Goal: Task Accomplishment & Management: Complete application form

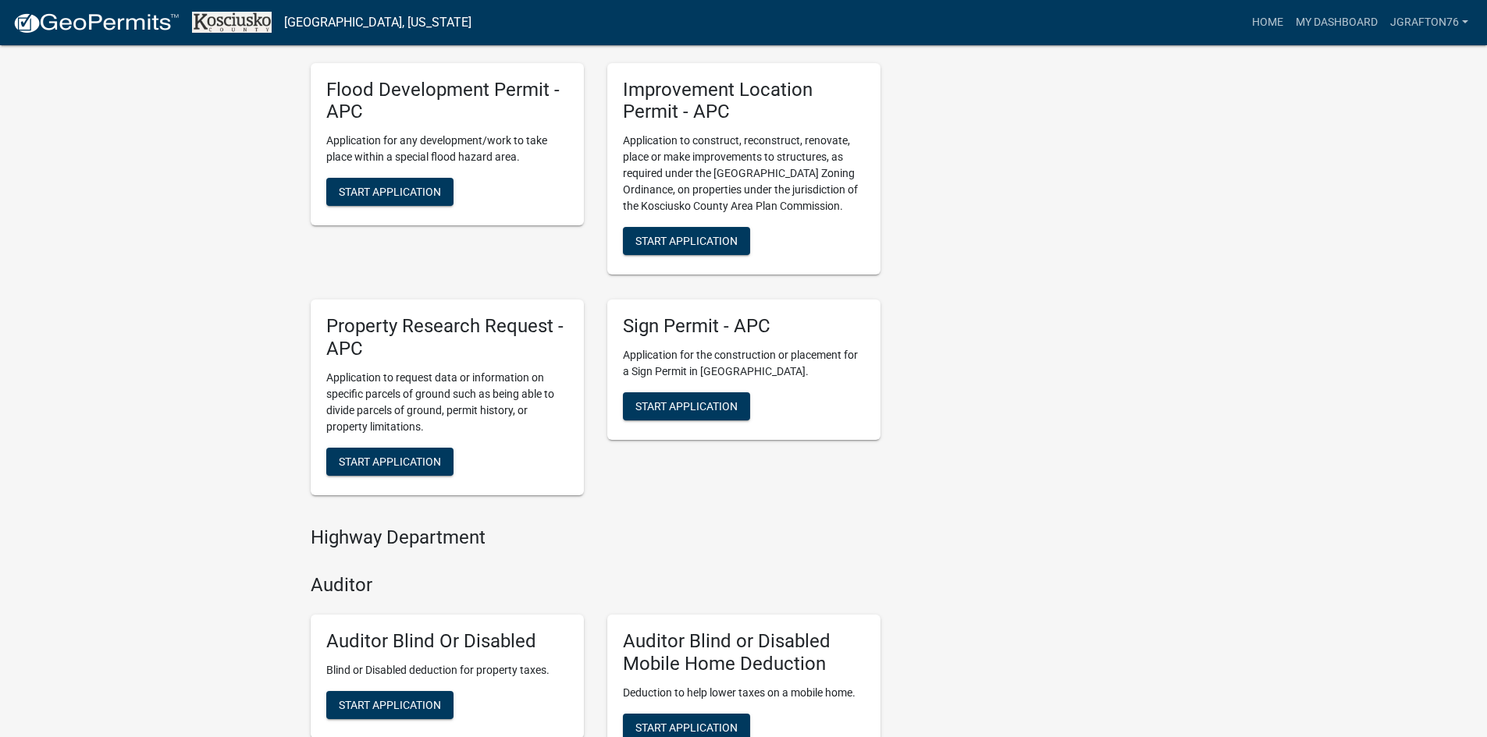
scroll to position [546, 0]
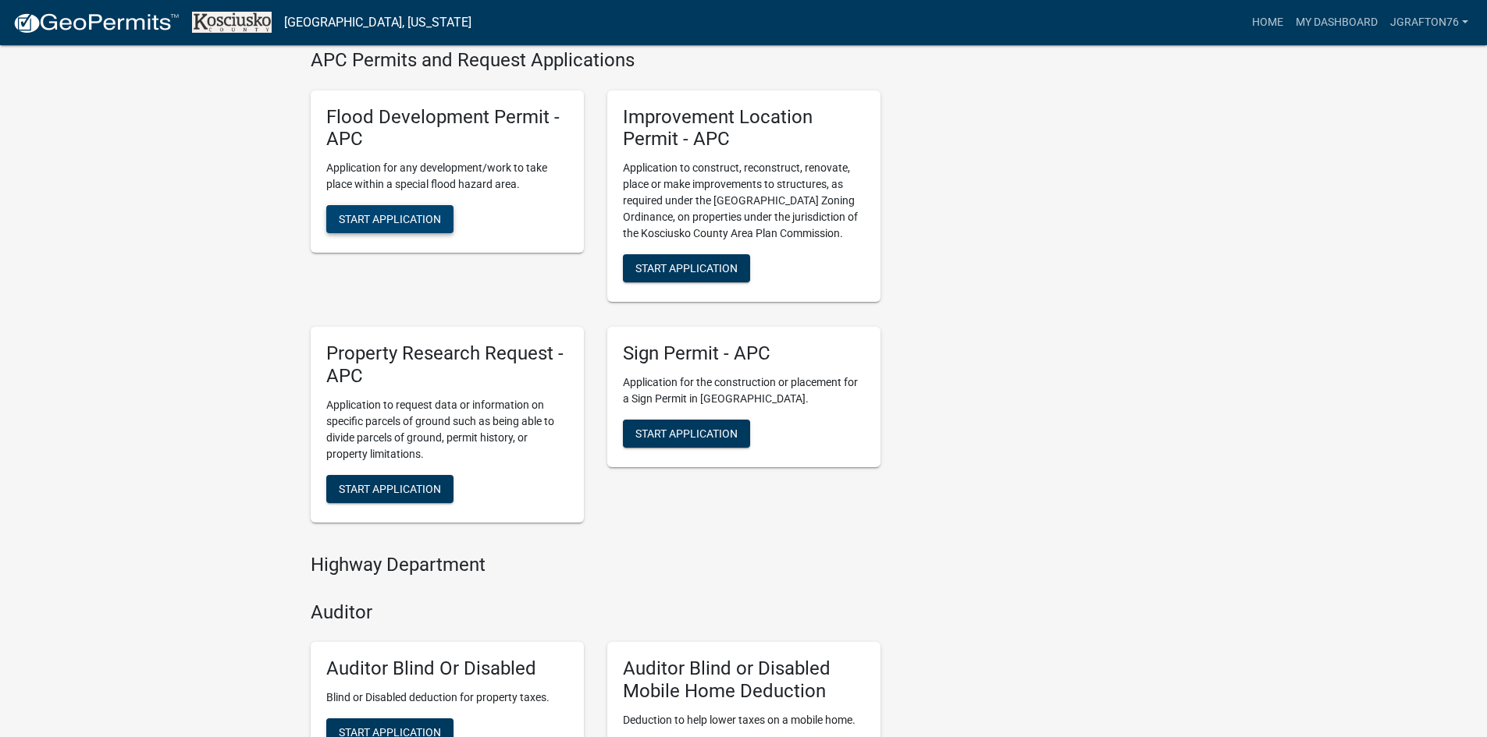
click at [378, 215] on span "Start Application" at bounding box center [390, 219] width 102 height 12
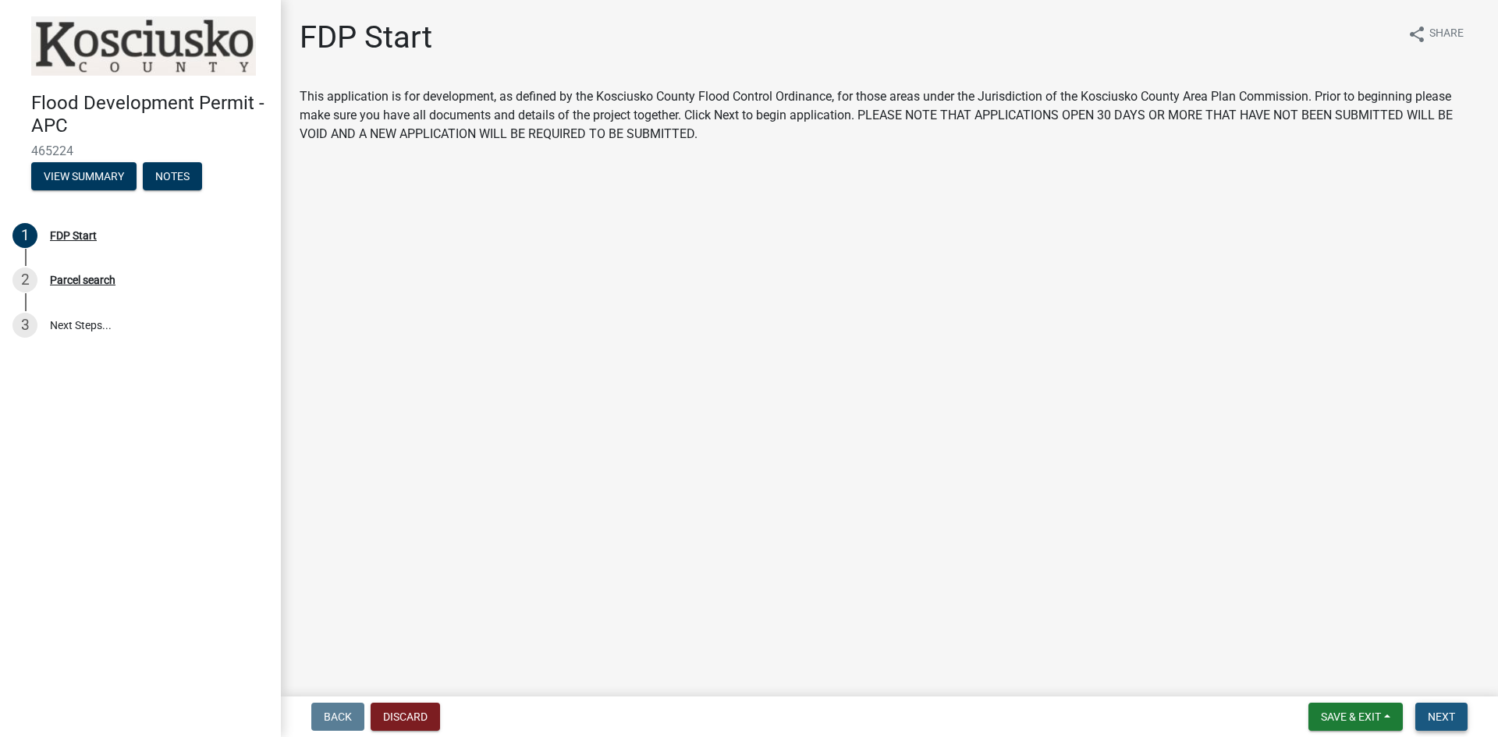
click at [1438, 720] on span "Next" at bounding box center [1441, 717] width 27 height 12
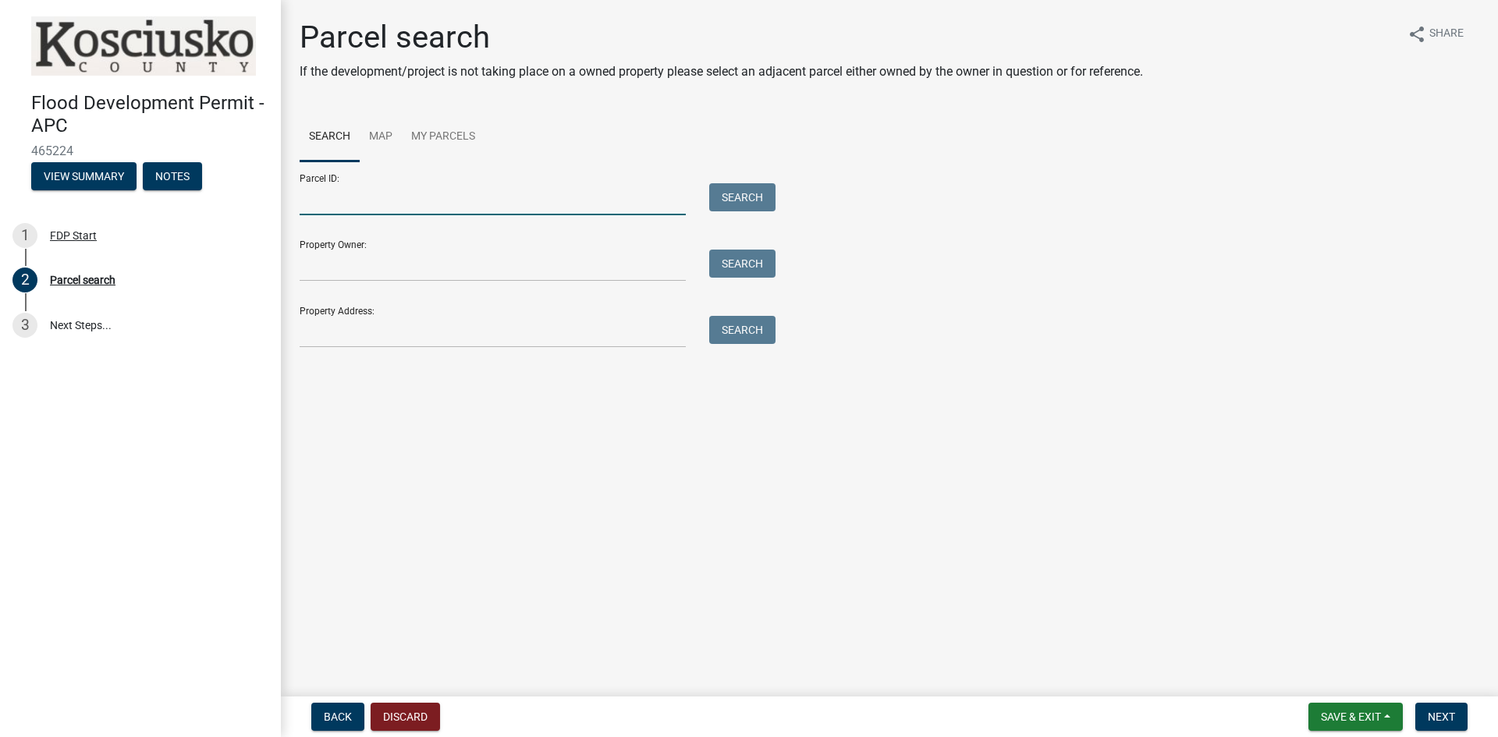
click at [356, 198] on input "Parcel ID:" at bounding box center [493, 199] width 386 height 32
type input "[PHONE_NUMBER]"
click at [741, 205] on button "Search" at bounding box center [742, 197] width 66 height 28
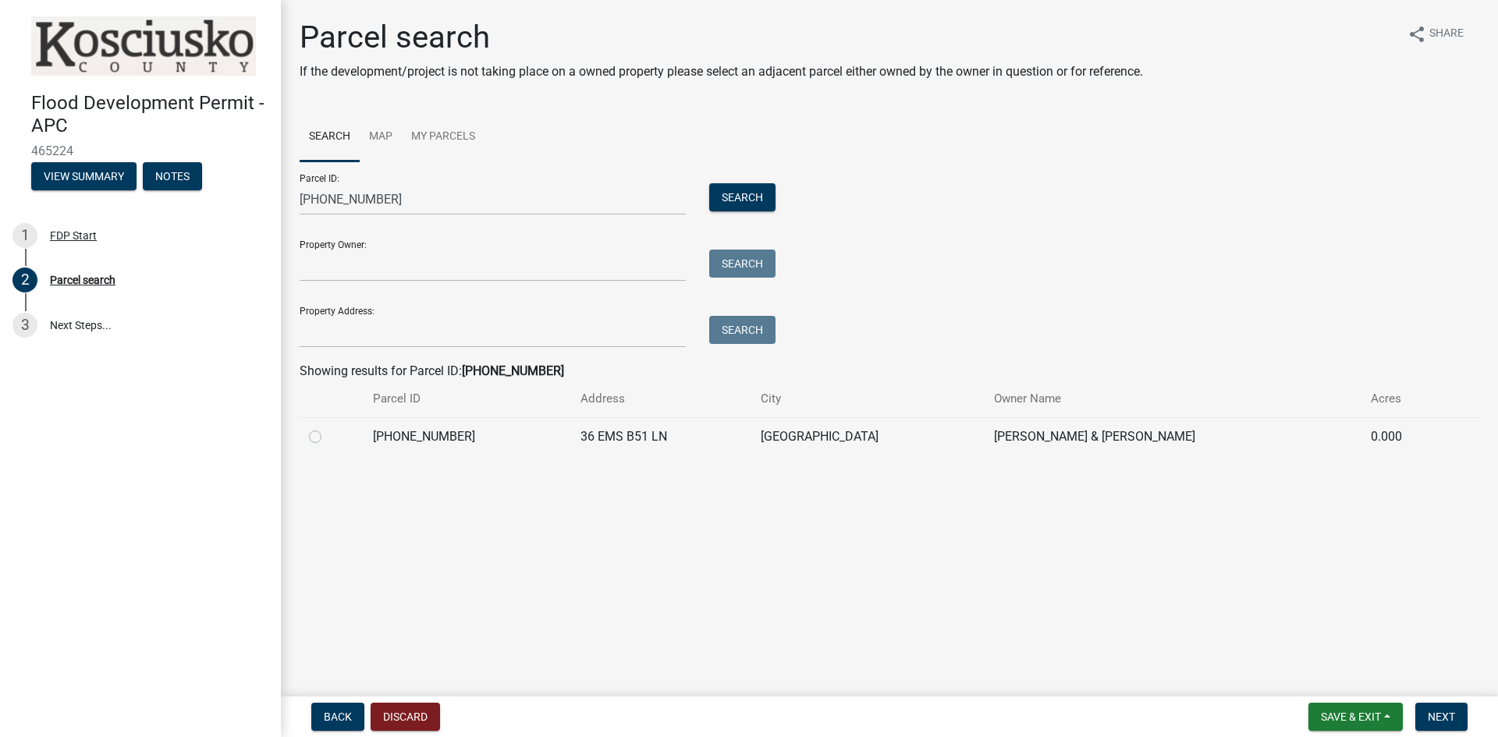
click at [313, 443] on div at bounding box center [331, 437] width 45 height 19
click at [328, 428] on label at bounding box center [328, 428] width 0 height 0
click at [328, 437] on input "radio" at bounding box center [333, 433] width 10 height 10
radio input "true"
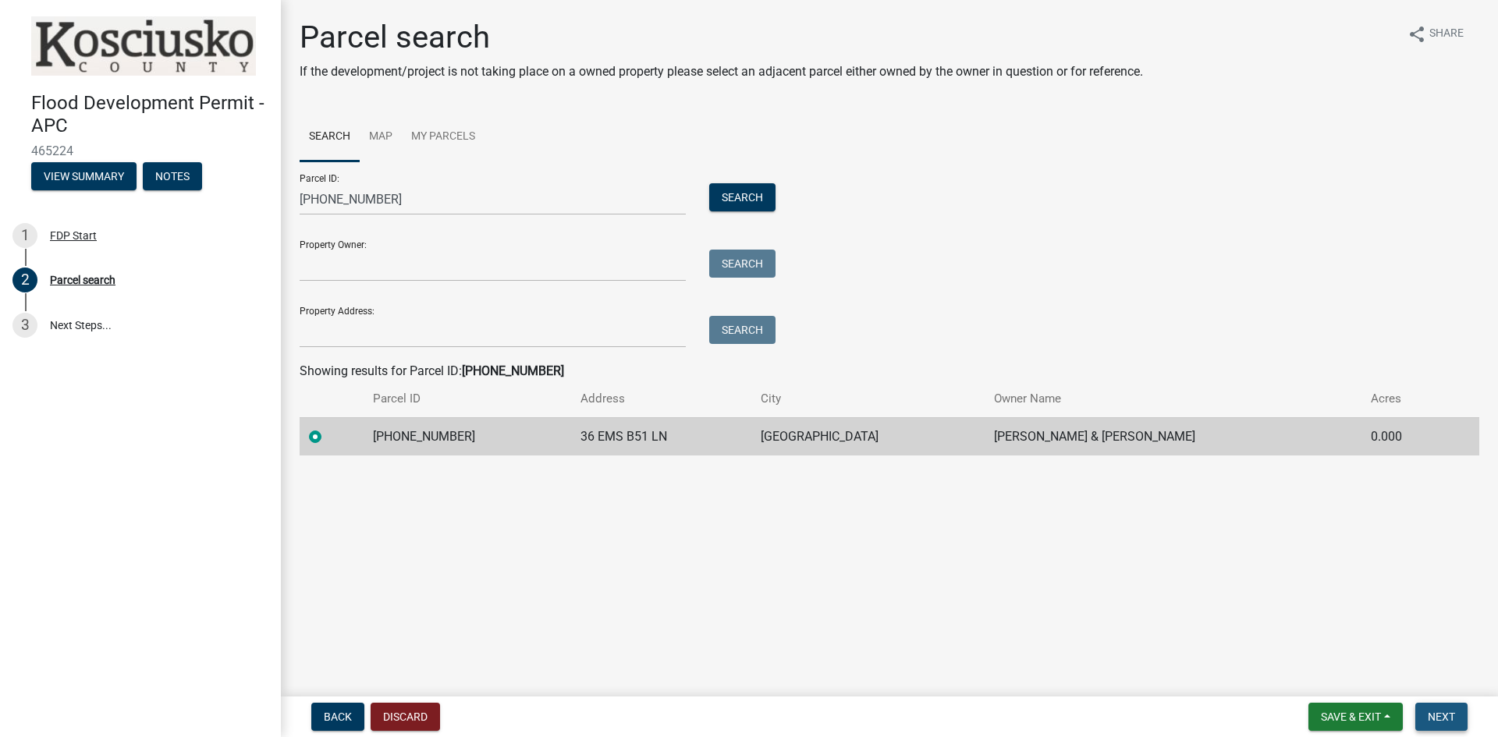
click at [1437, 720] on span "Next" at bounding box center [1441, 717] width 27 height 12
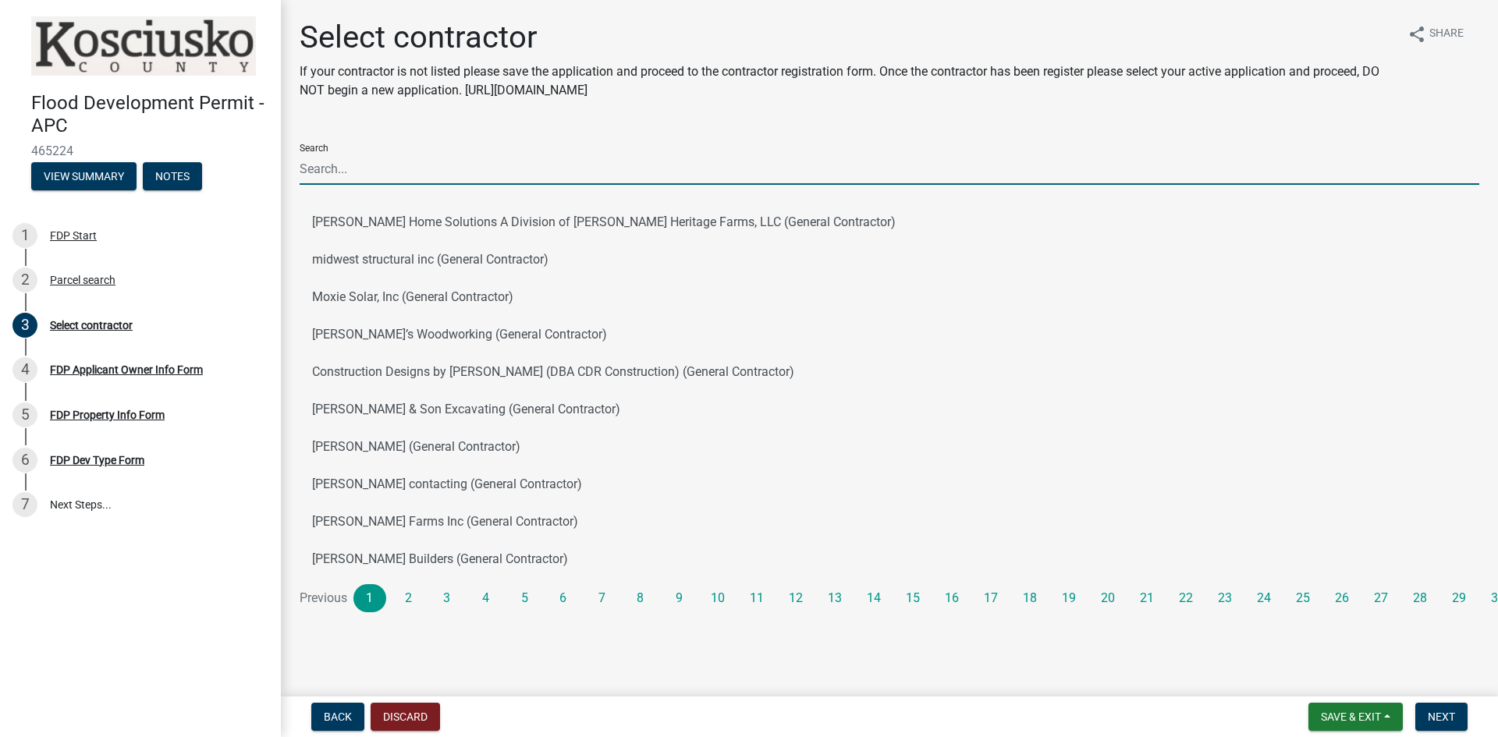
click at [364, 173] on input "Search" at bounding box center [890, 169] width 1180 height 32
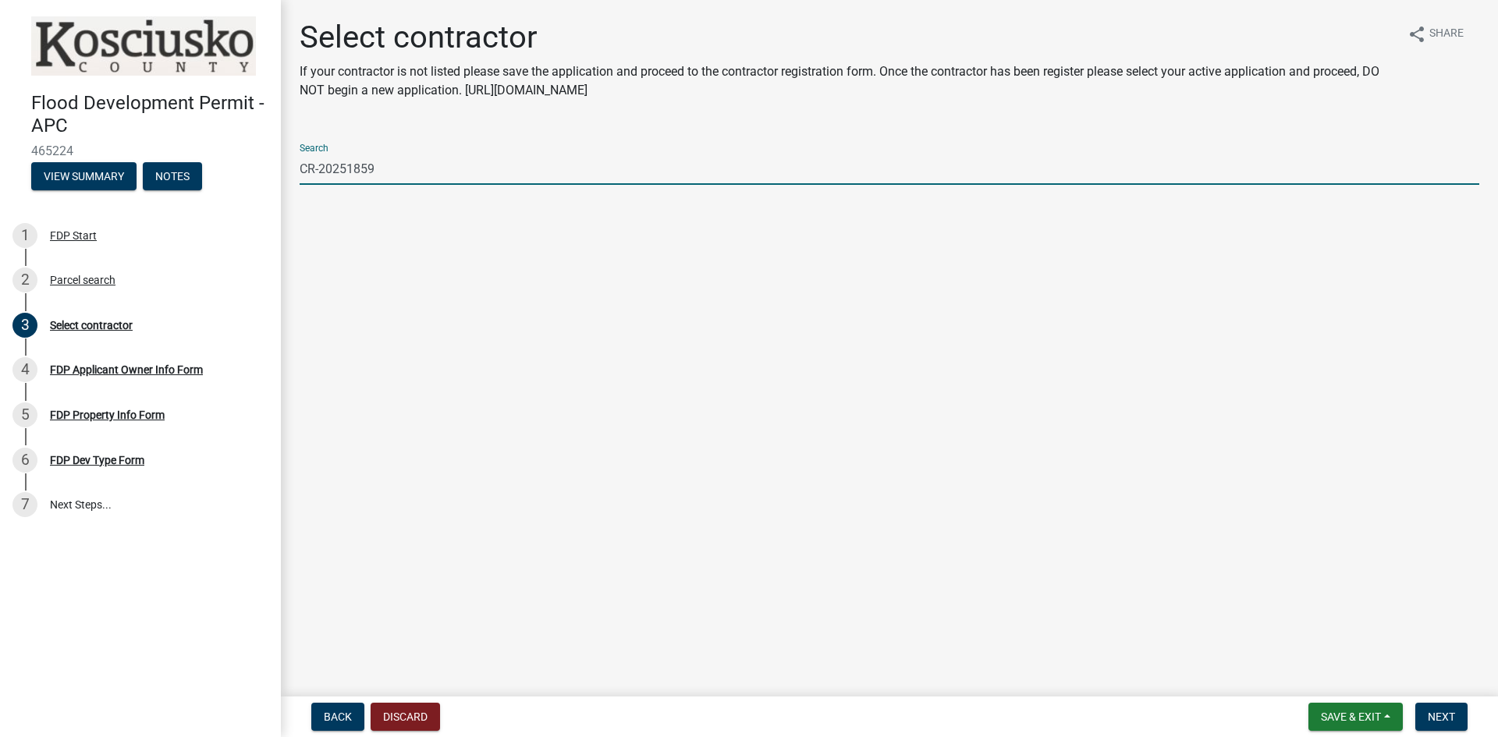
click at [499, 167] on input "CR-20251859" at bounding box center [890, 169] width 1180 height 32
click at [405, 170] on input "CR-20251859" at bounding box center [890, 169] width 1180 height 32
type input "C"
type input "[PERSON_NAME]"
click at [450, 346] on main "Select contractor If your contractor is not listed please save the application …" at bounding box center [889, 345] width 1217 height 691
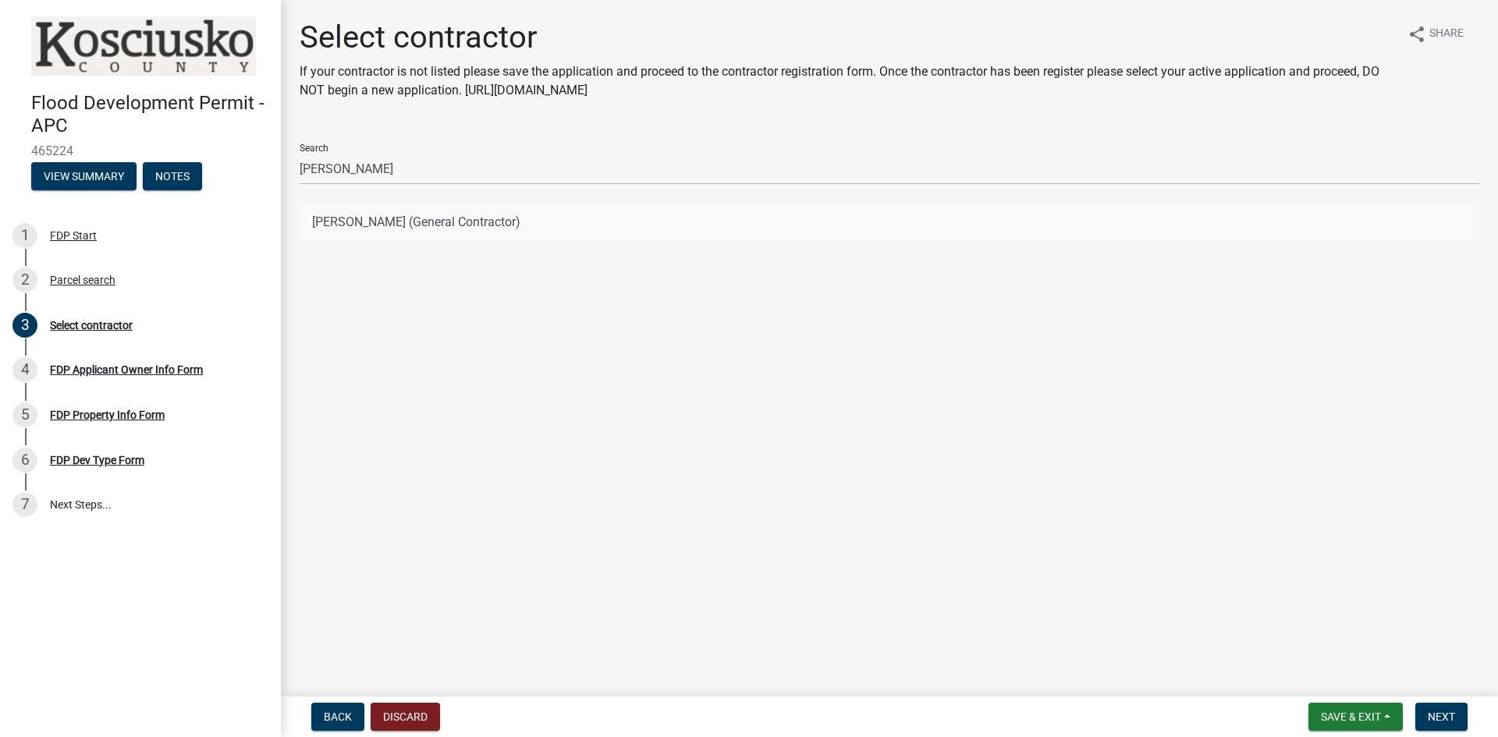
click at [415, 220] on button "[PERSON_NAME] (General Contractor)" at bounding box center [890, 222] width 1180 height 37
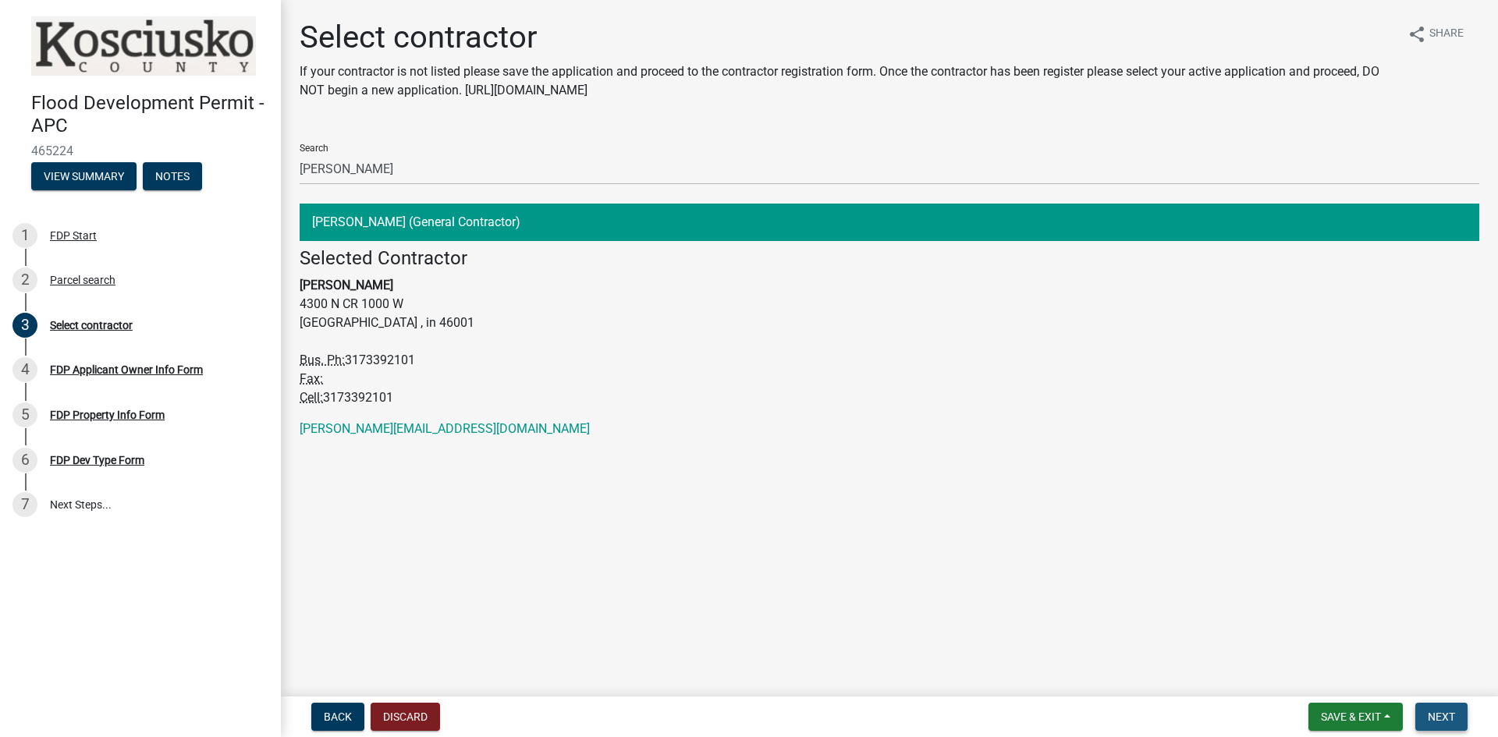
click at [1441, 712] on span "Next" at bounding box center [1441, 717] width 27 height 12
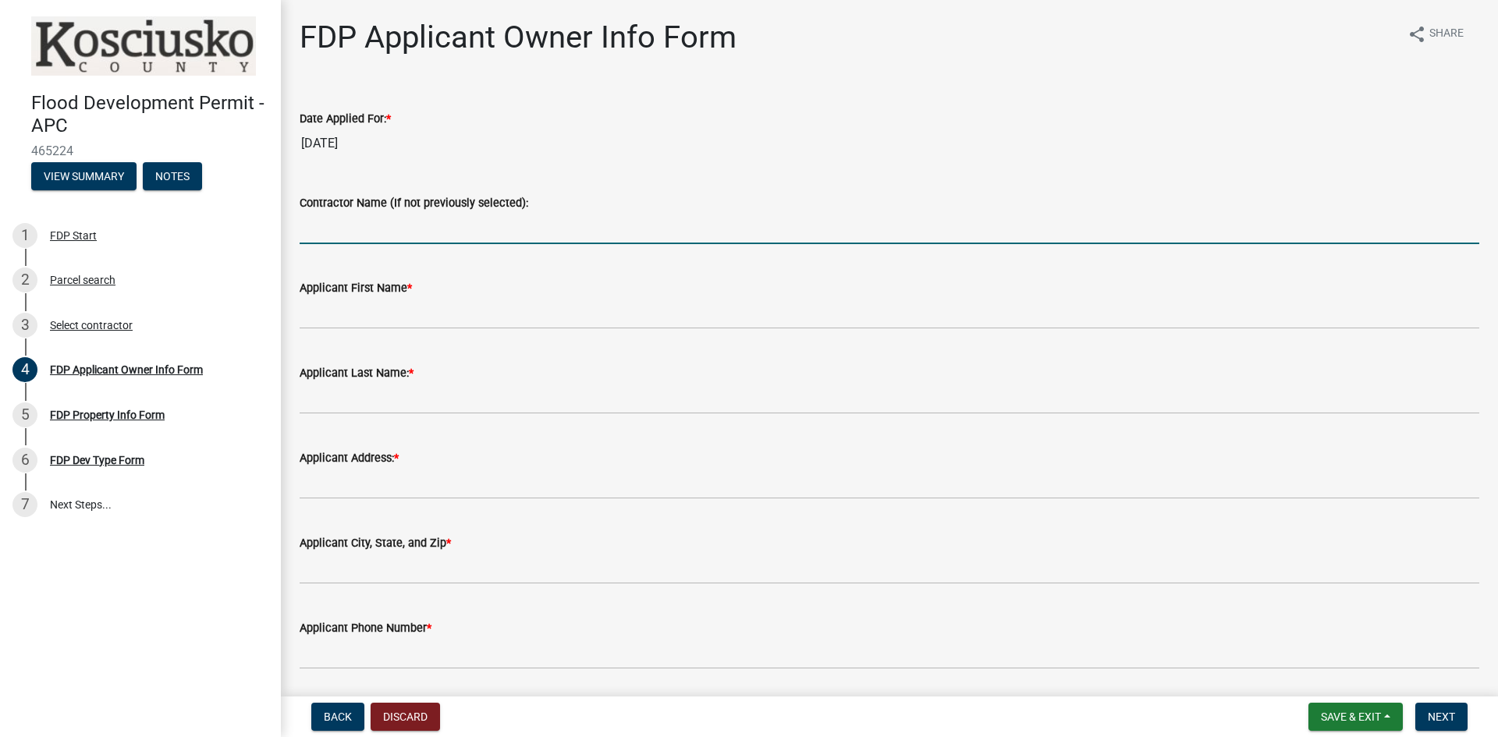
click at [375, 221] on input "Contractor Name (If not previously selected):" at bounding box center [890, 228] width 1180 height 32
type input "[PERSON_NAME]"
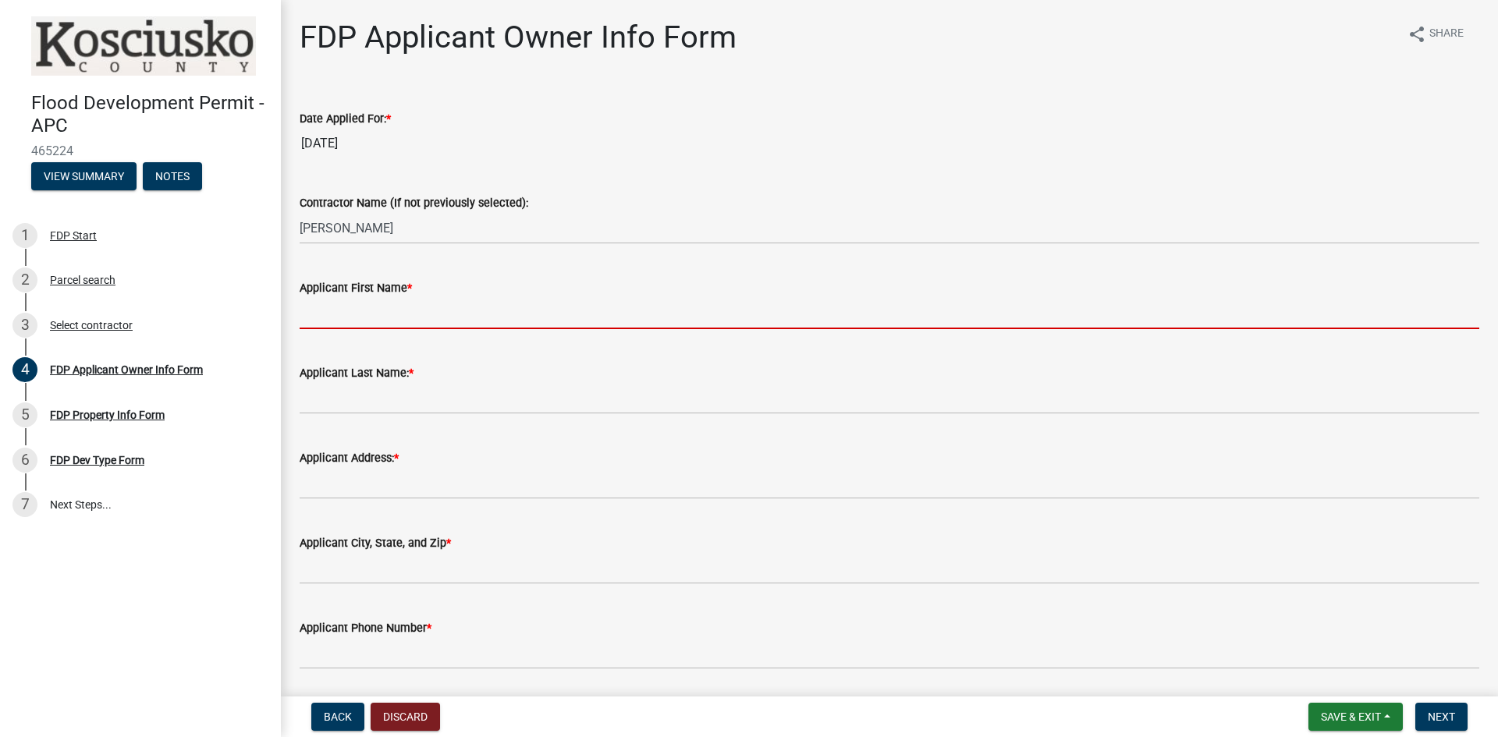
click at [349, 307] on input "Applicant First Name *" at bounding box center [890, 313] width 1180 height 32
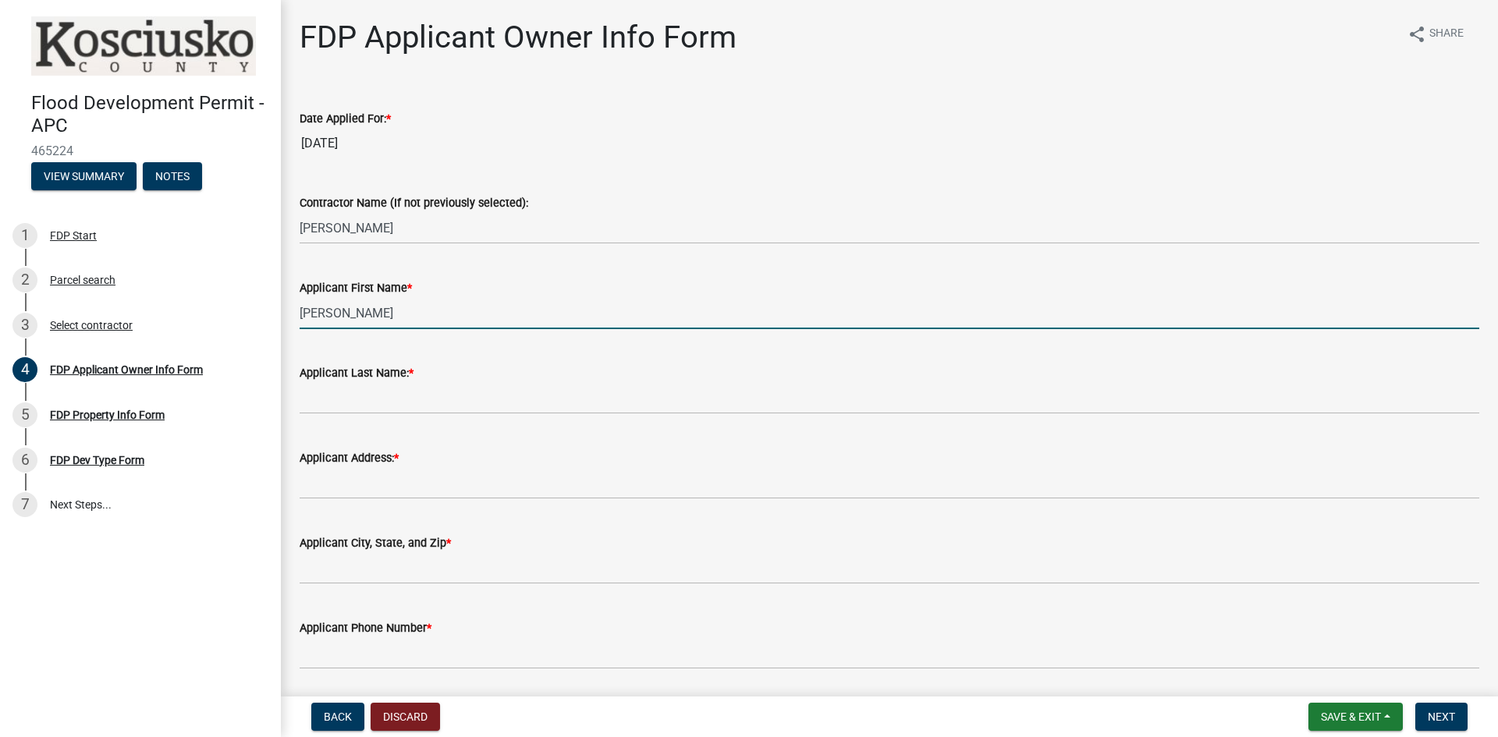
type input "[PERSON_NAME]"
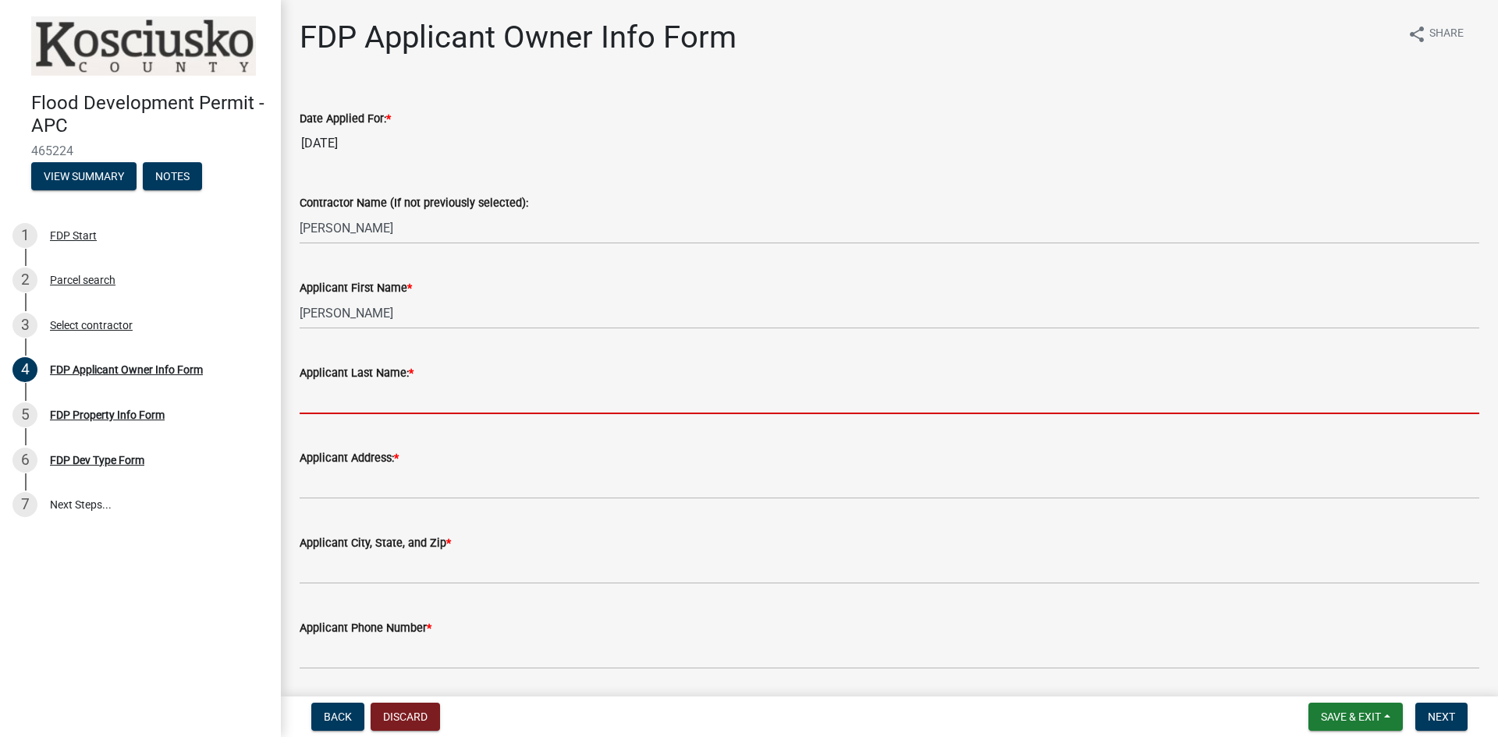
click at [347, 386] on input "Applicant Last Name: *" at bounding box center [890, 398] width 1180 height 32
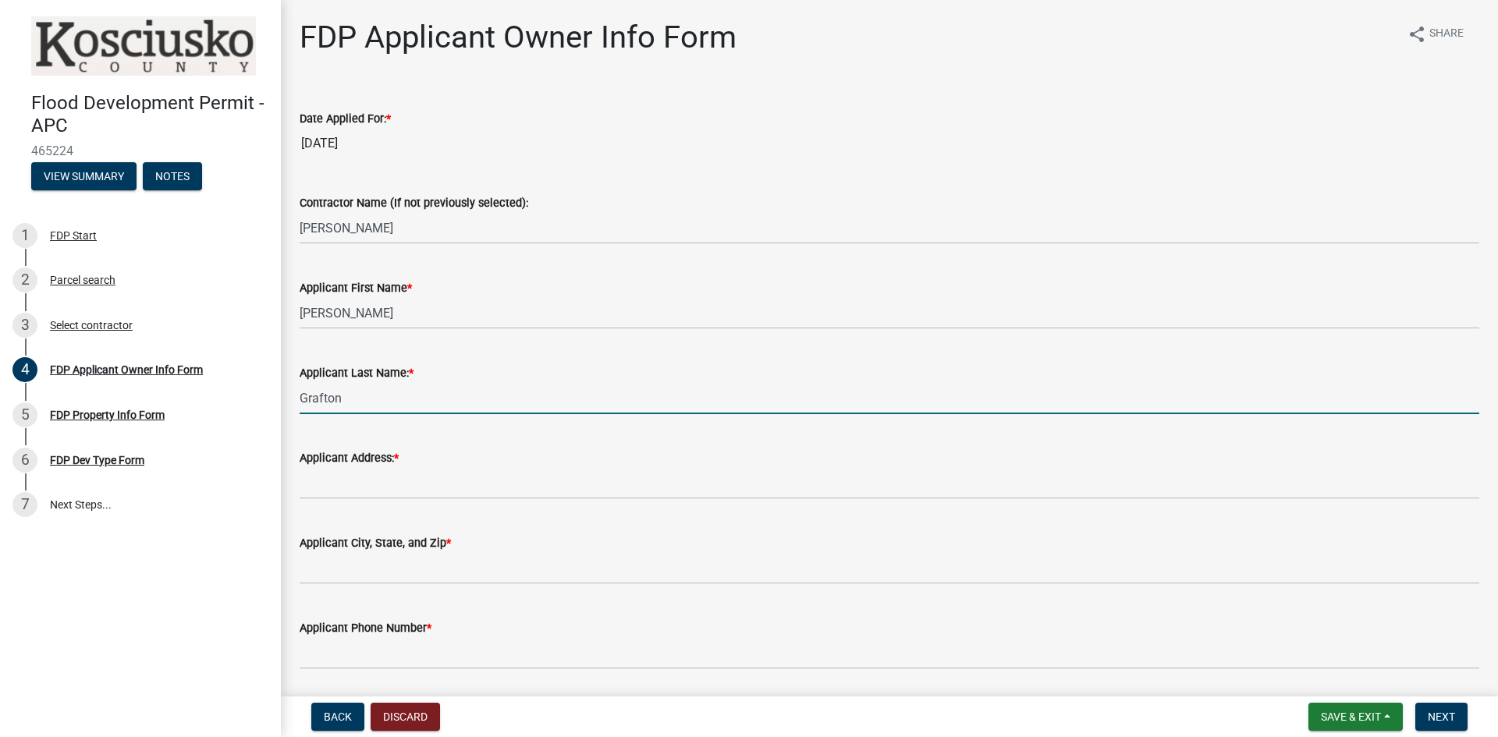
type input "Grafton"
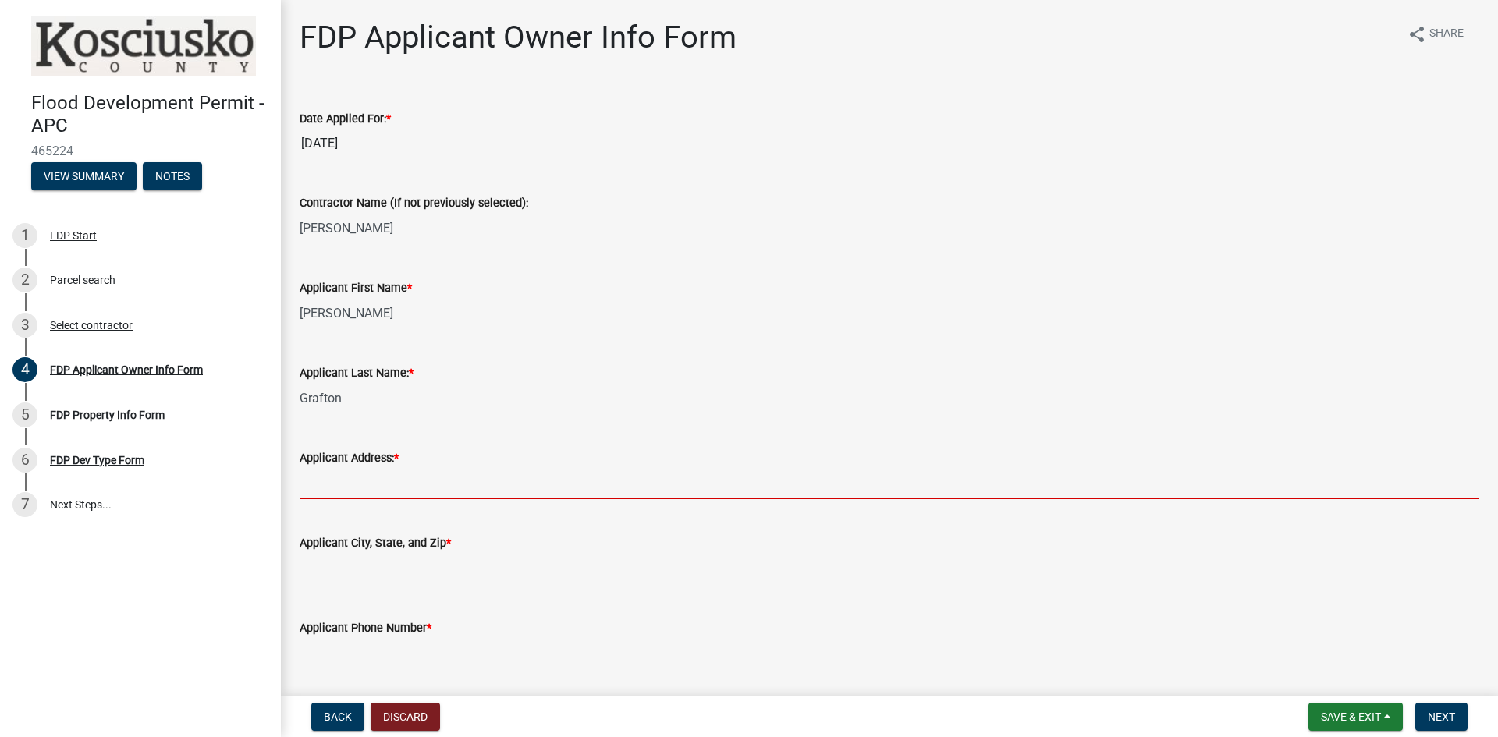
click at [340, 474] on input "Applicant Address: *" at bounding box center [890, 483] width 1180 height 32
type input "36 EMS B51"
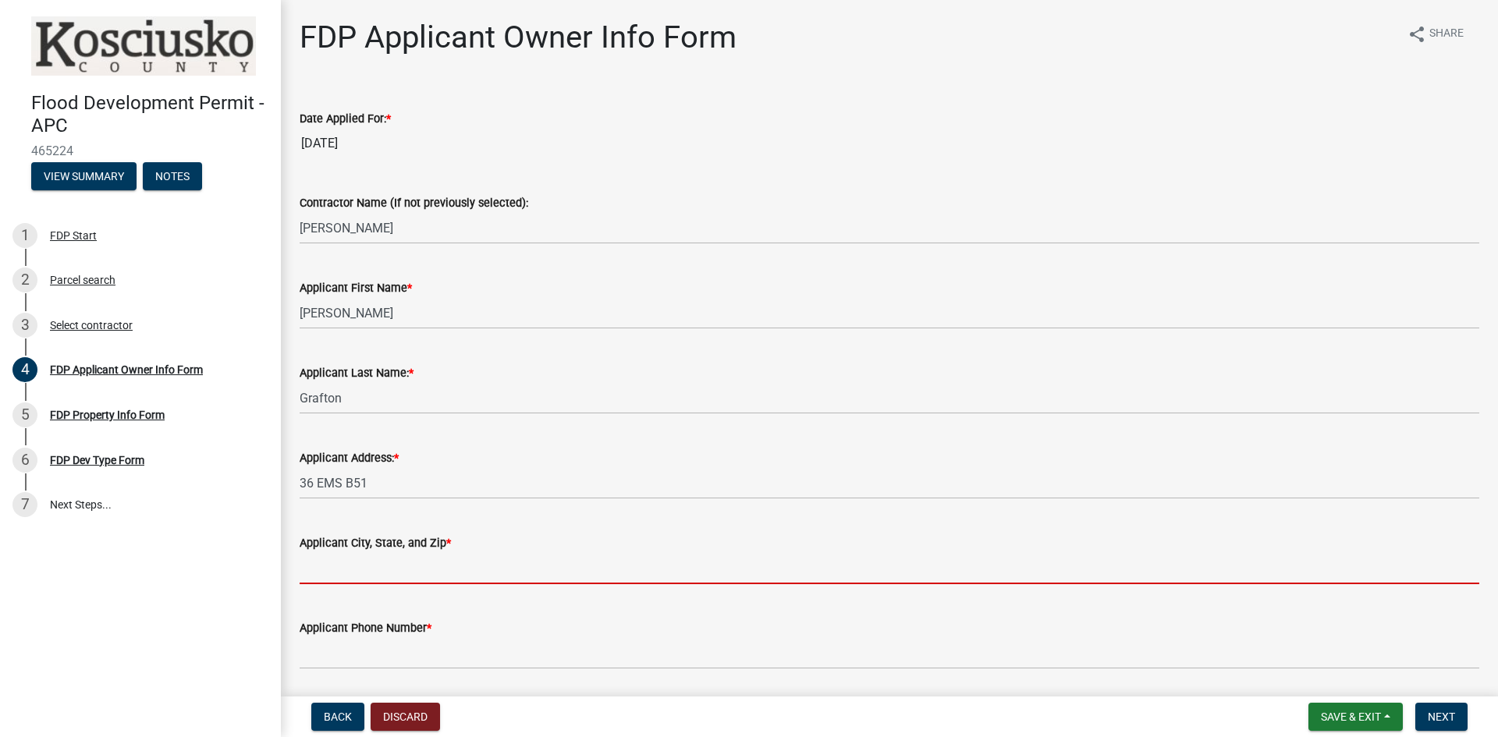
click at [374, 573] on input "Applicant City, State, and Zip *" at bounding box center [890, 569] width 1180 height 32
type input "[GEOGRAPHIC_DATA] IN 46582"
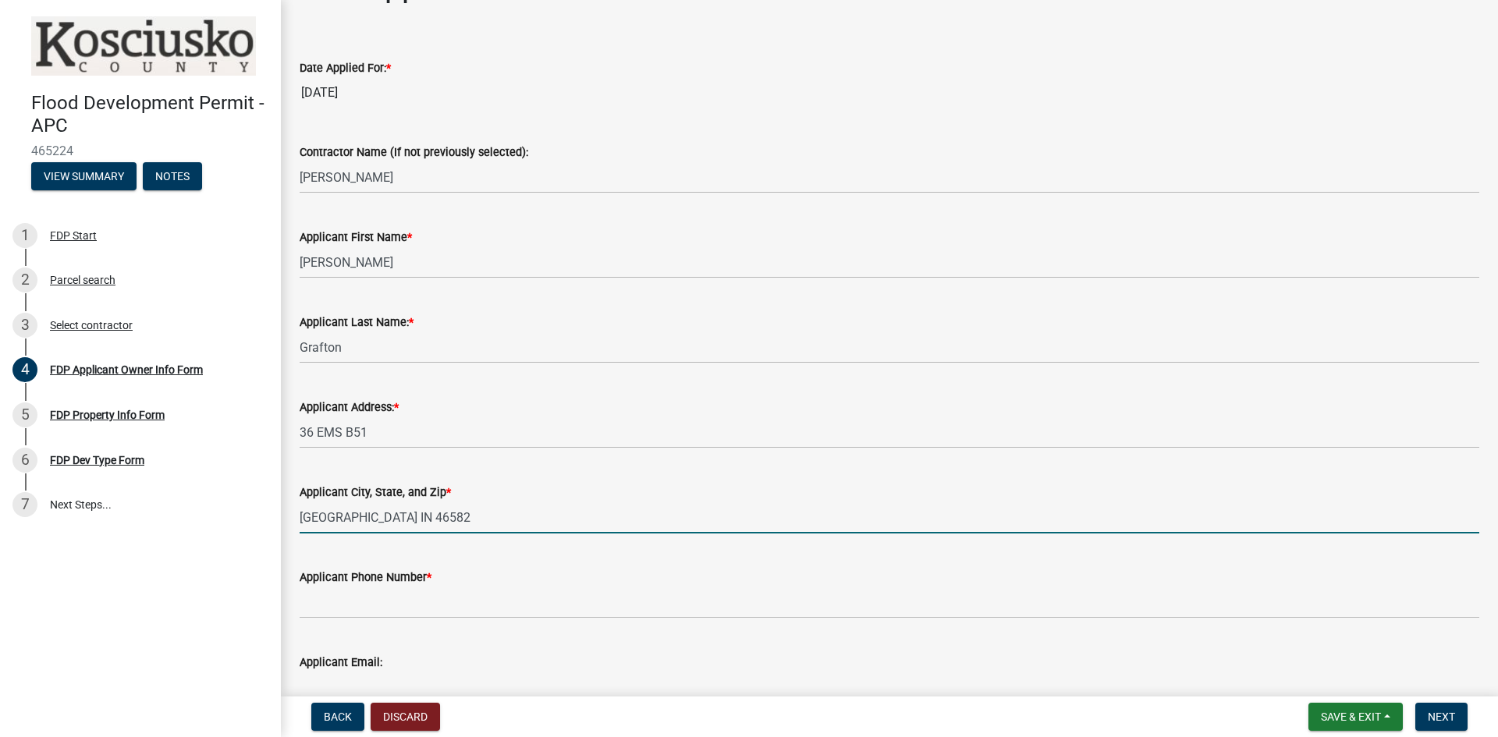
scroll to position [78, 0]
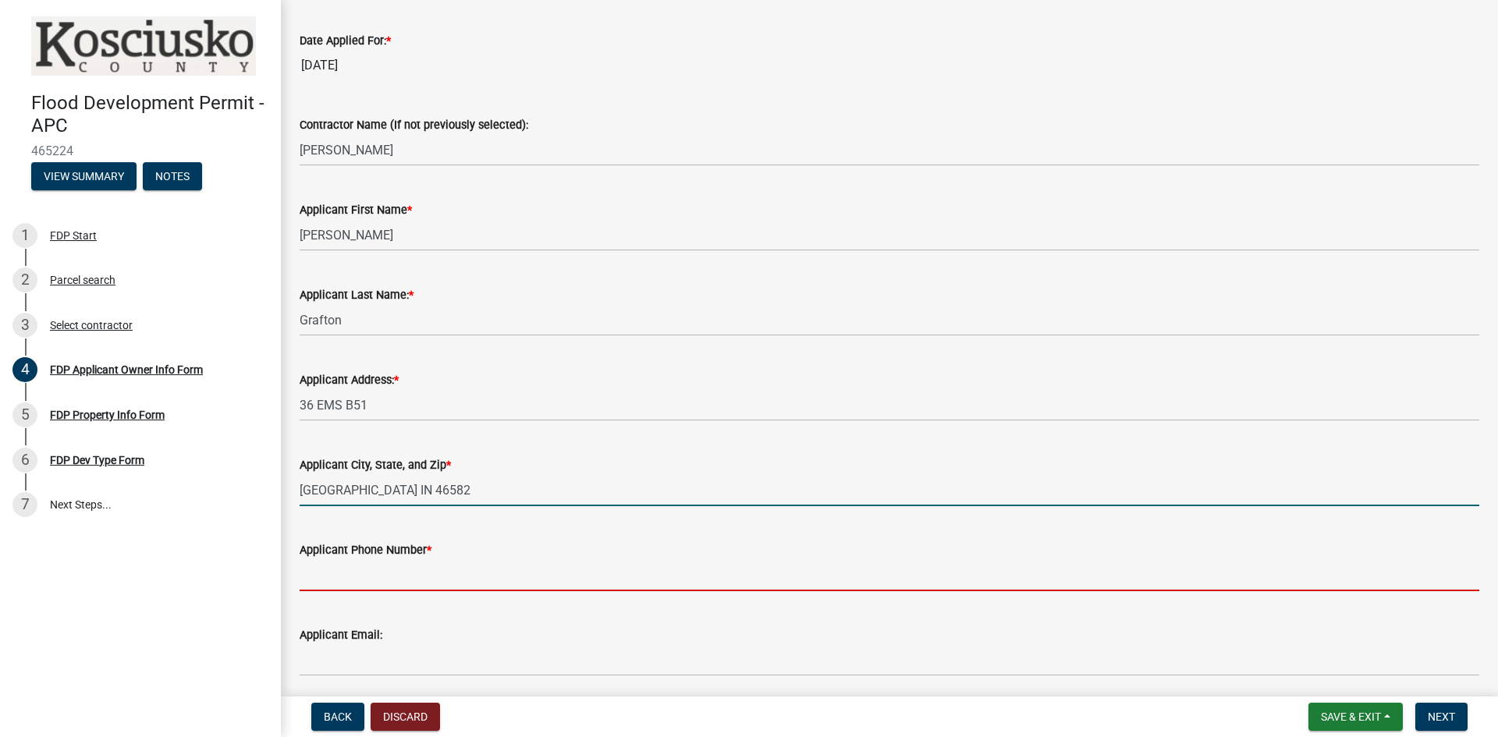
click at [354, 567] on input "Applicant Phone Number *" at bounding box center [890, 576] width 1180 height 32
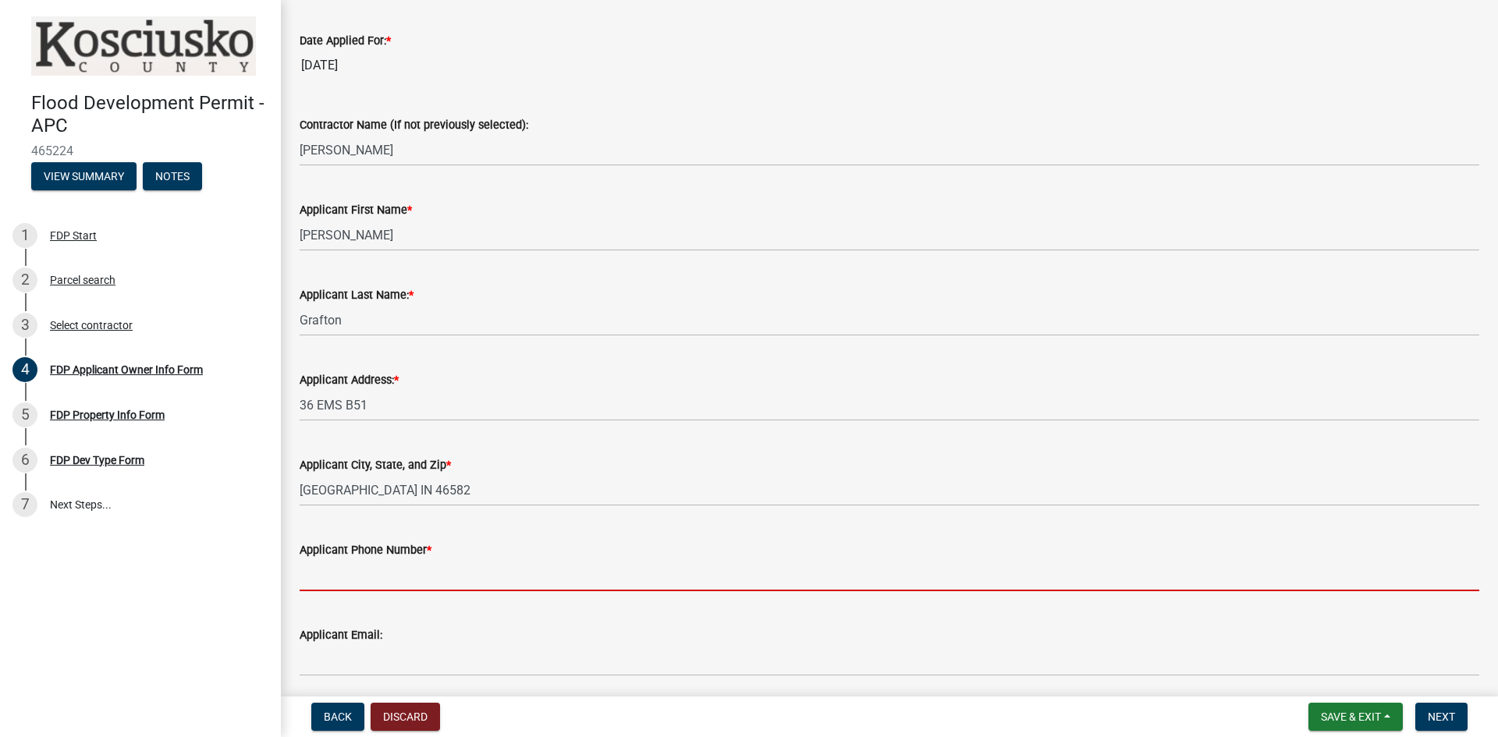
type input "3173392101"
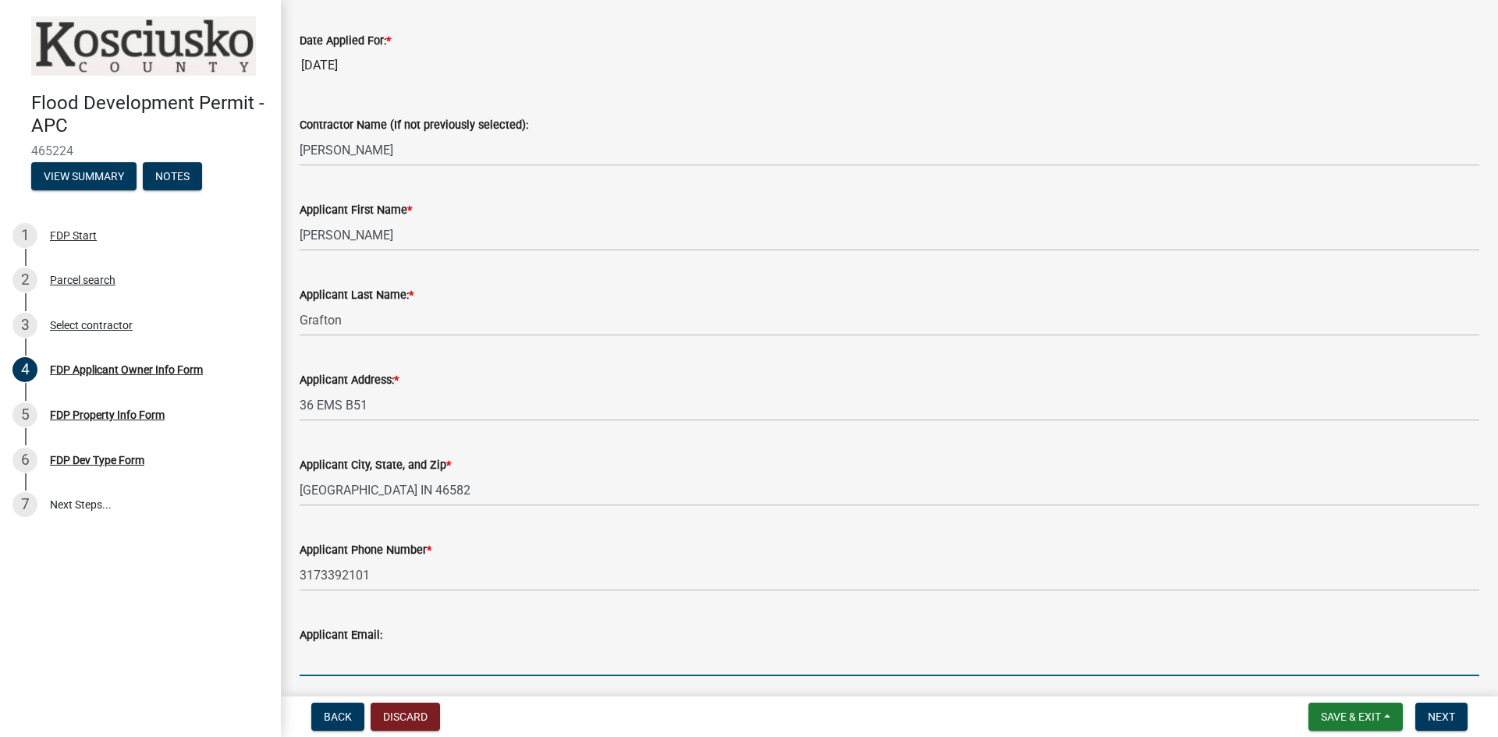
click at [406, 665] on input "Applicant Email:" at bounding box center [890, 661] width 1180 height 32
type input "[PERSON_NAME][EMAIL_ADDRESS][DOMAIN_NAME]"
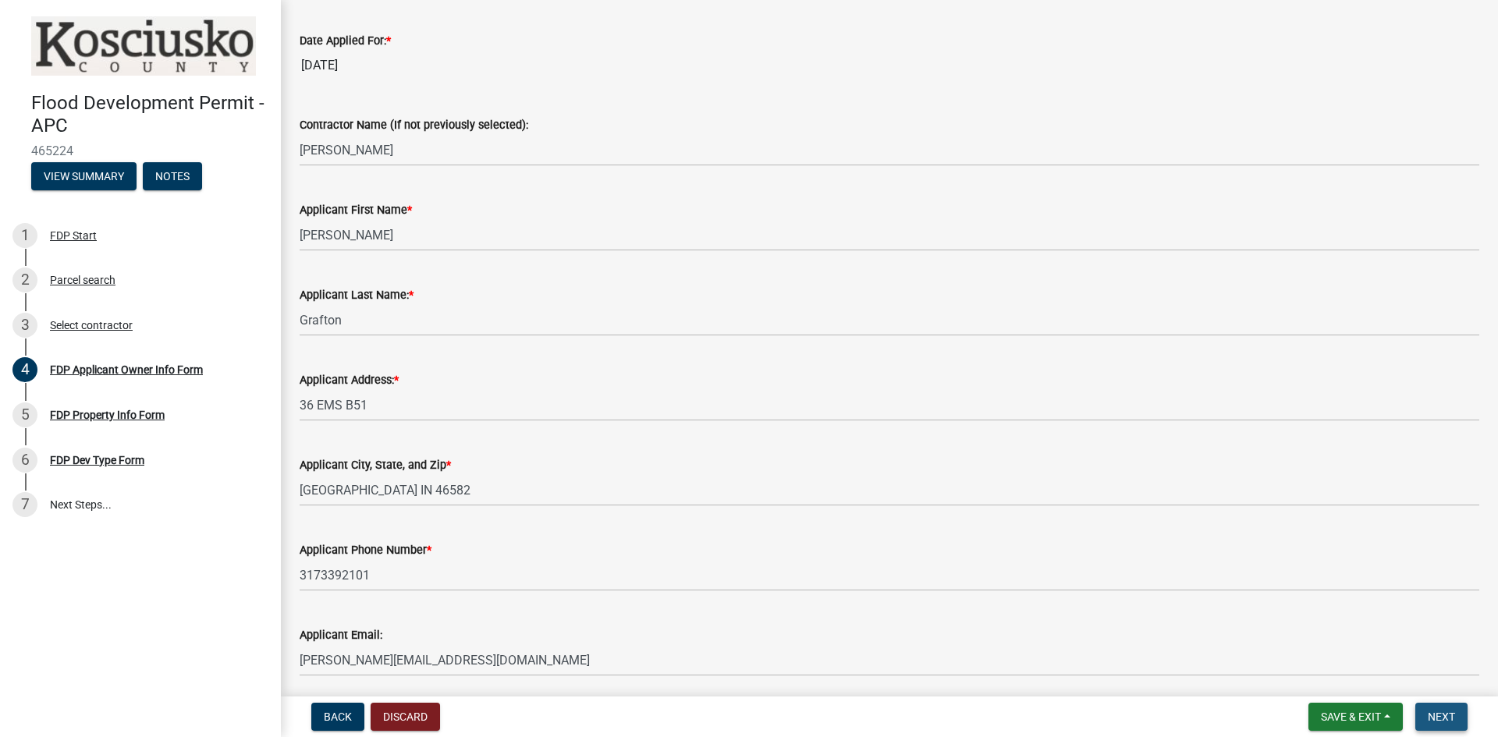
click at [1446, 716] on span "Next" at bounding box center [1441, 717] width 27 height 12
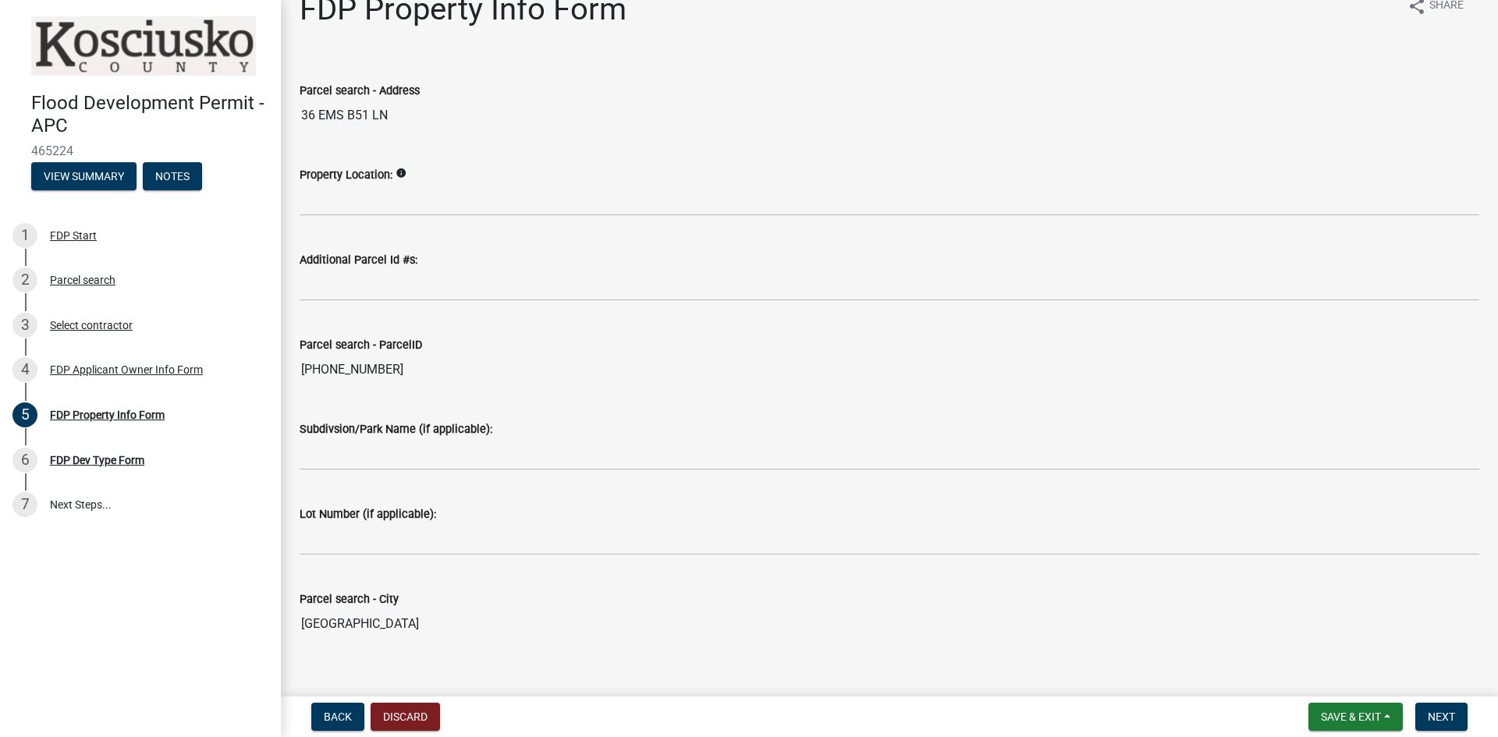
scroll to position [51, 0]
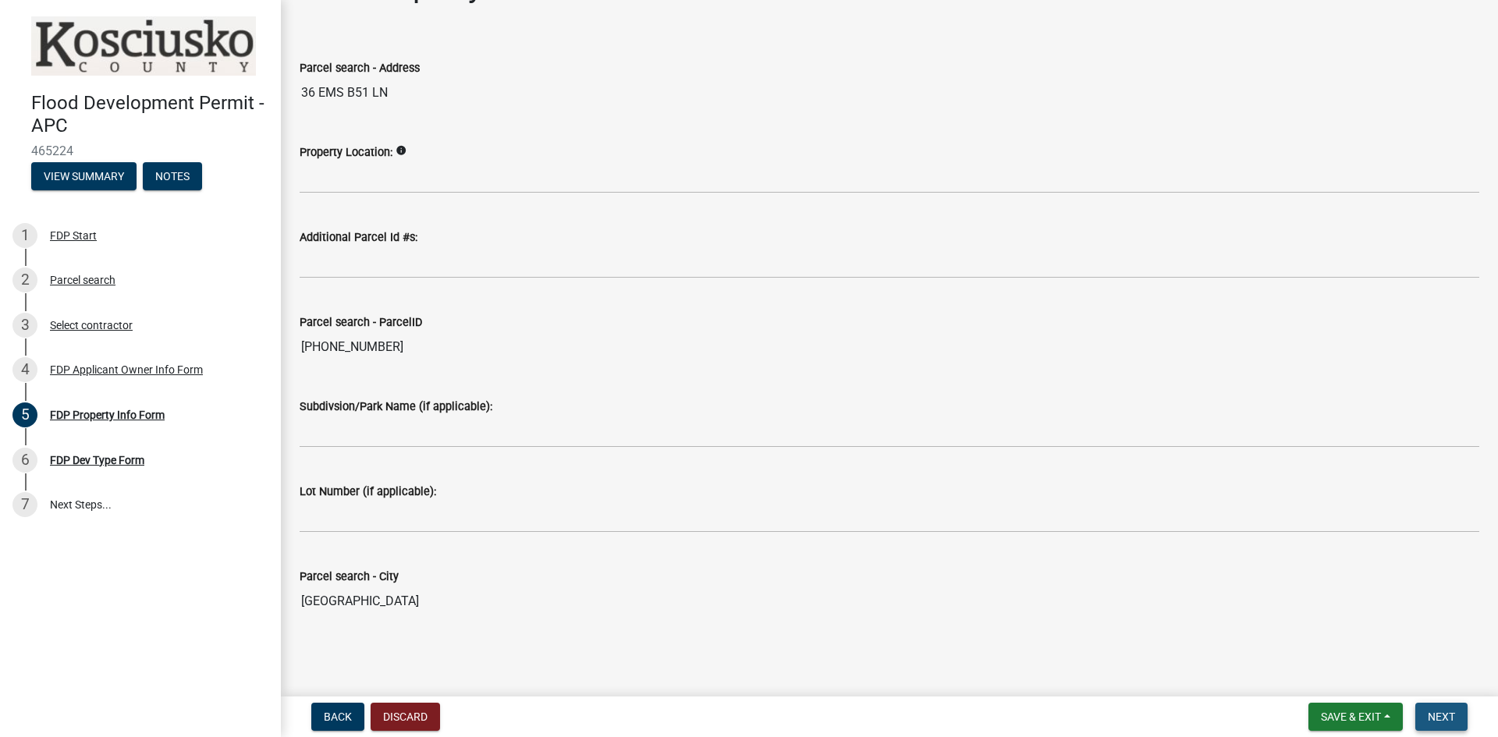
click at [1441, 717] on span "Next" at bounding box center [1441, 717] width 27 height 12
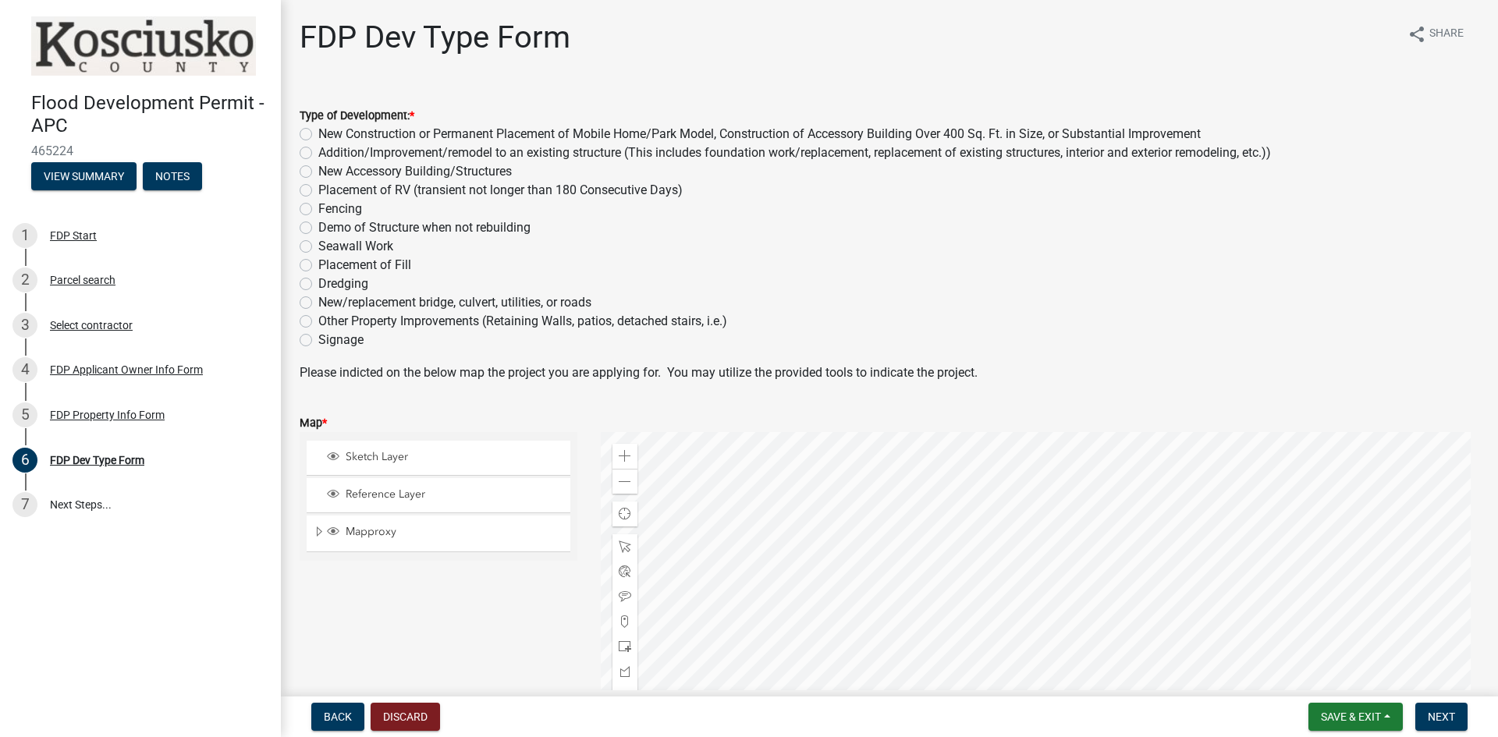
click at [318, 300] on label "New/replacement bridge, culvert, utilities, or roads" at bounding box center [454, 302] width 273 height 19
click at [318, 300] on input "New/replacement bridge, culvert, utilities, or roads" at bounding box center [323, 298] width 10 height 10
radio input "true"
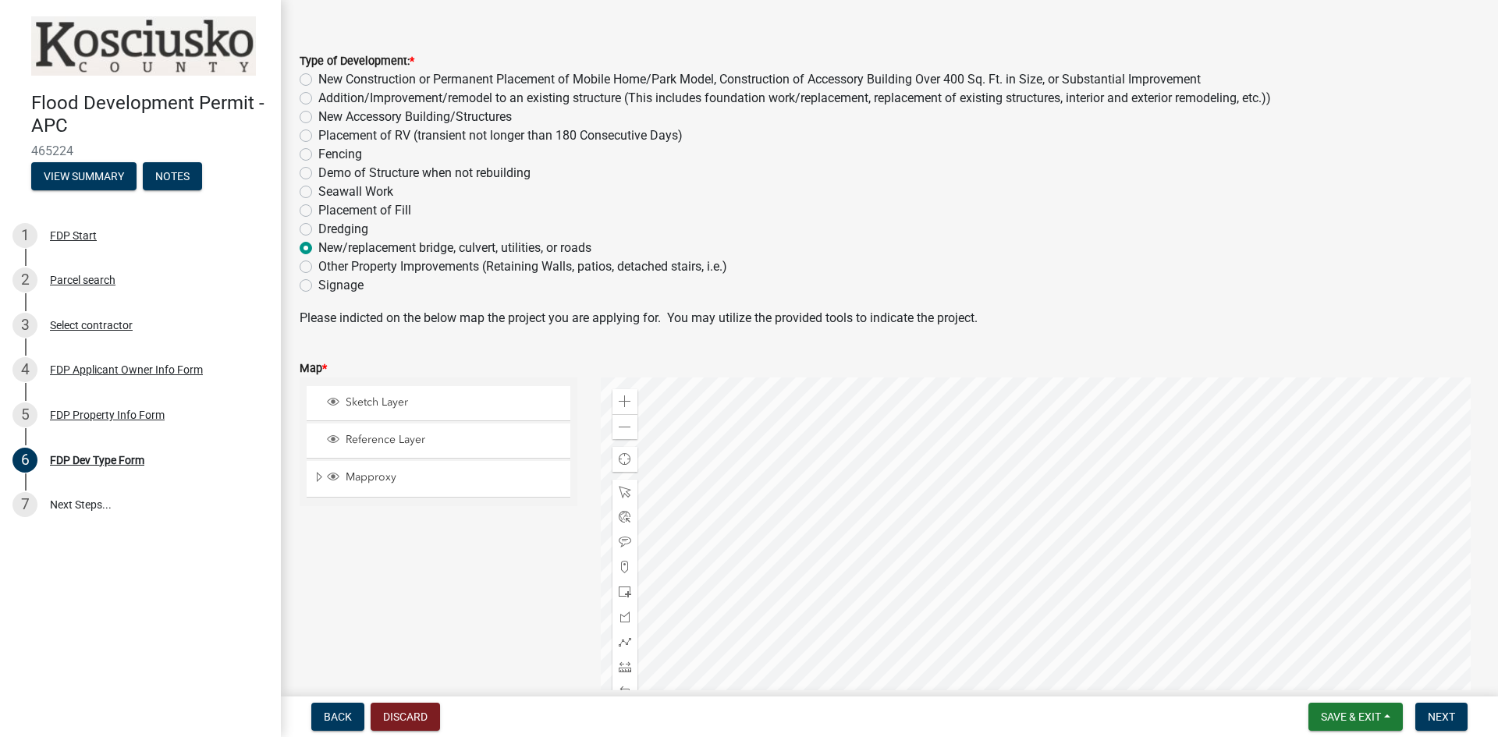
scroll to position [78, 0]
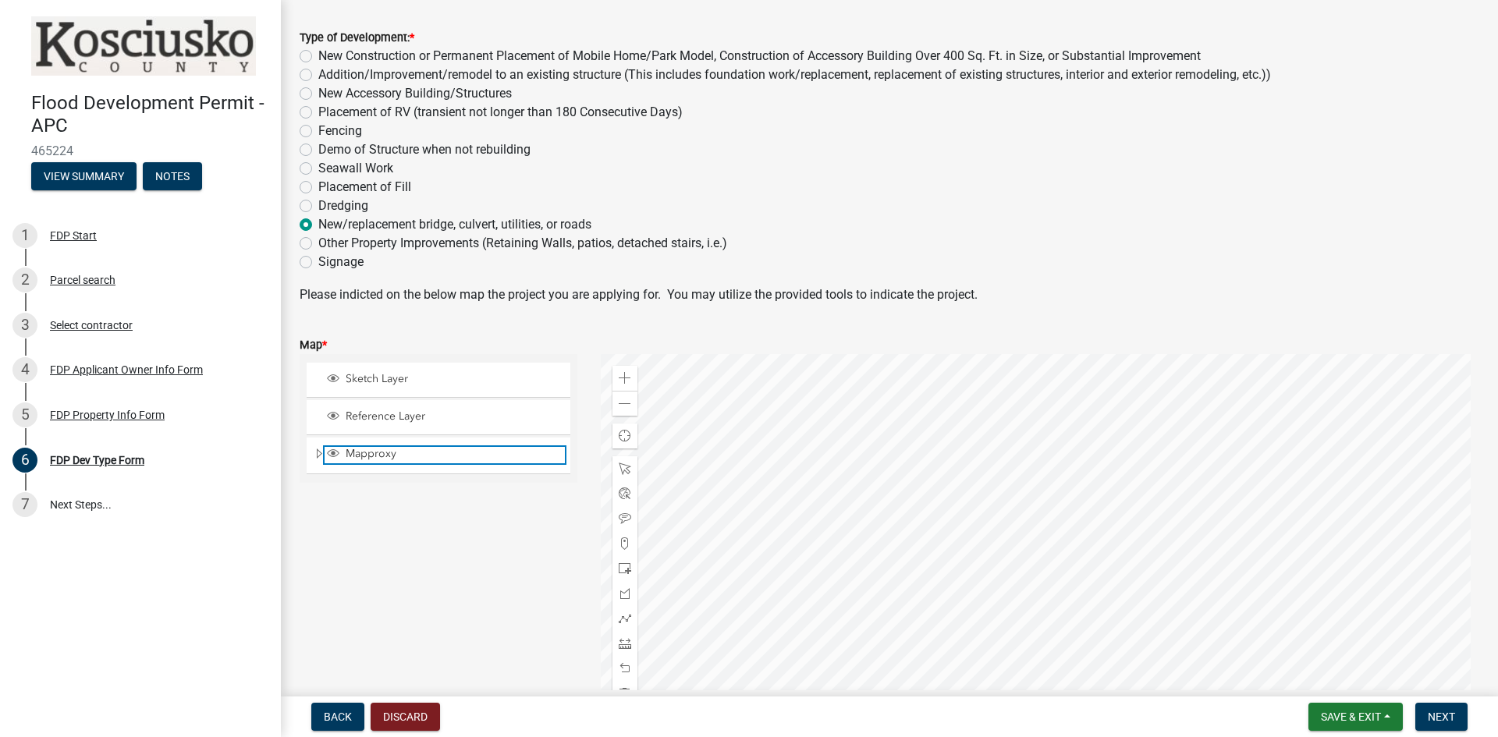
click at [368, 457] on span "Mapproxy" at bounding box center [453, 454] width 223 height 14
click at [1031, 506] on div at bounding box center [1041, 549] width 880 height 390
click at [360, 455] on span "Mapproxy" at bounding box center [453, 454] width 223 height 14
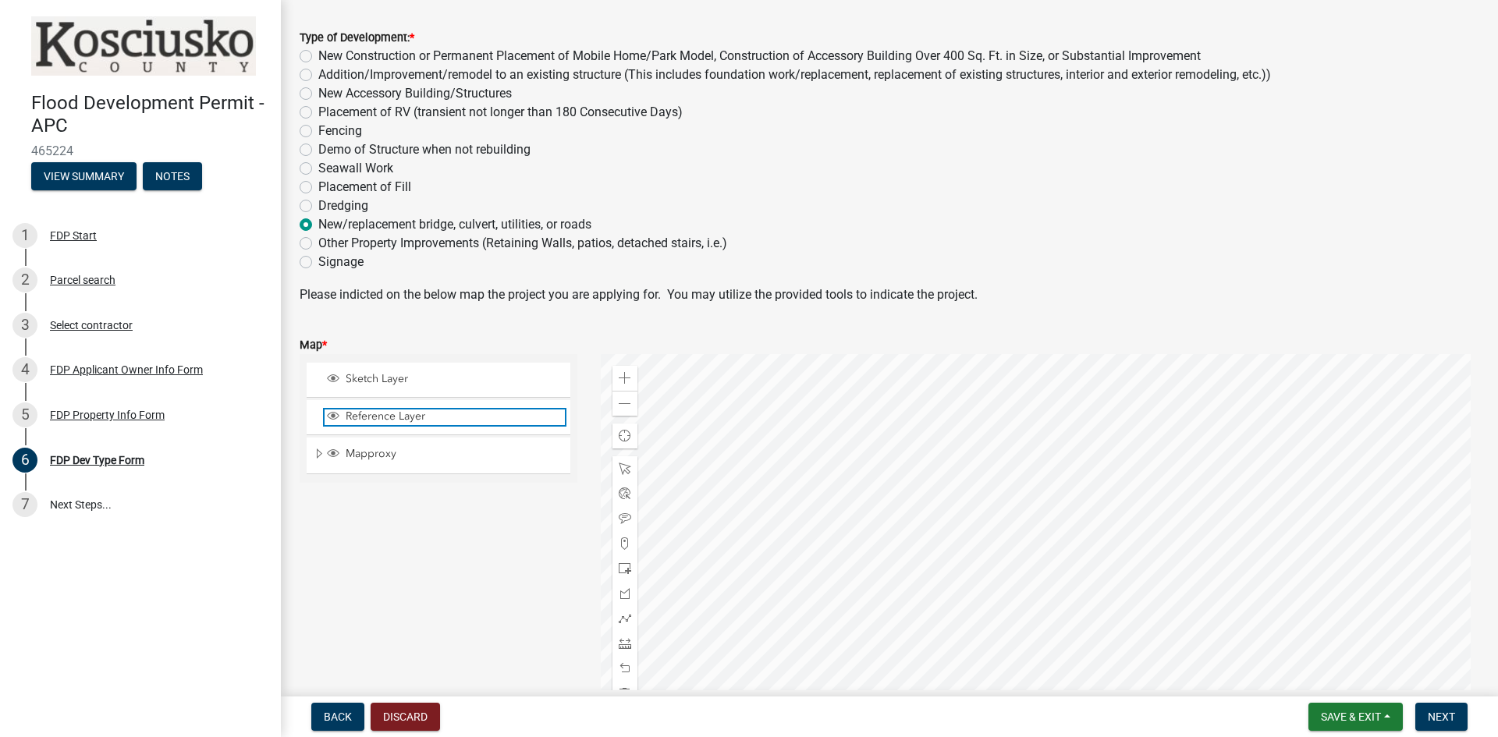
click at [370, 421] on span "Reference Layer" at bounding box center [453, 417] width 223 height 14
click at [1056, 510] on div at bounding box center [1041, 549] width 880 height 390
click at [339, 414] on span "Layer List" at bounding box center [333, 416] width 12 height 12
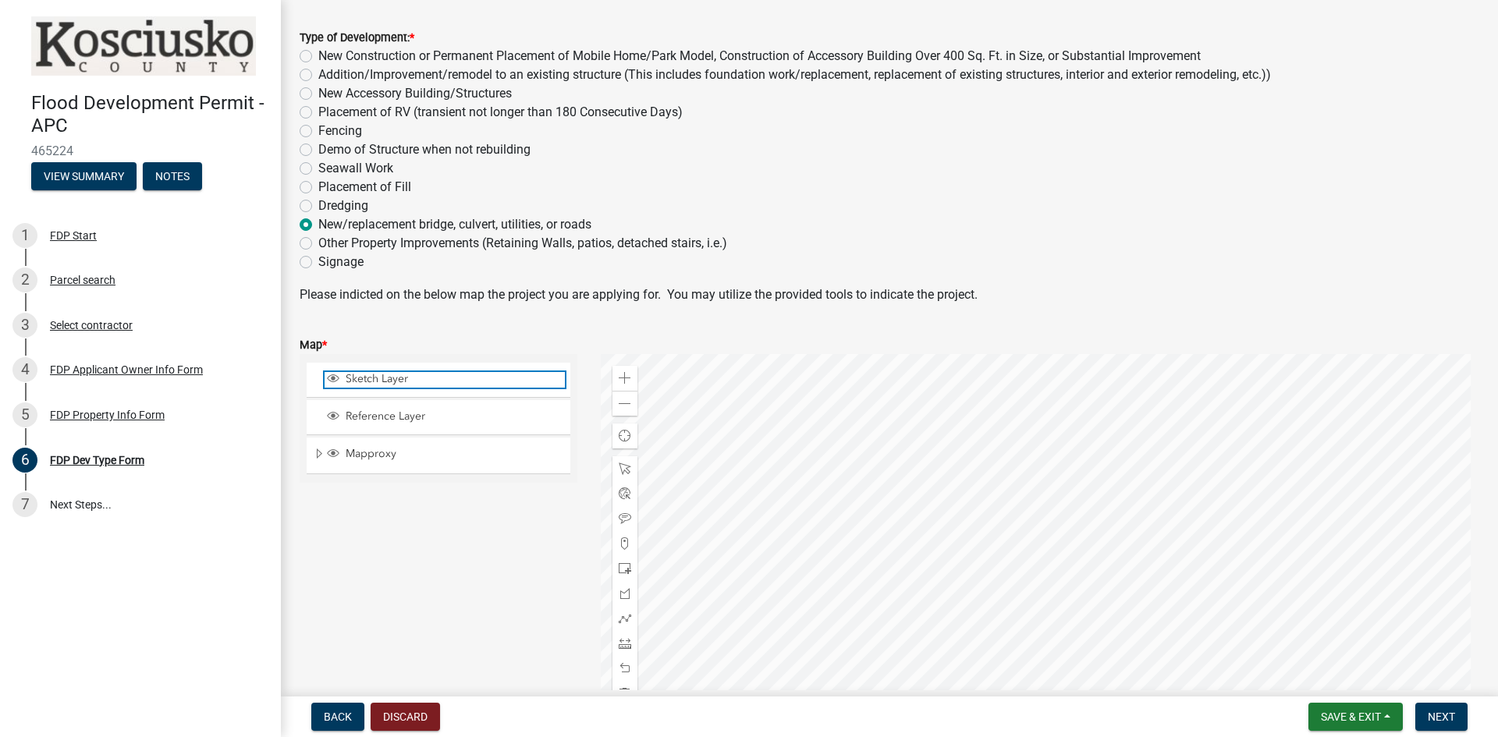
click at [364, 376] on span "Sketch Layer" at bounding box center [453, 379] width 223 height 14
click at [1054, 512] on div at bounding box center [1041, 549] width 880 height 390
click at [1073, 518] on div at bounding box center [1041, 549] width 880 height 390
click at [1072, 521] on div at bounding box center [1041, 549] width 880 height 390
click at [375, 336] on div "Map *" at bounding box center [890, 345] width 1180 height 19
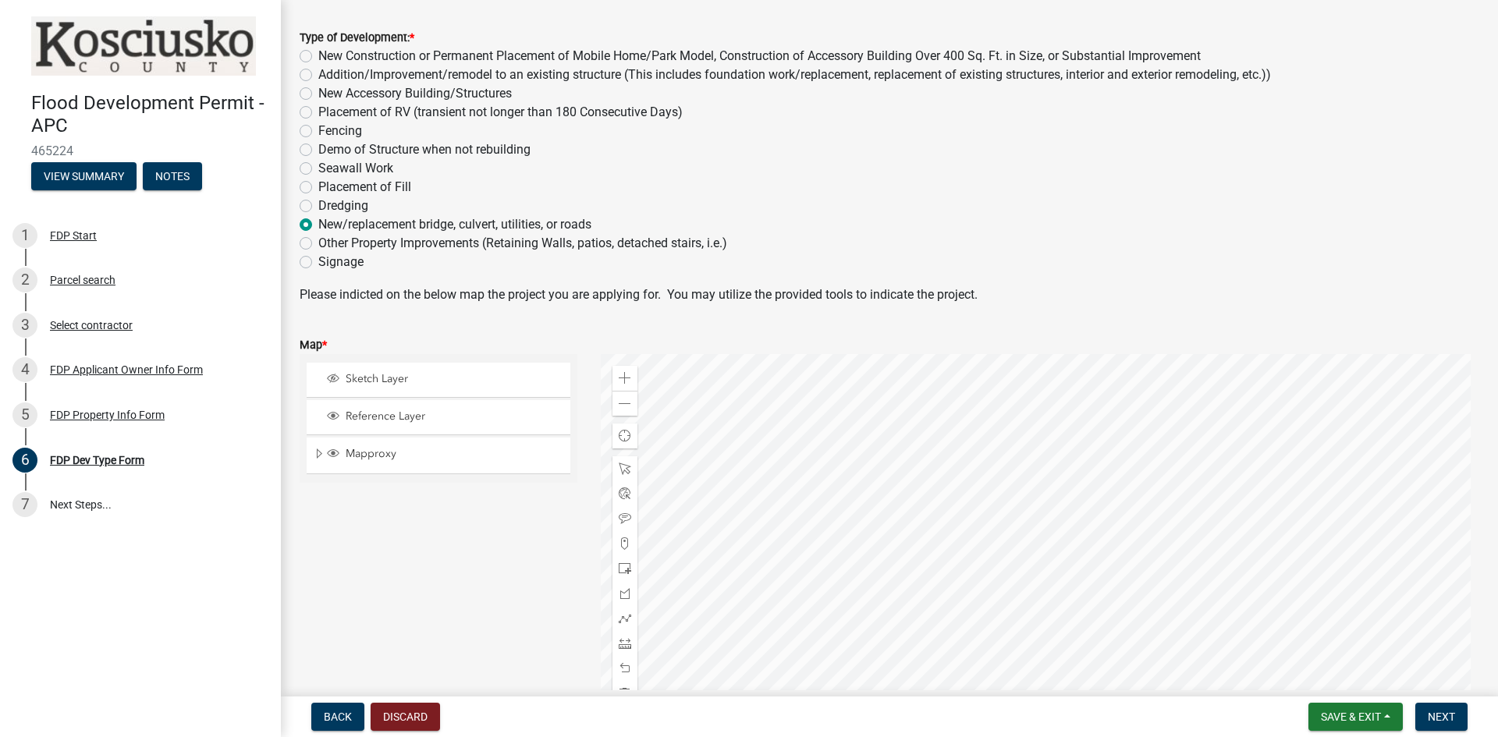
click at [374, 336] on div "Map *" at bounding box center [890, 345] width 1180 height 19
click at [359, 455] on span "Mapproxy" at bounding box center [453, 454] width 223 height 14
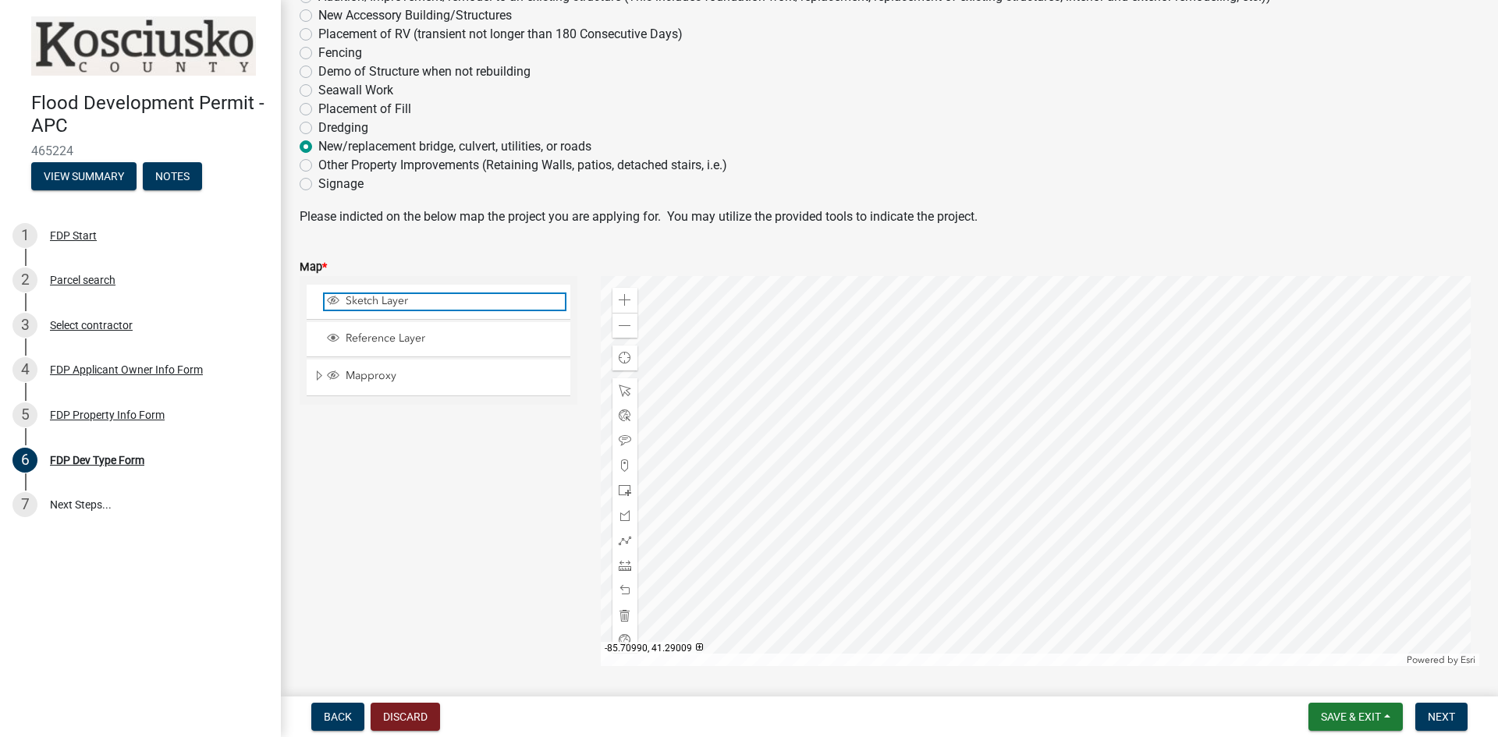
click at [375, 298] on span "Sketch Layer" at bounding box center [453, 301] width 223 height 14
click at [382, 298] on span "Sketch Layer" at bounding box center [453, 301] width 223 height 14
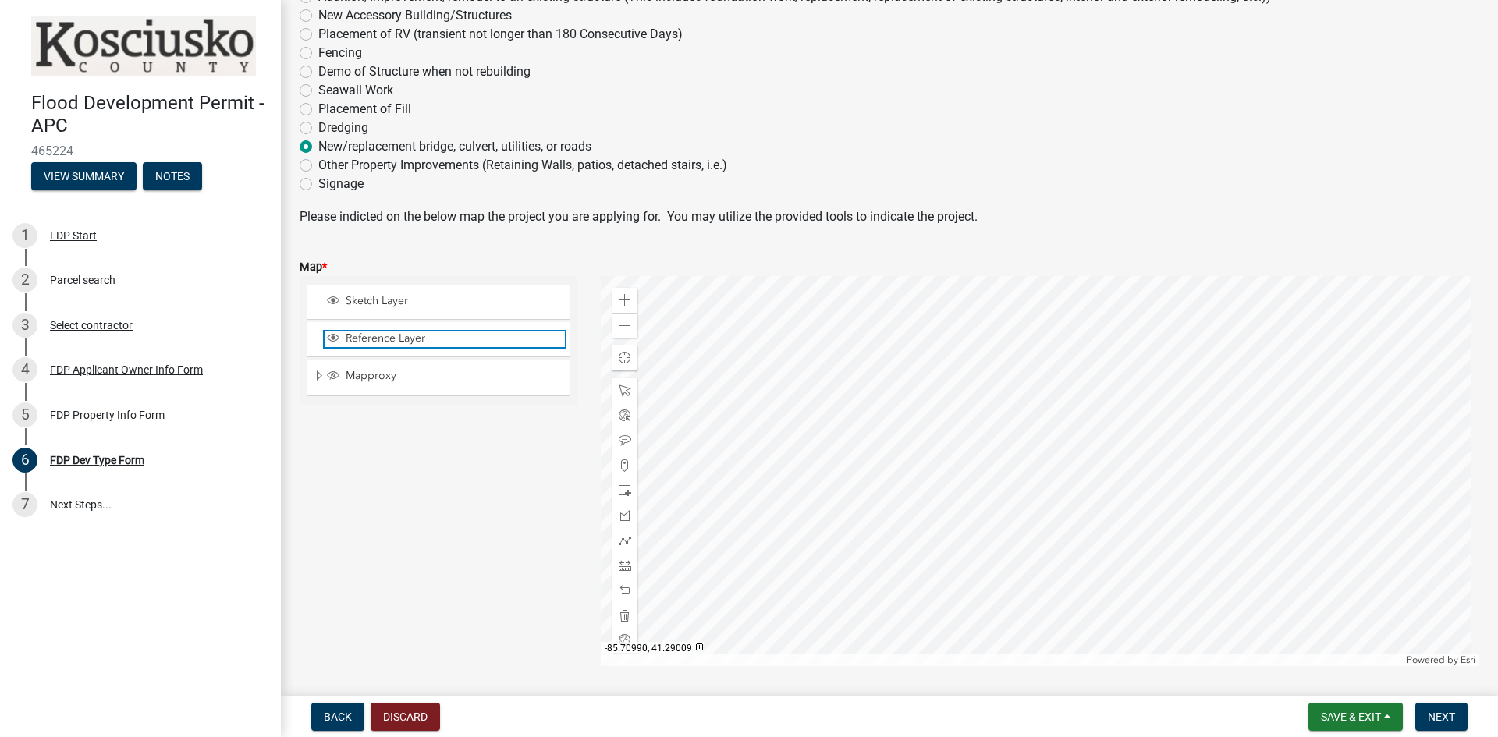
click at [386, 339] on span "Reference Layer" at bounding box center [453, 339] width 223 height 14
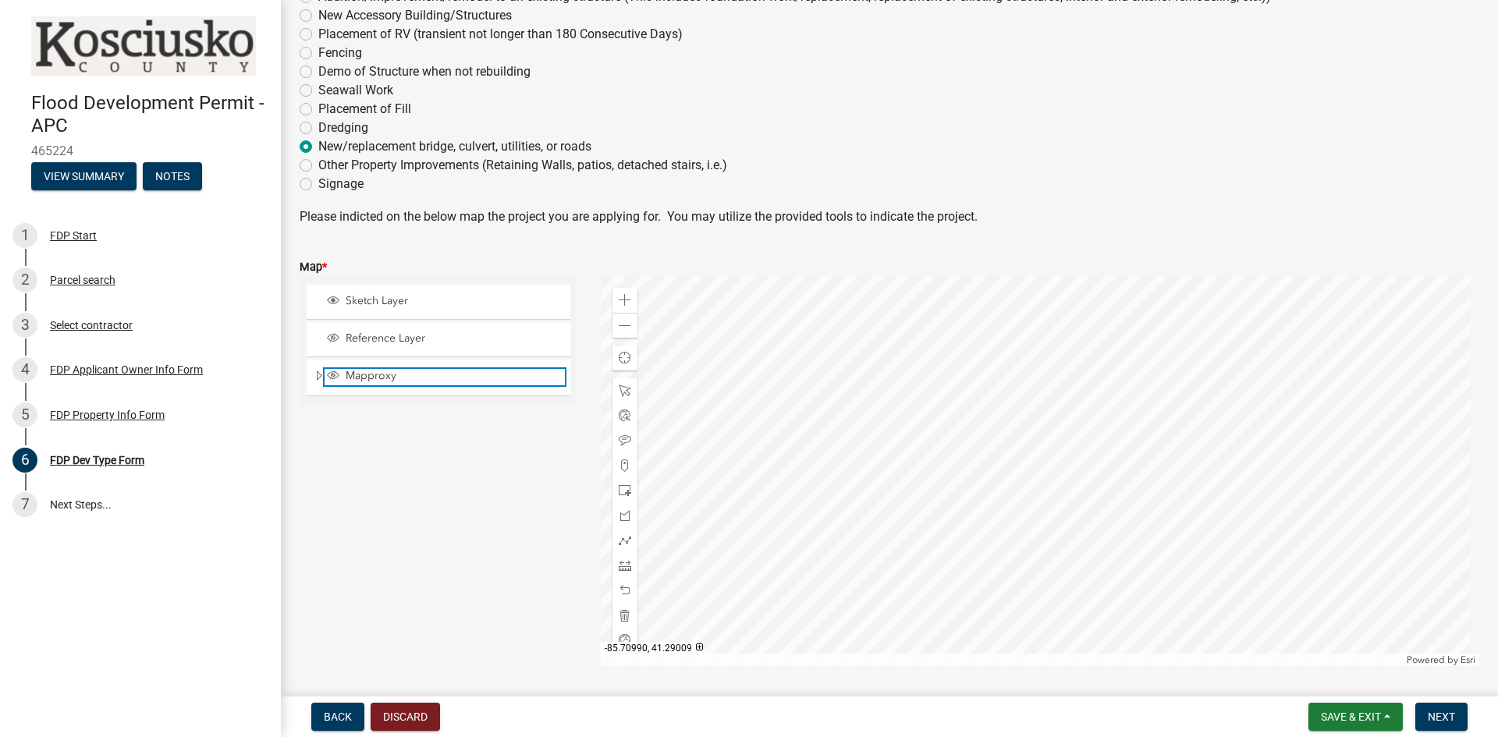
click at [374, 371] on span "Mapproxy" at bounding box center [453, 376] width 223 height 14
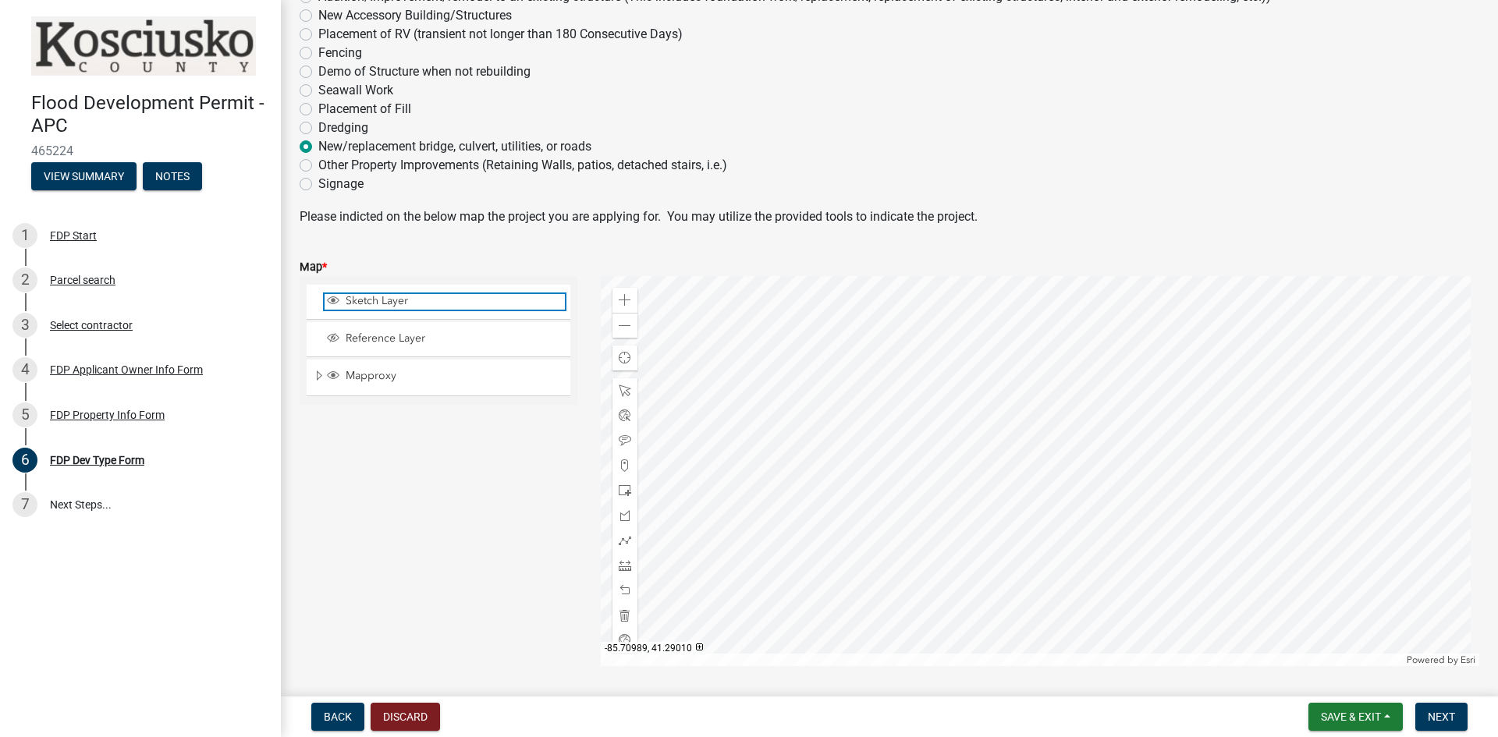
click at [374, 297] on span "Sketch Layer" at bounding box center [453, 301] width 223 height 14
click at [382, 307] on span "Sketch Layer" at bounding box center [453, 301] width 223 height 14
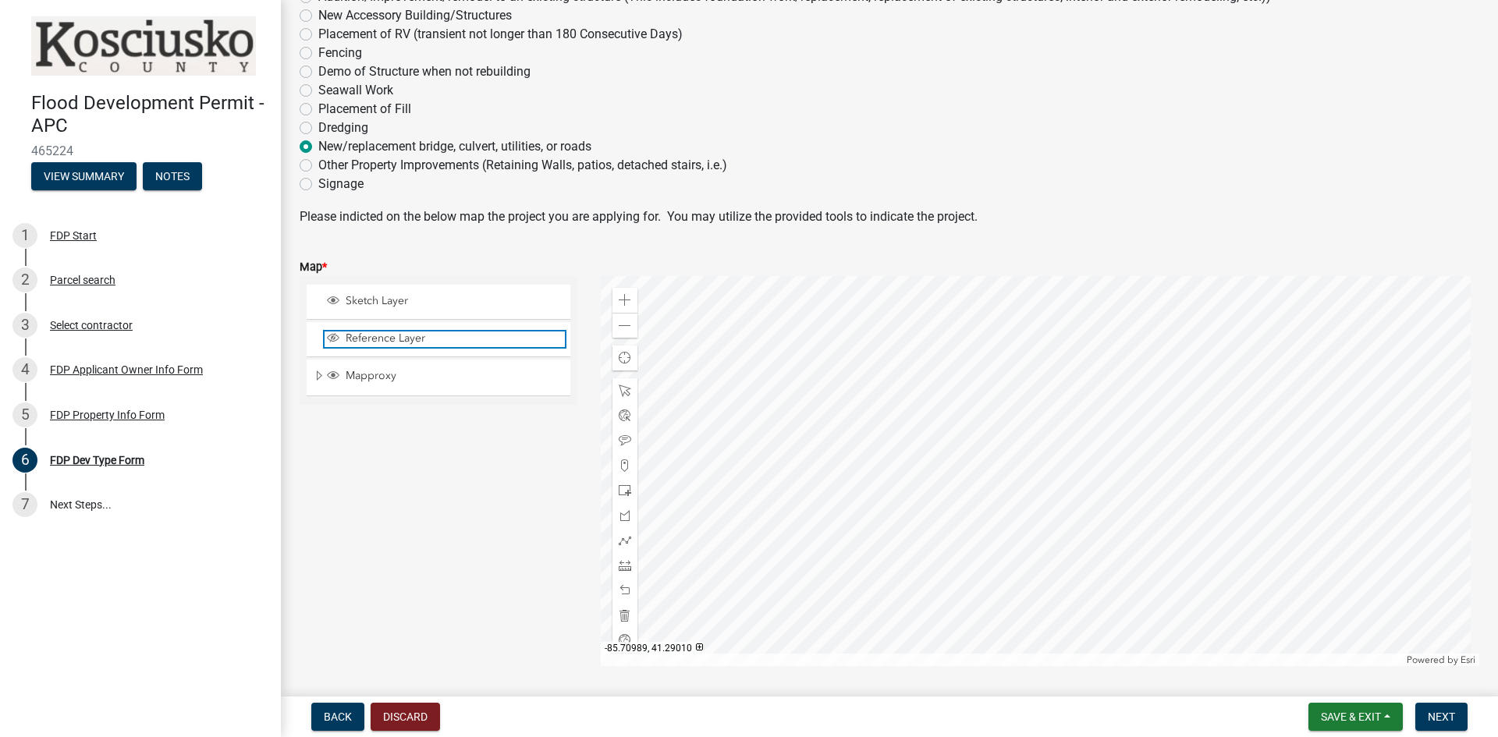
click at [372, 344] on span "Reference Layer" at bounding box center [453, 339] width 223 height 14
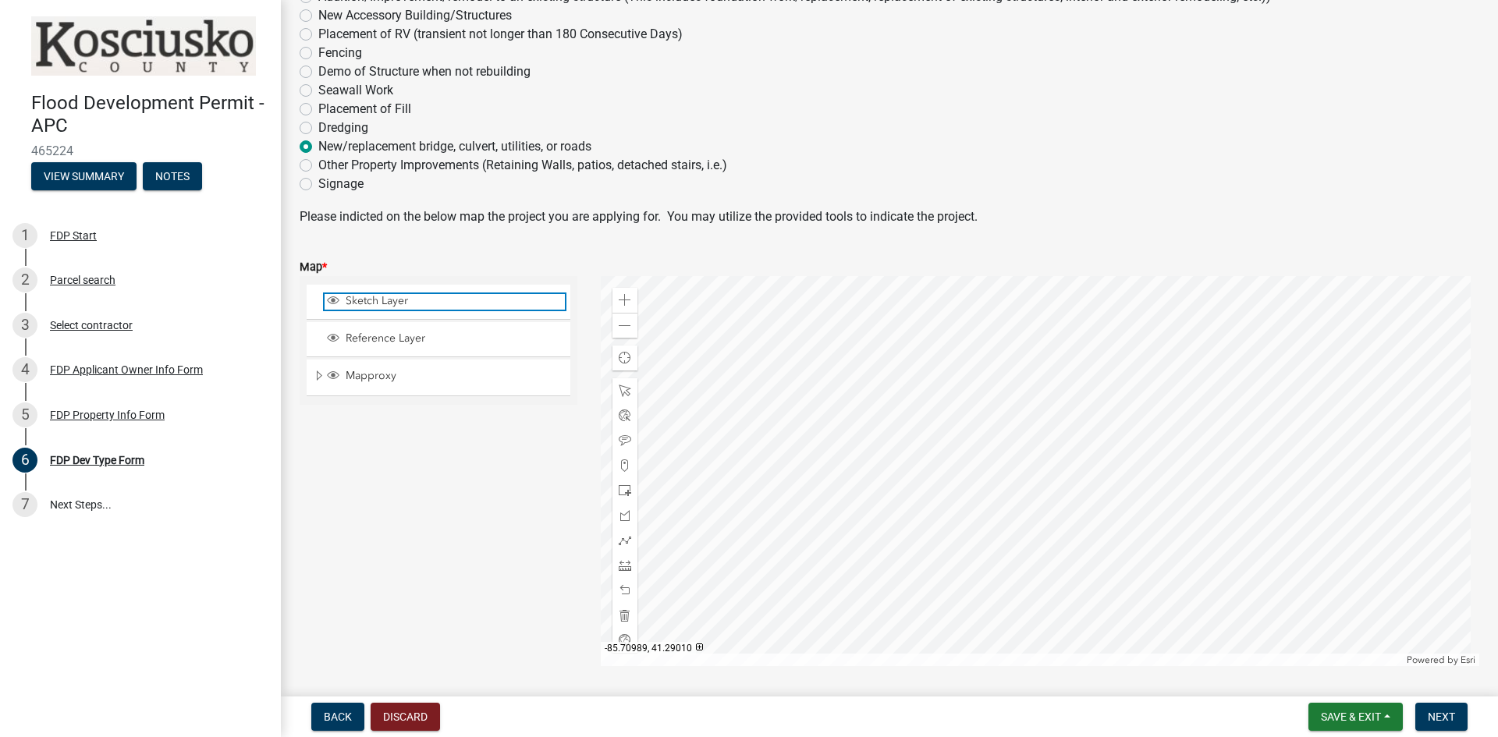
click at [397, 296] on span "Sketch Layer" at bounding box center [453, 301] width 223 height 14
click at [624, 438] on span at bounding box center [625, 441] width 12 height 12
click at [1073, 445] on div at bounding box center [1041, 471] width 880 height 390
click at [1060, 434] on div at bounding box center [1041, 471] width 880 height 390
click at [355, 302] on span "Sketch Layer" at bounding box center [453, 301] width 223 height 14
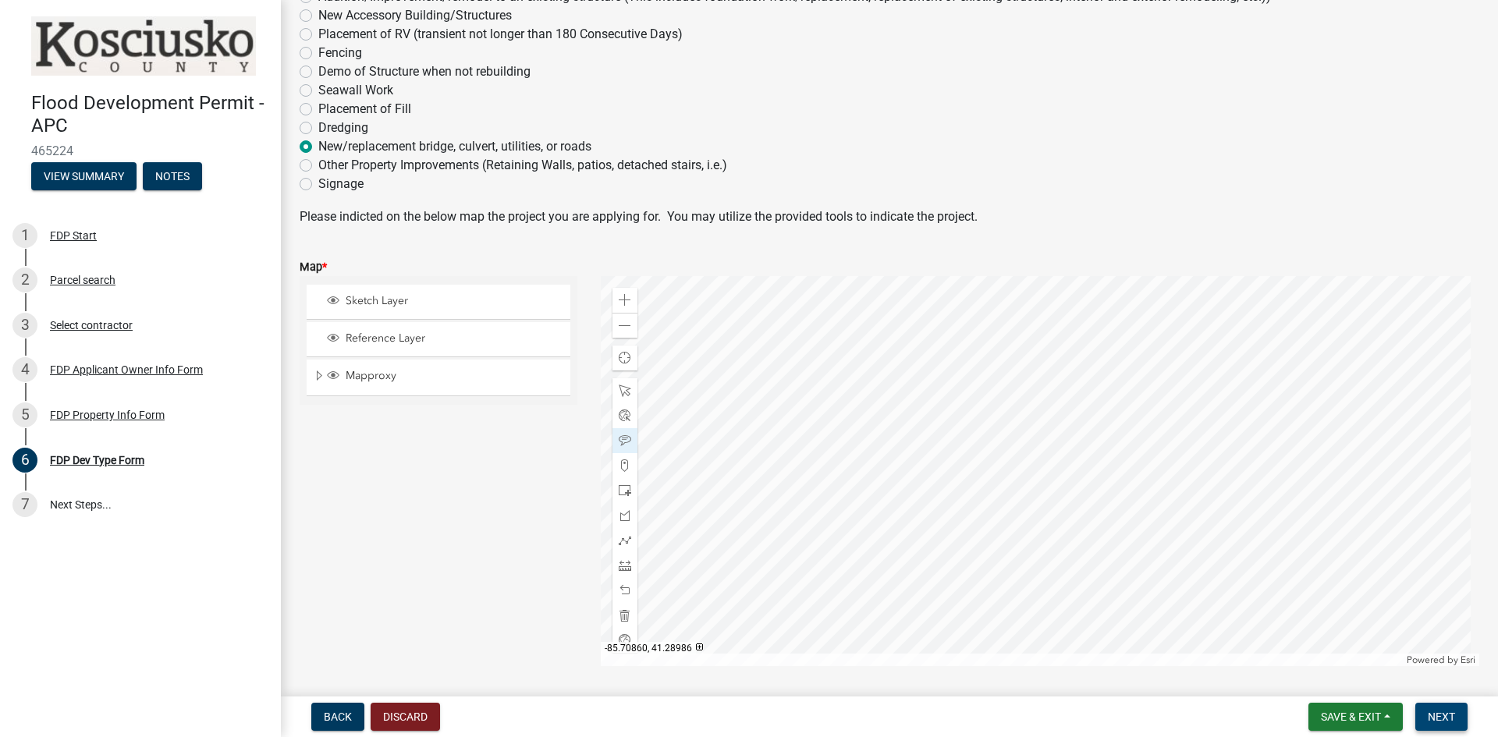
click at [1450, 715] on span "Next" at bounding box center [1441, 717] width 27 height 12
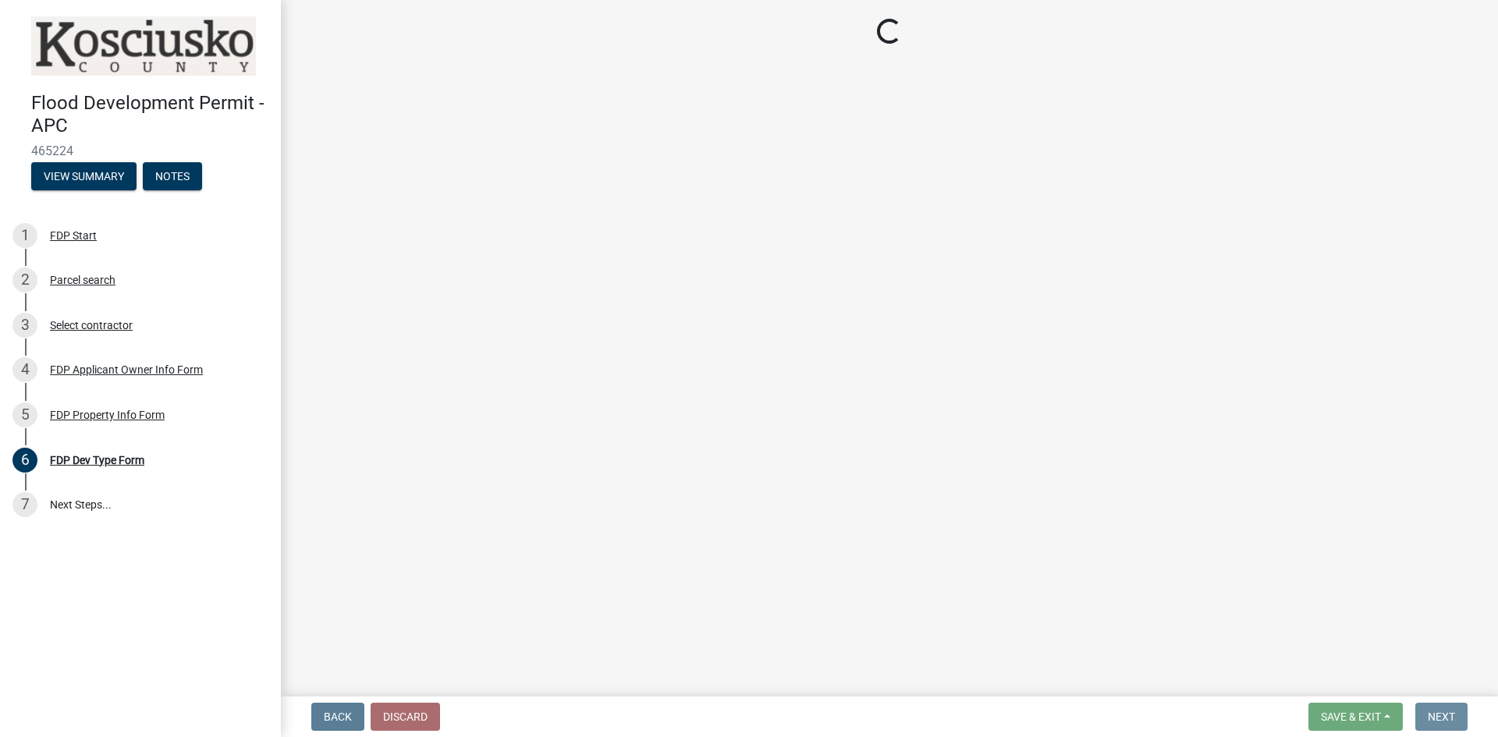
scroll to position [0, 0]
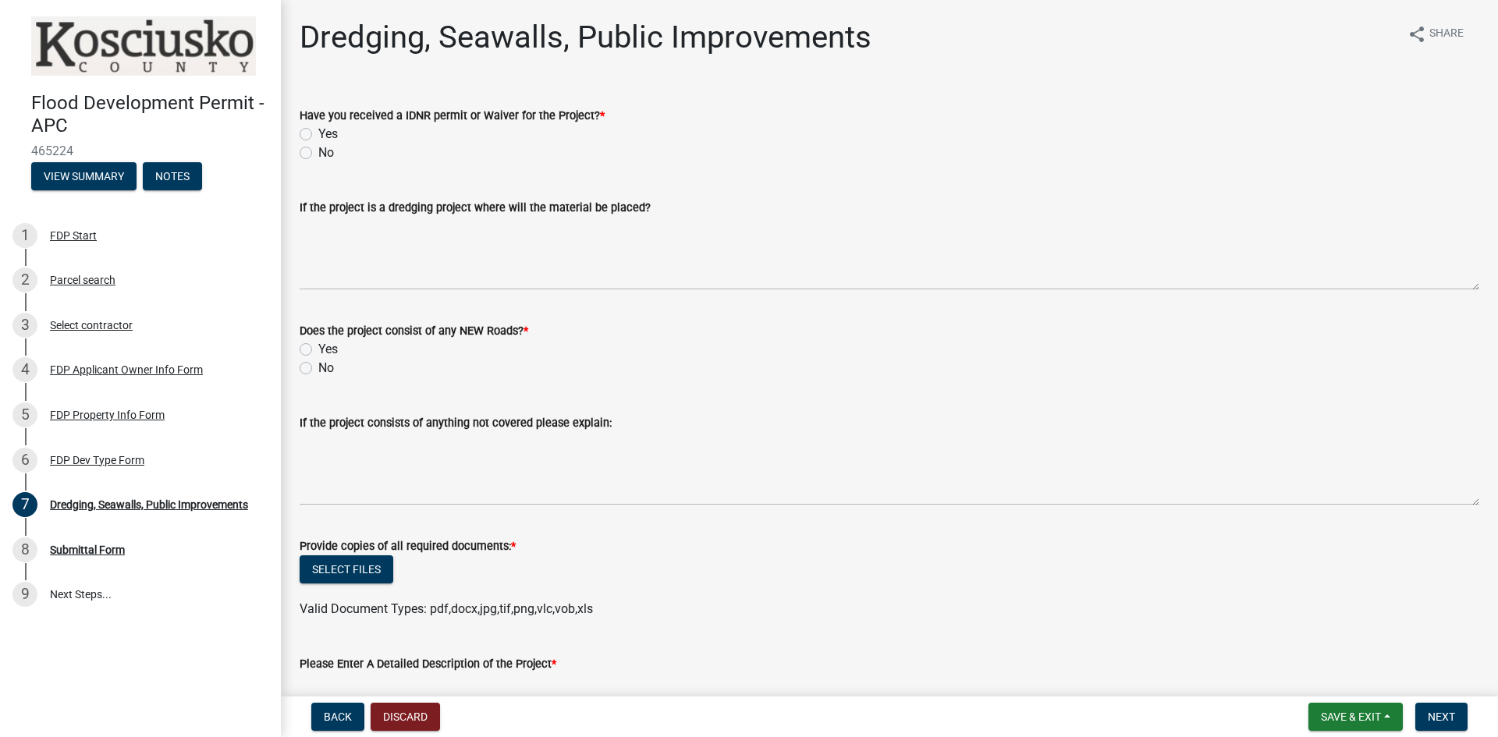
click at [318, 157] on label "No" at bounding box center [326, 153] width 16 height 19
click at [318, 154] on input "No" at bounding box center [323, 149] width 10 height 10
radio input "true"
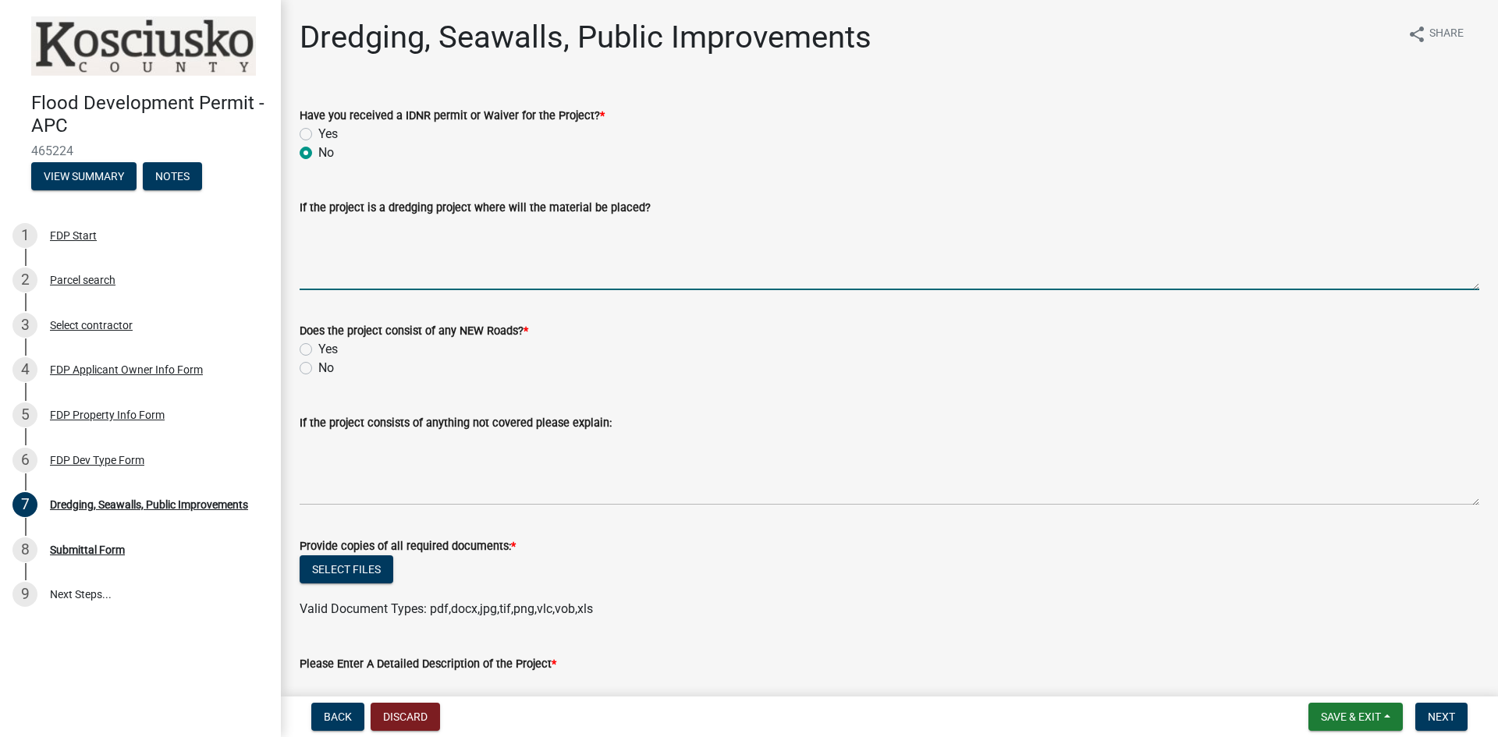
click at [472, 271] on textarea "If the project is a dredging project where will the material be placed?" at bounding box center [890, 253] width 1180 height 73
type textarea "NA"
click at [318, 370] on label "No" at bounding box center [326, 368] width 16 height 19
click at [318, 369] on input "No" at bounding box center [323, 364] width 10 height 10
radio input "true"
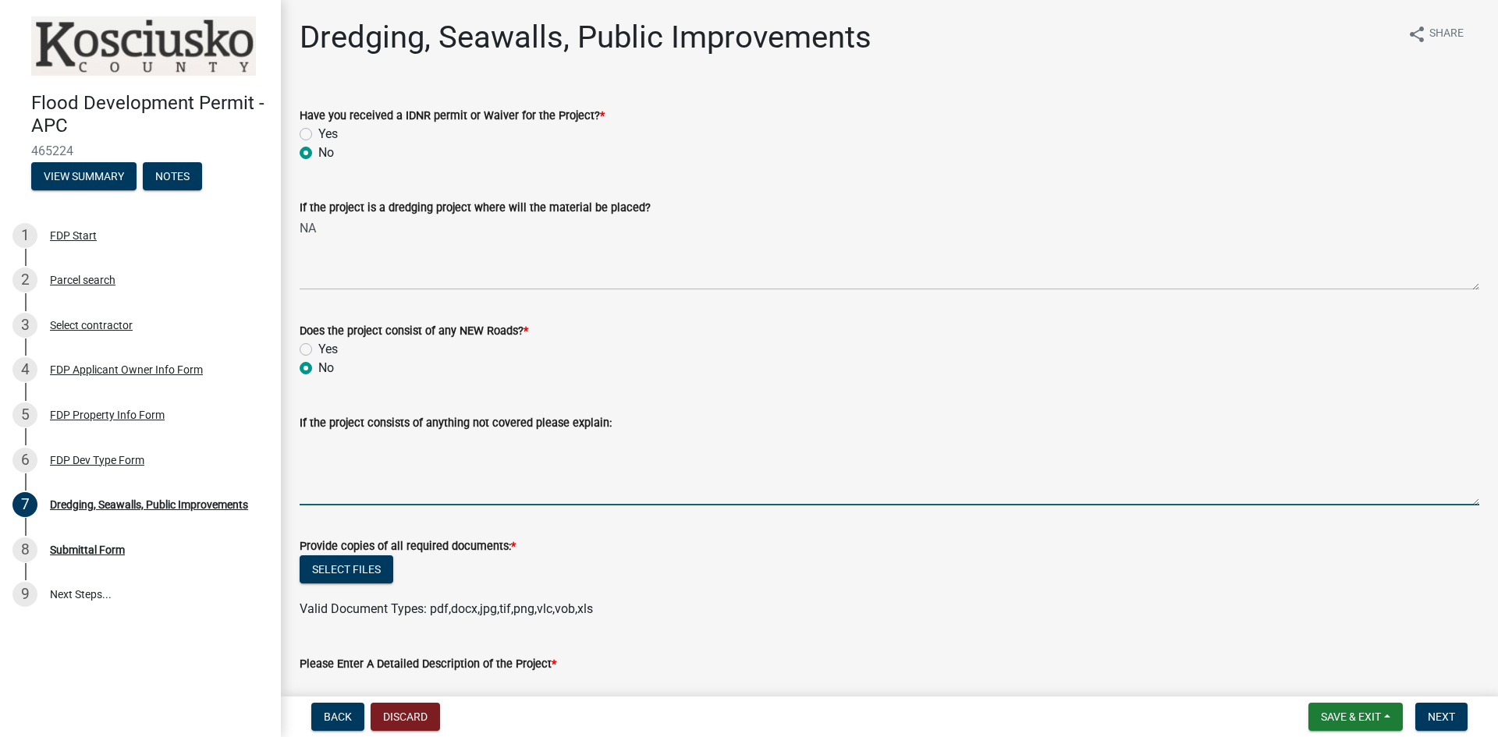
click at [409, 472] on textarea "If the project consists of anything not covered please explain:" at bounding box center [890, 468] width 1180 height 73
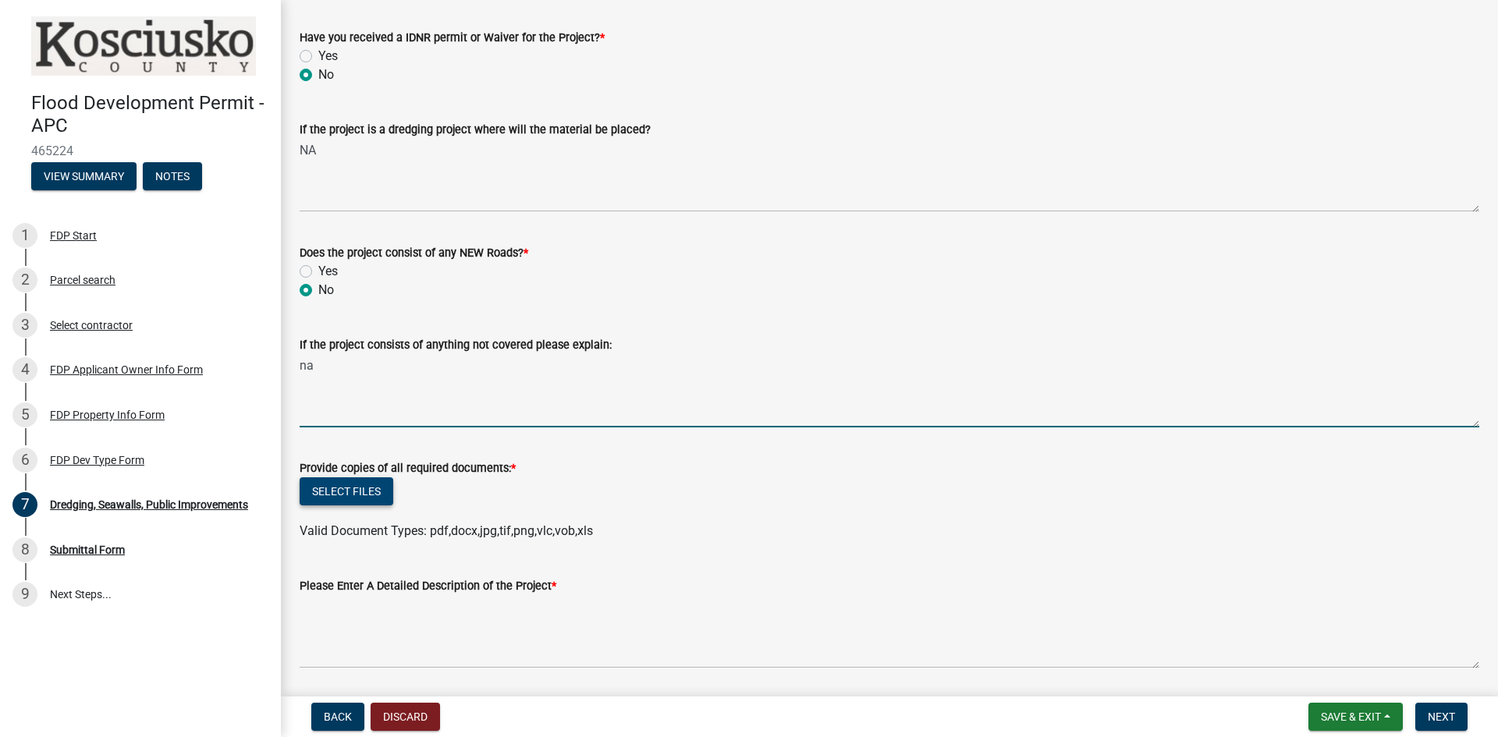
type textarea "na"
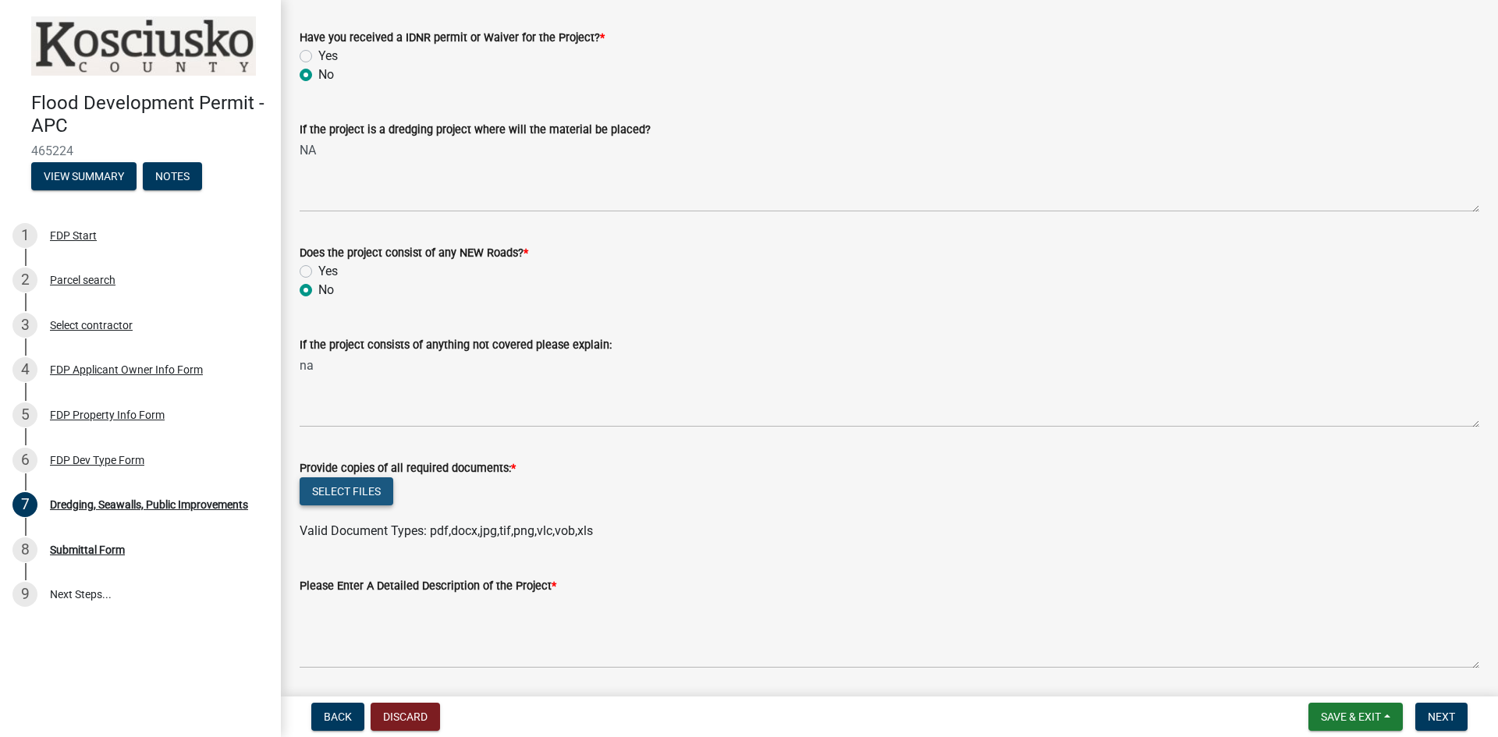
click at [370, 497] on button "Select files" at bounding box center [347, 492] width 94 height 28
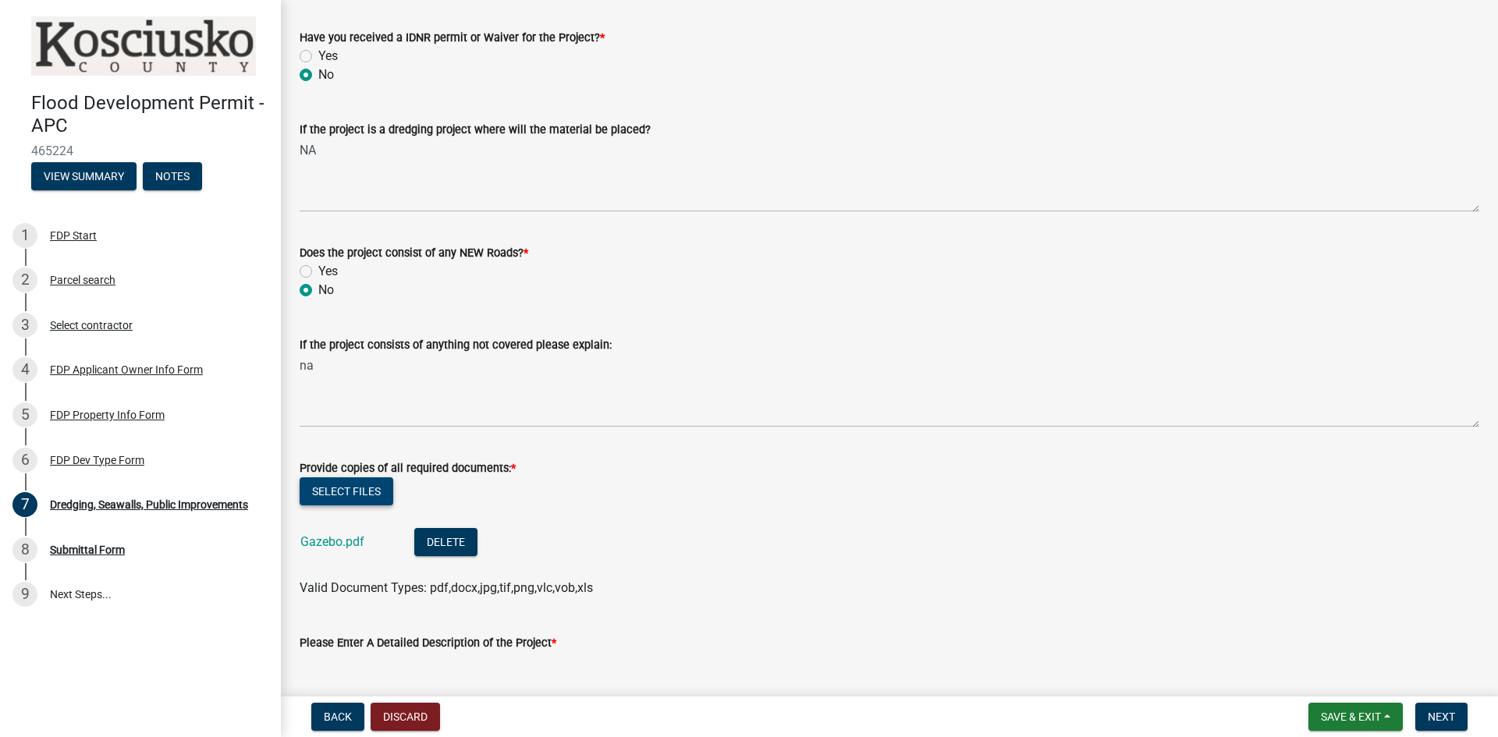
scroll to position [156, 0]
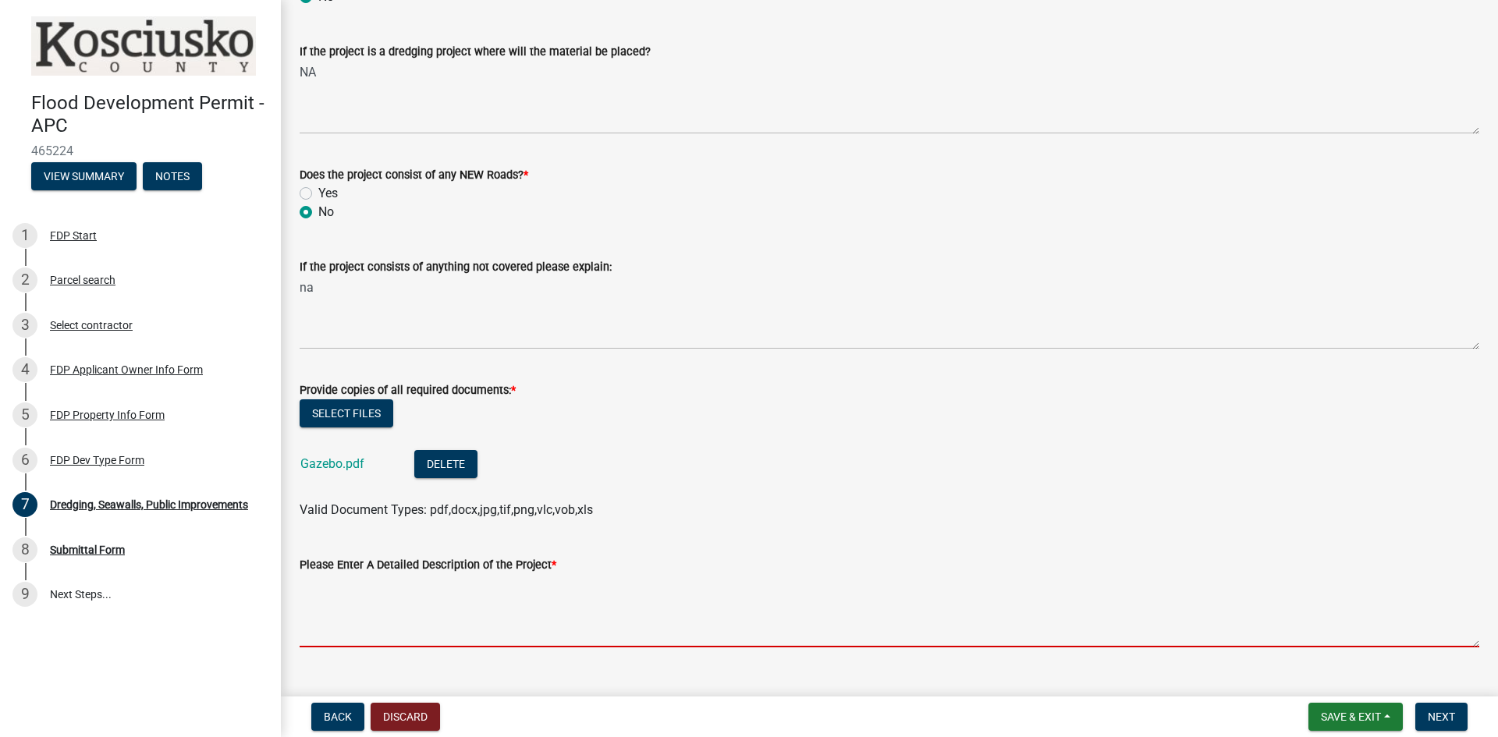
click at [375, 611] on textarea "Please Enter A Detailed Description of the Project *" at bounding box center [890, 610] width 1180 height 73
type textarea "a"
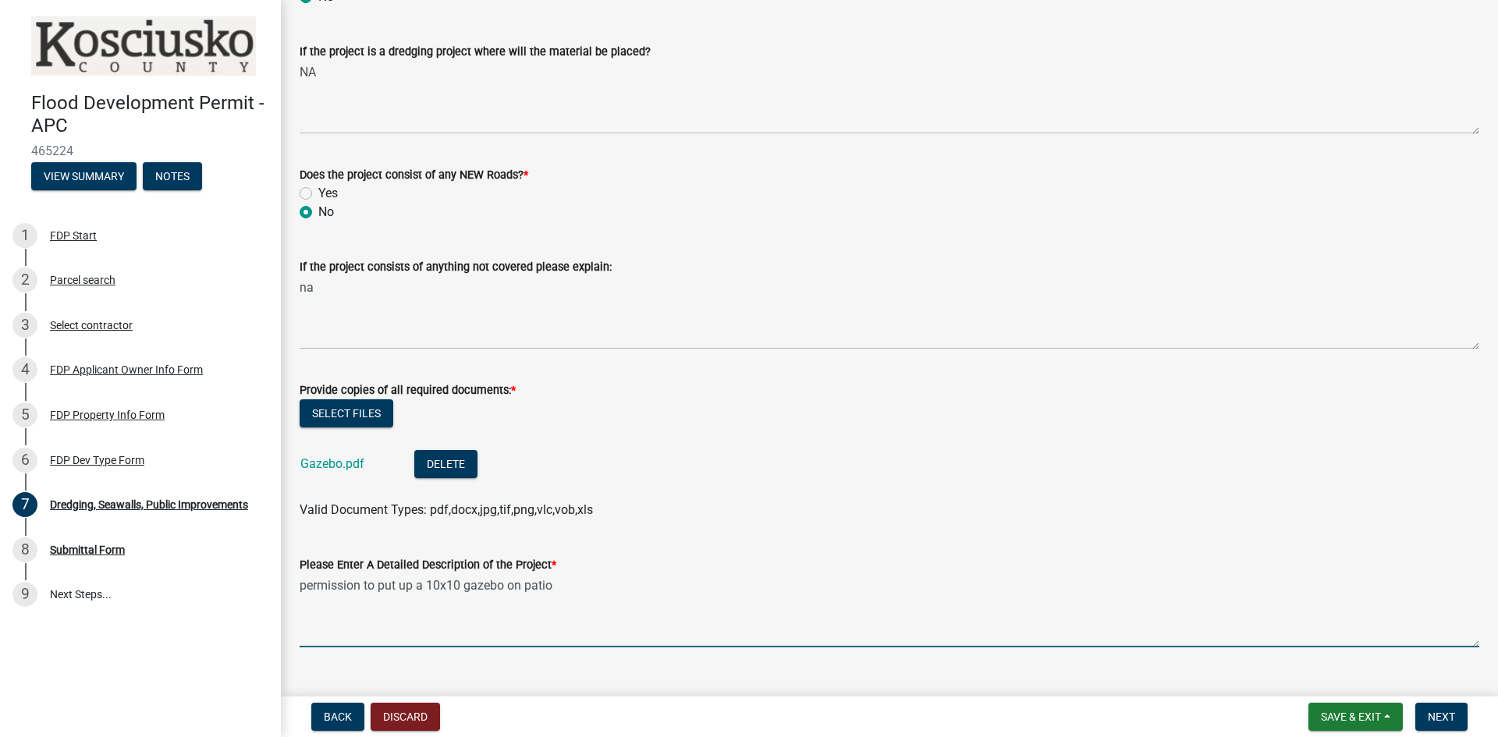
click at [358, 617] on textarea "permission to put up a 10x10 gazebo on patio" at bounding box center [890, 610] width 1180 height 73
click at [572, 586] on textarea "permission to put up a 10x10 gazebo on patio" at bounding box center [890, 610] width 1180 height 73
type textarea "permission to put up a 10x10 gazebo on patio/deck"
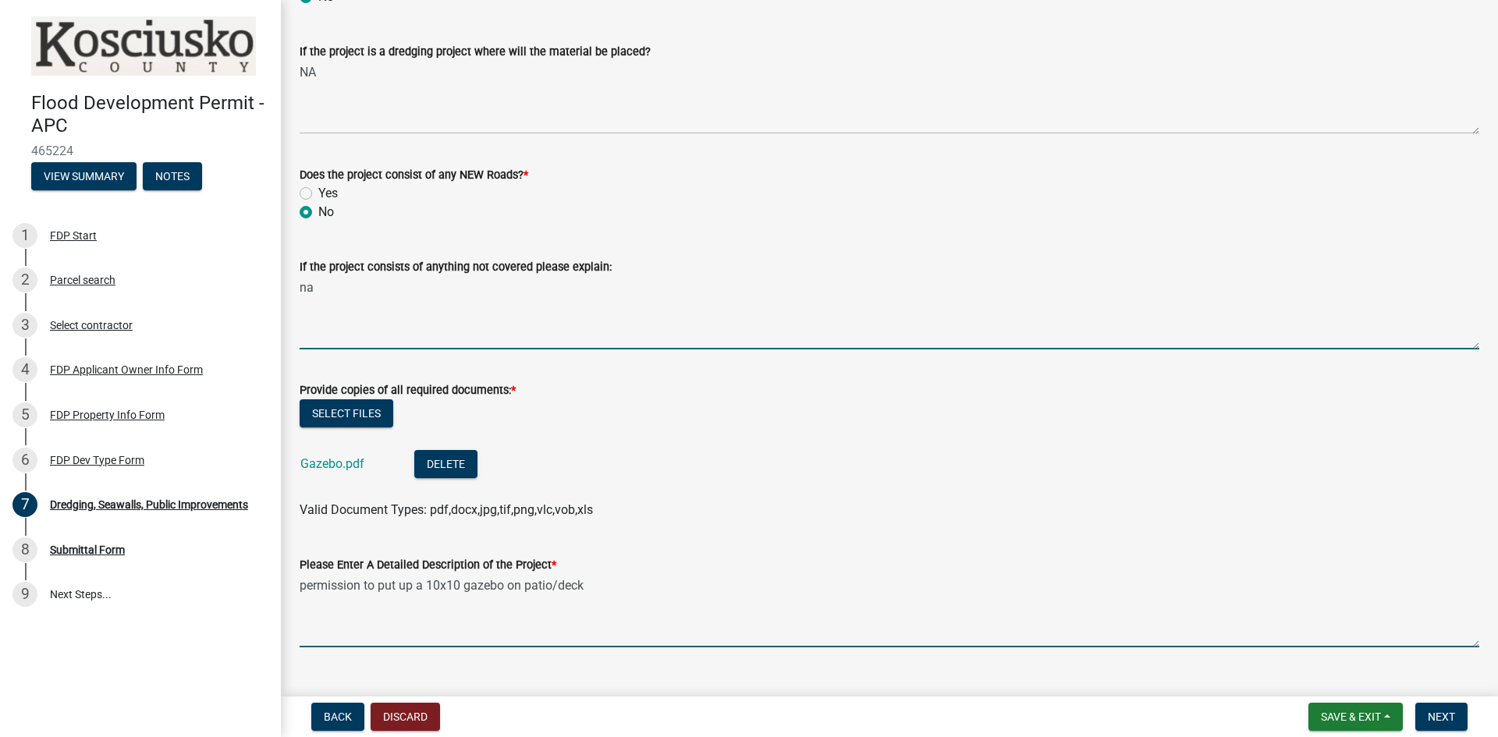
click at [308, 289] on textarea "na" at bounding box center [890, 312] width 1180 height 73
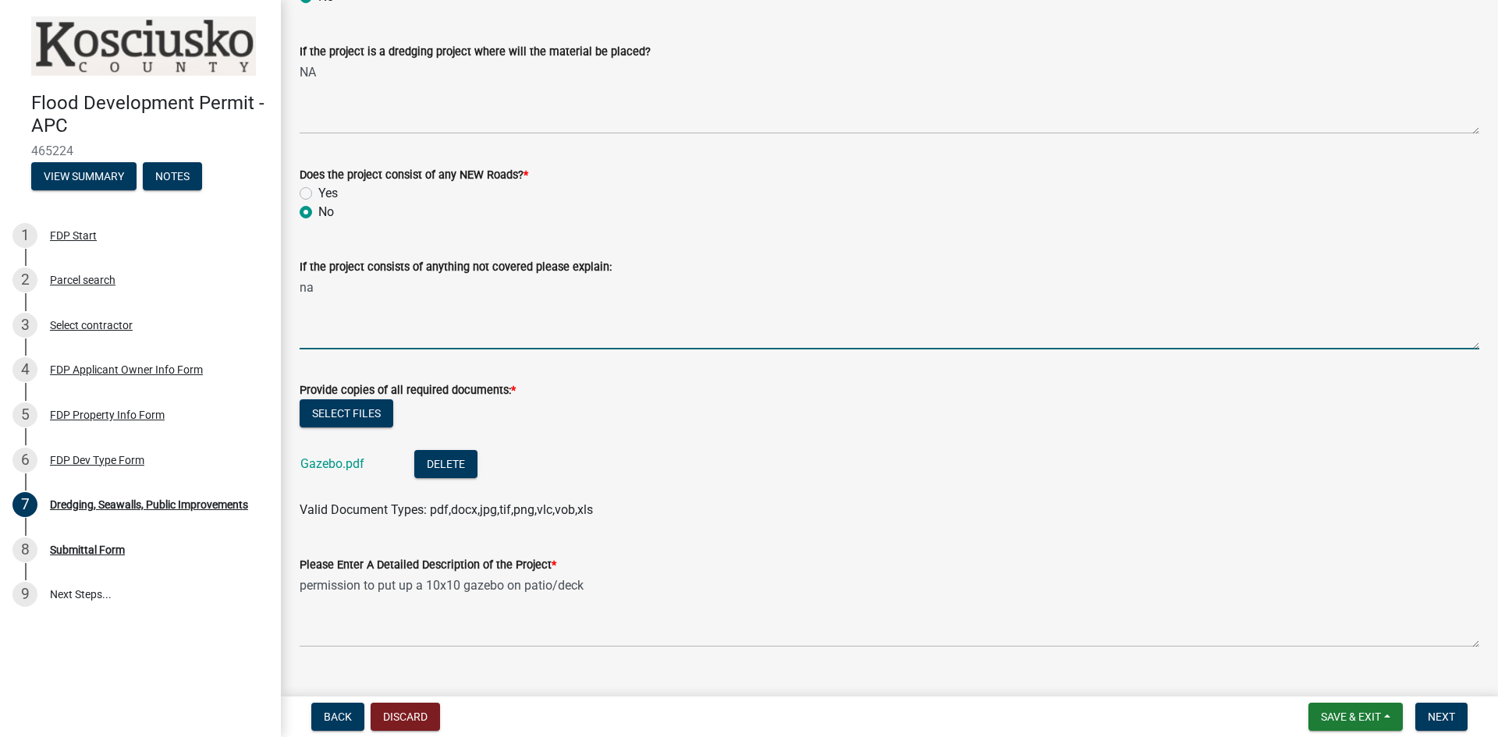
click at [311, 290] on textarea "na" at bounding box center [890, 312] width 1180 height 73
type textarea "n"
type textarea "NA"
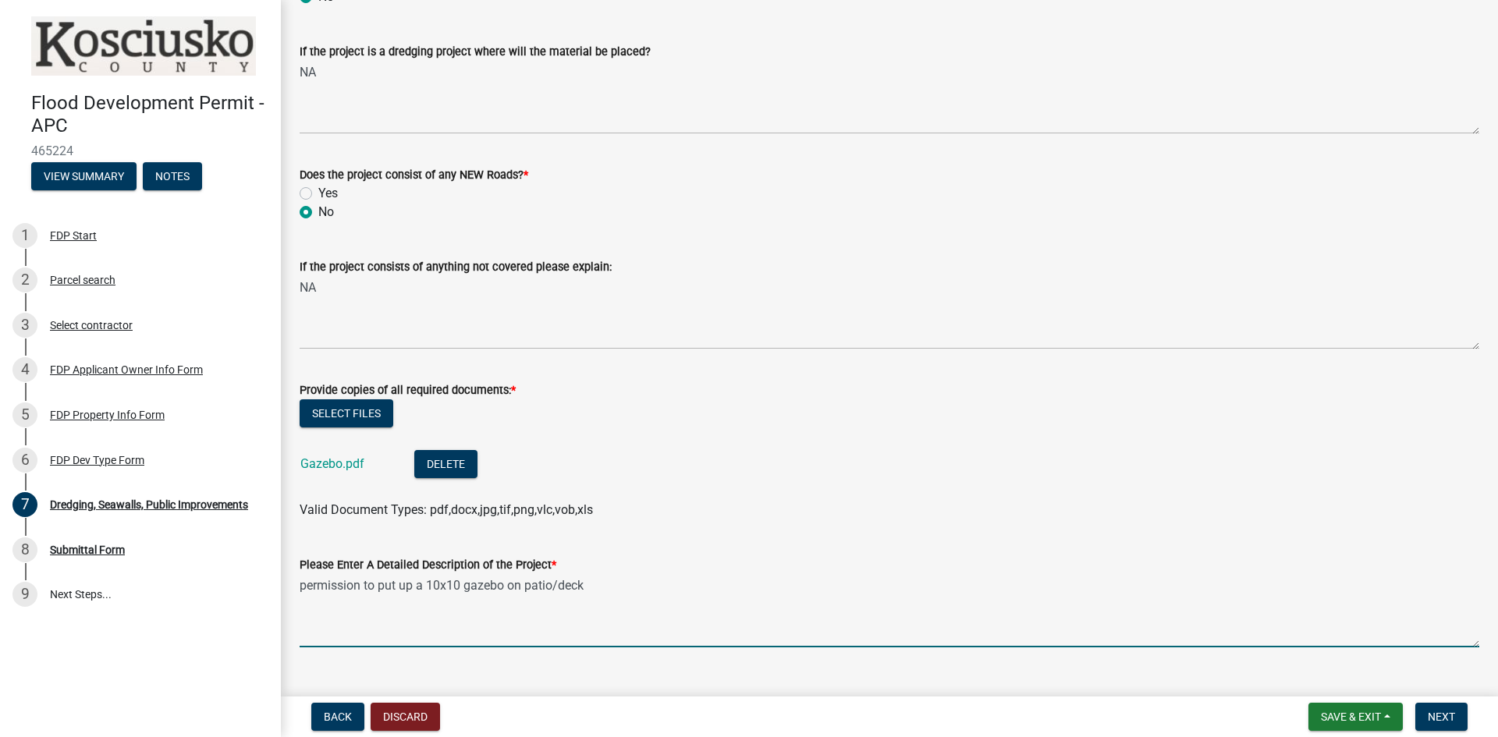
click at [606, 576] on textarea "permission to put up a 10x10 gazebo on patio/deck" at bounding box center [890, 610] width 1180 height 73
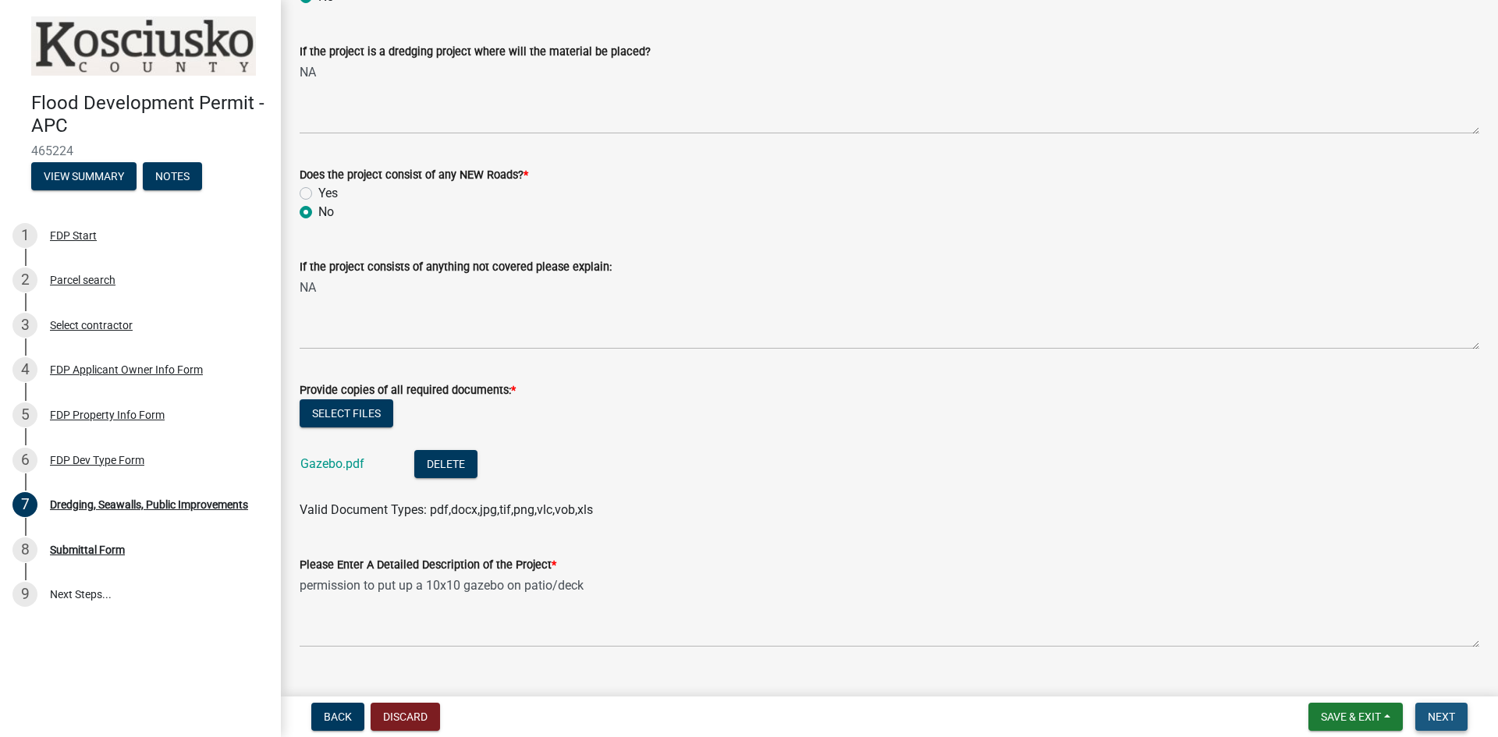
click at [1437, 720] on span "Next" at bounding box center [1441, 717] width 27 height 12
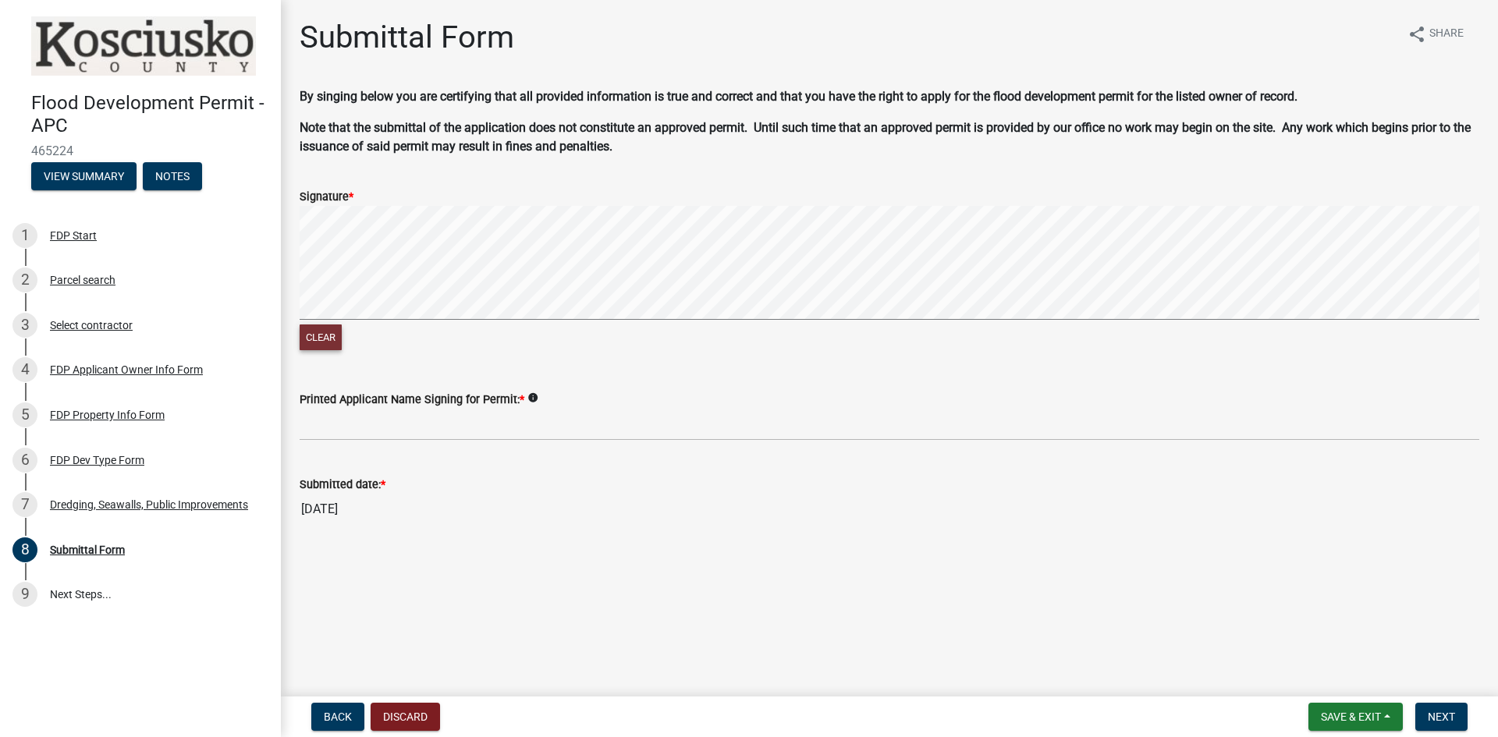
click at [333, 337] on button "Clear" at bounding box center [321, 338] width 42 height 26
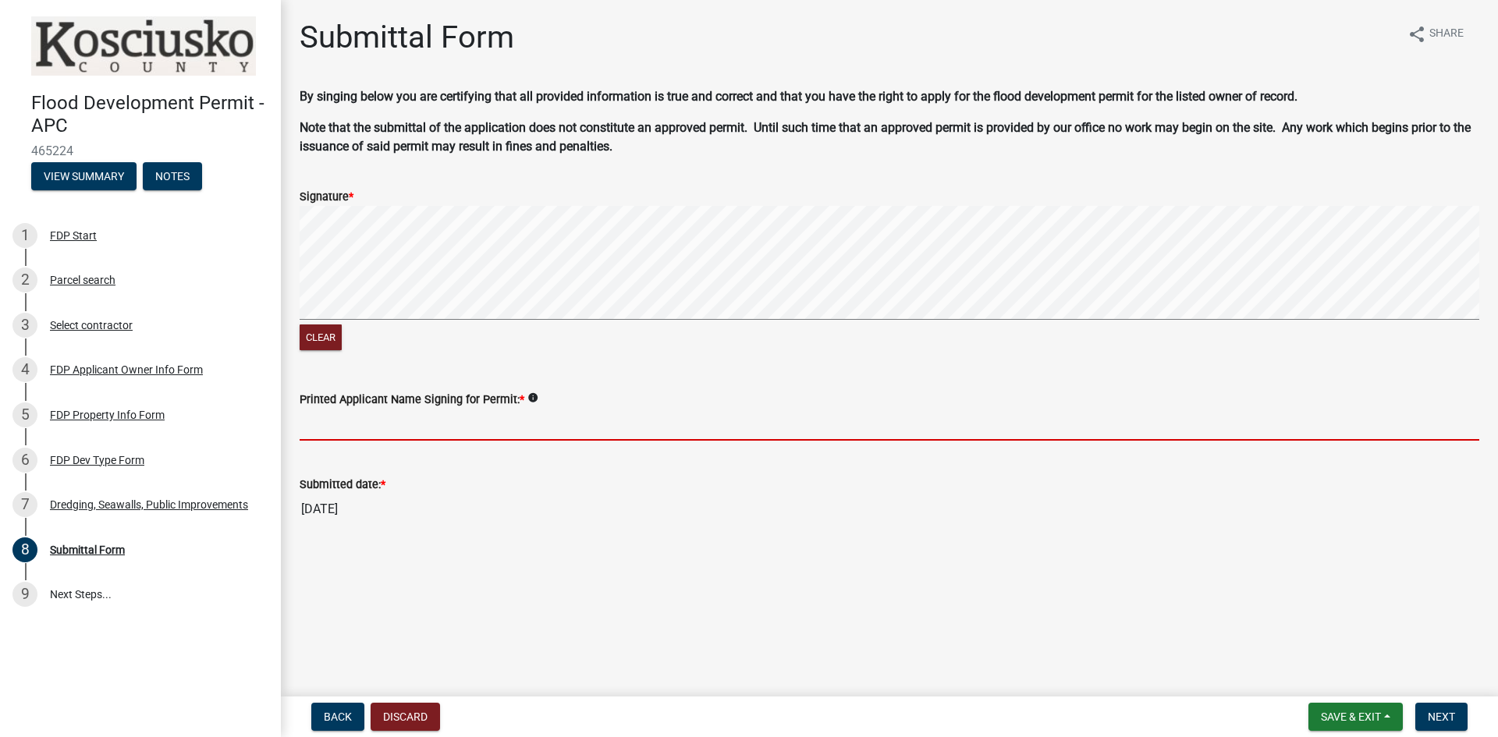
click at [338, 414] on input "Printed Applicant Name Signing for Permit: *" at bounding box center [890, 425] width 1180 height 32
type input "[PERSON_NAME]"
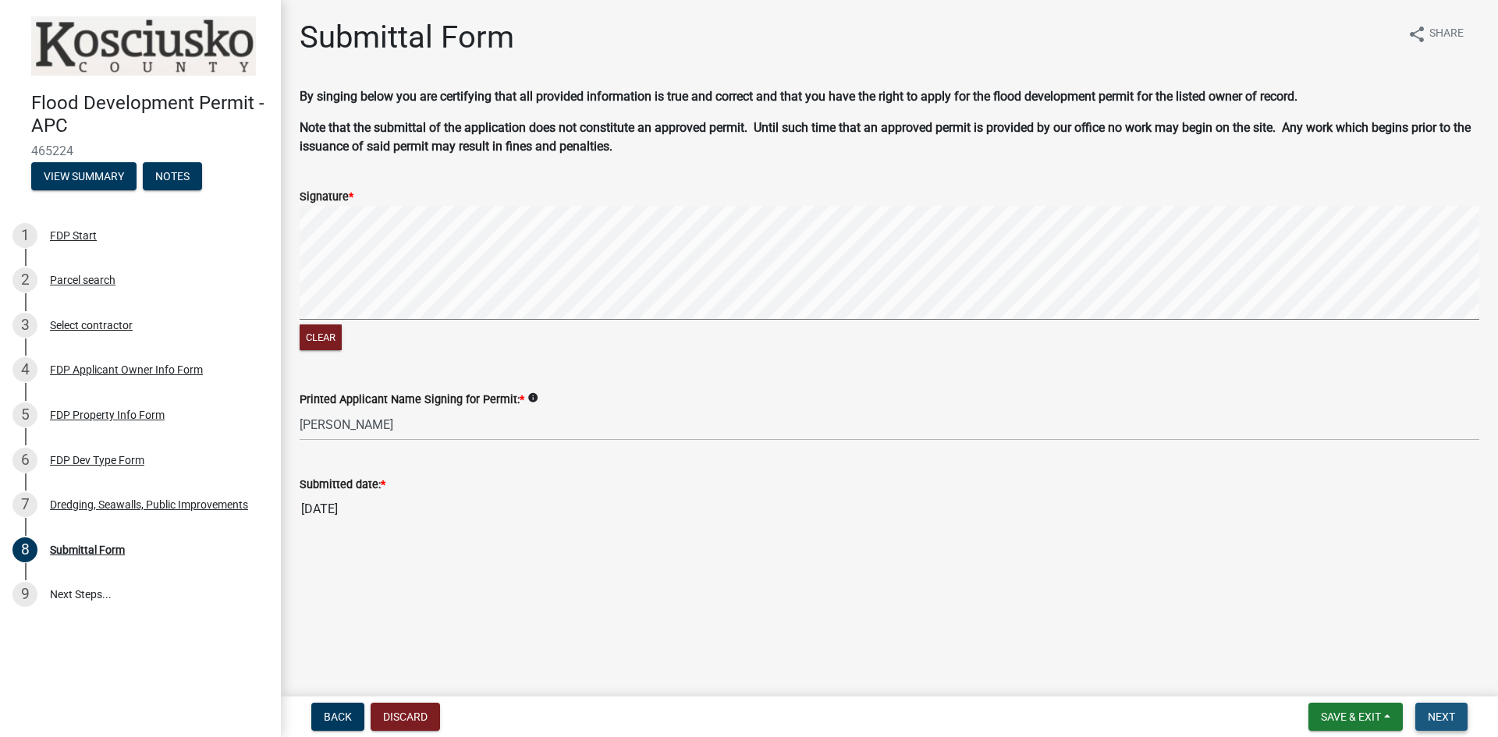
click at [1446, 713] on span "Next" at bounding box center [1441, 717] width 27 height 12
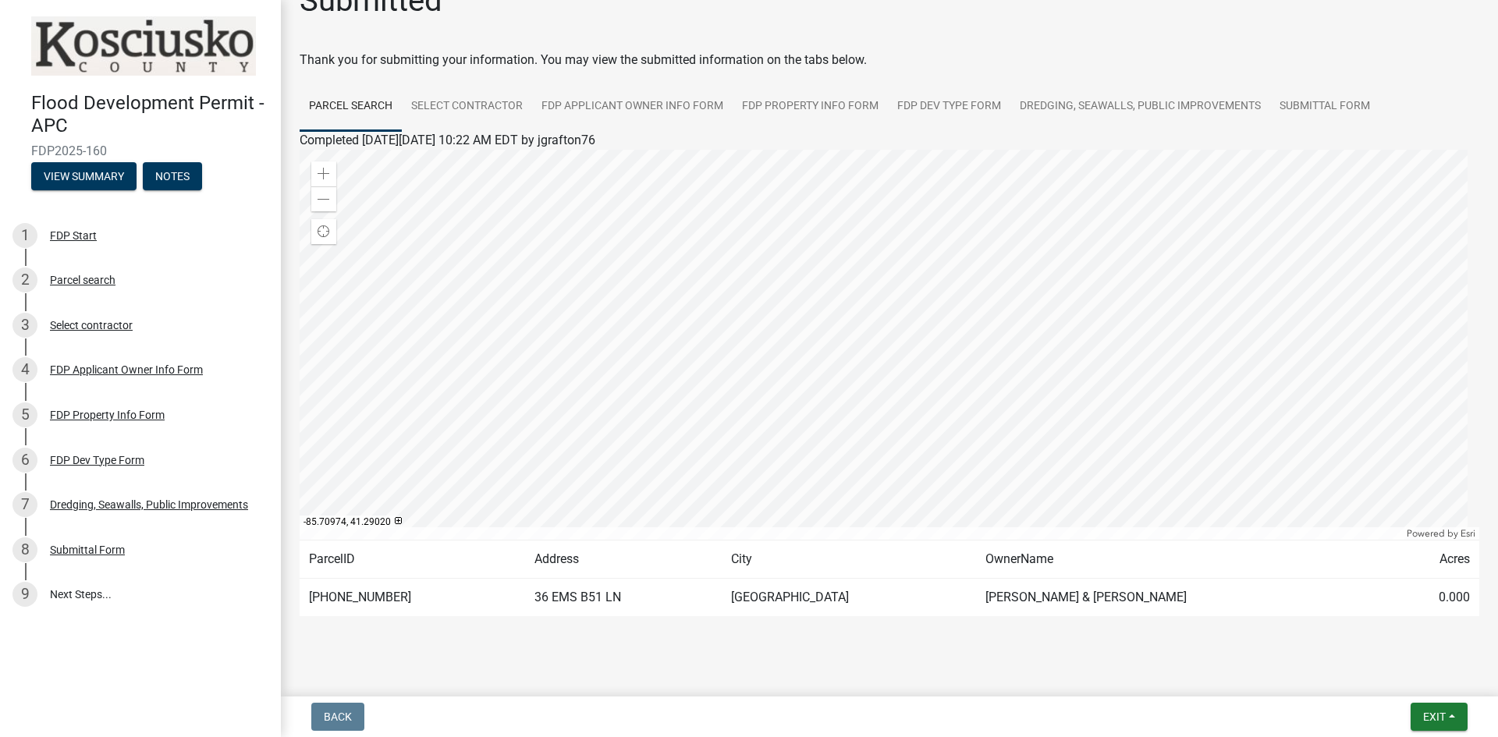
scroll to position [55, 0]
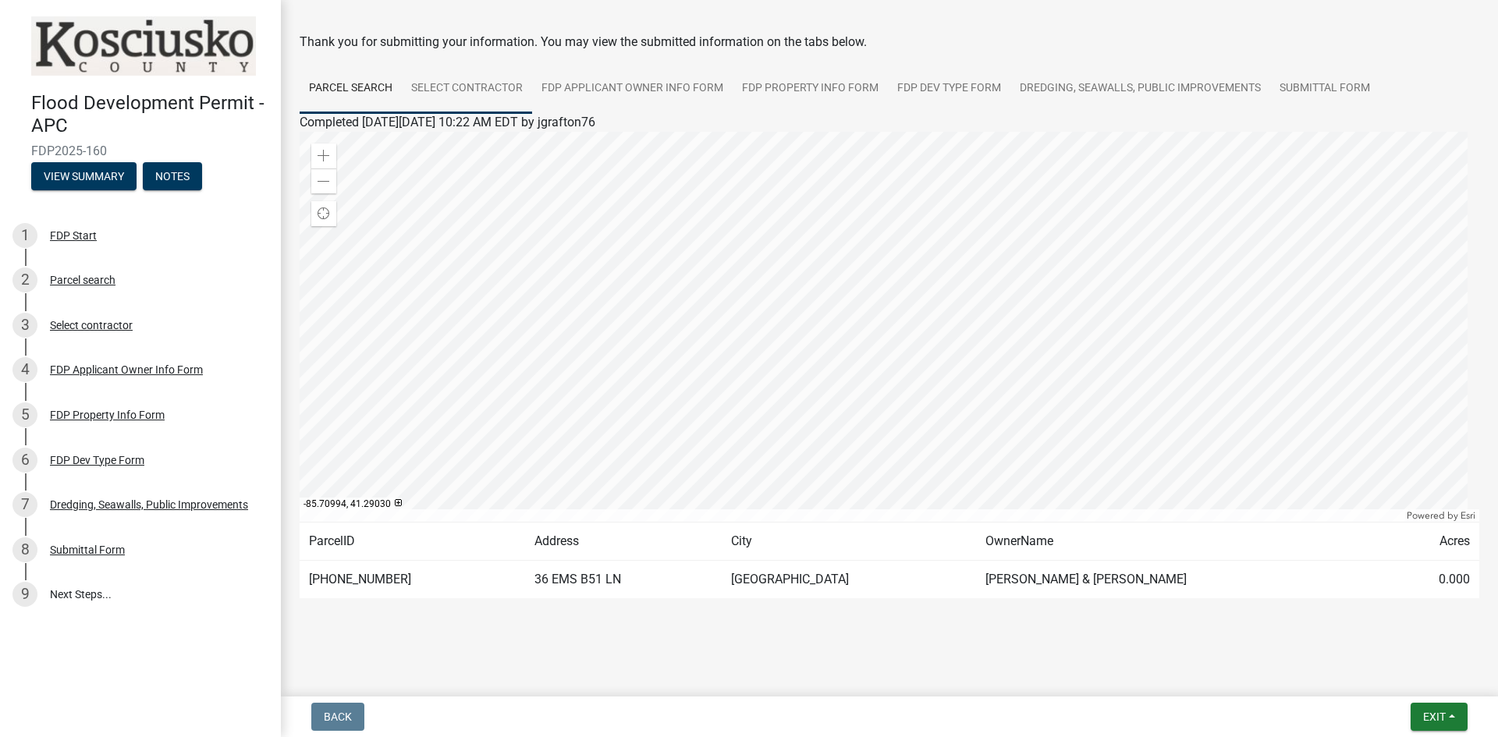
click at [489, 89] on link "Select contractor" at bounding box center [467, 89] width 130 height 50
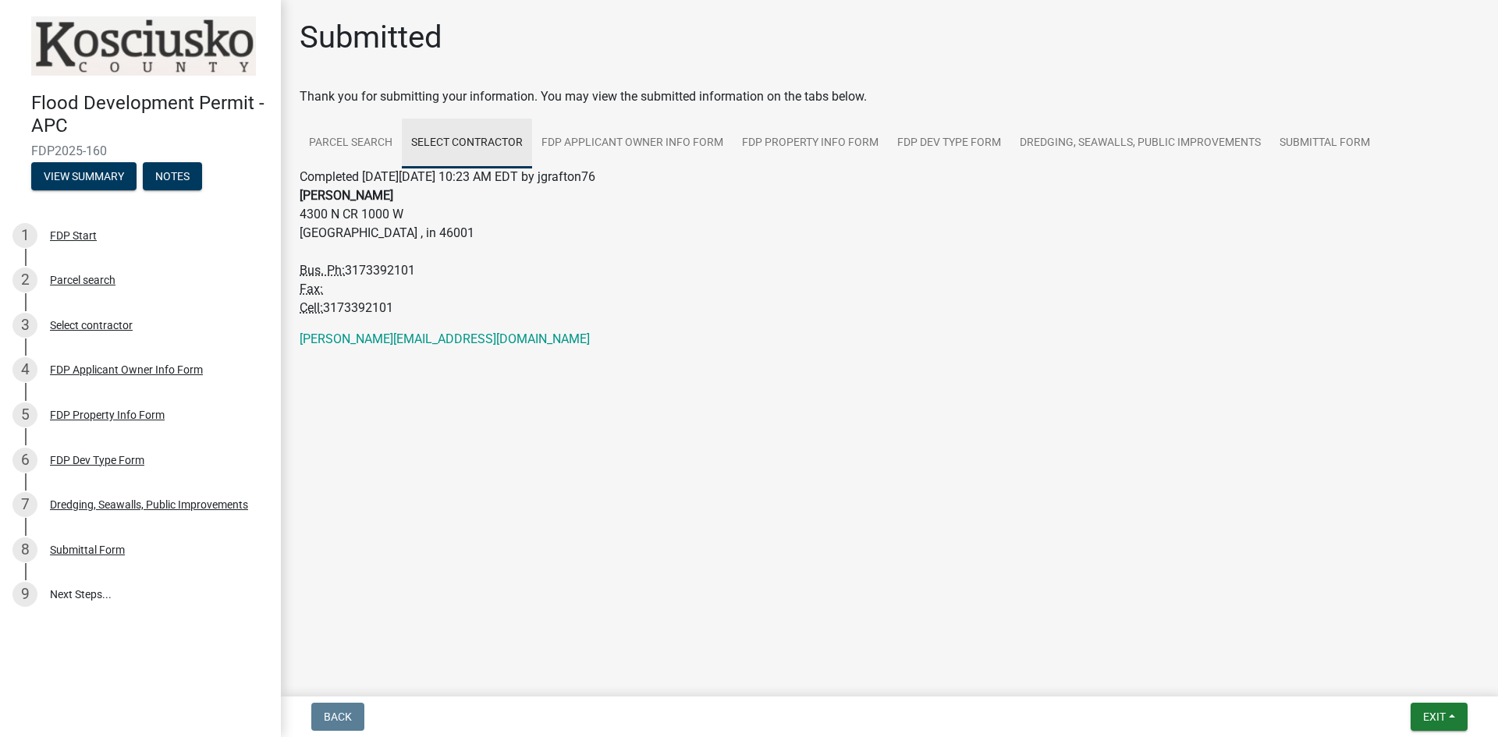
scroll to position [0, 0]
click at [639, 144] on link "FDP Applicant Owner Info Form" at bounding box center [632, 144] width 201 height 50
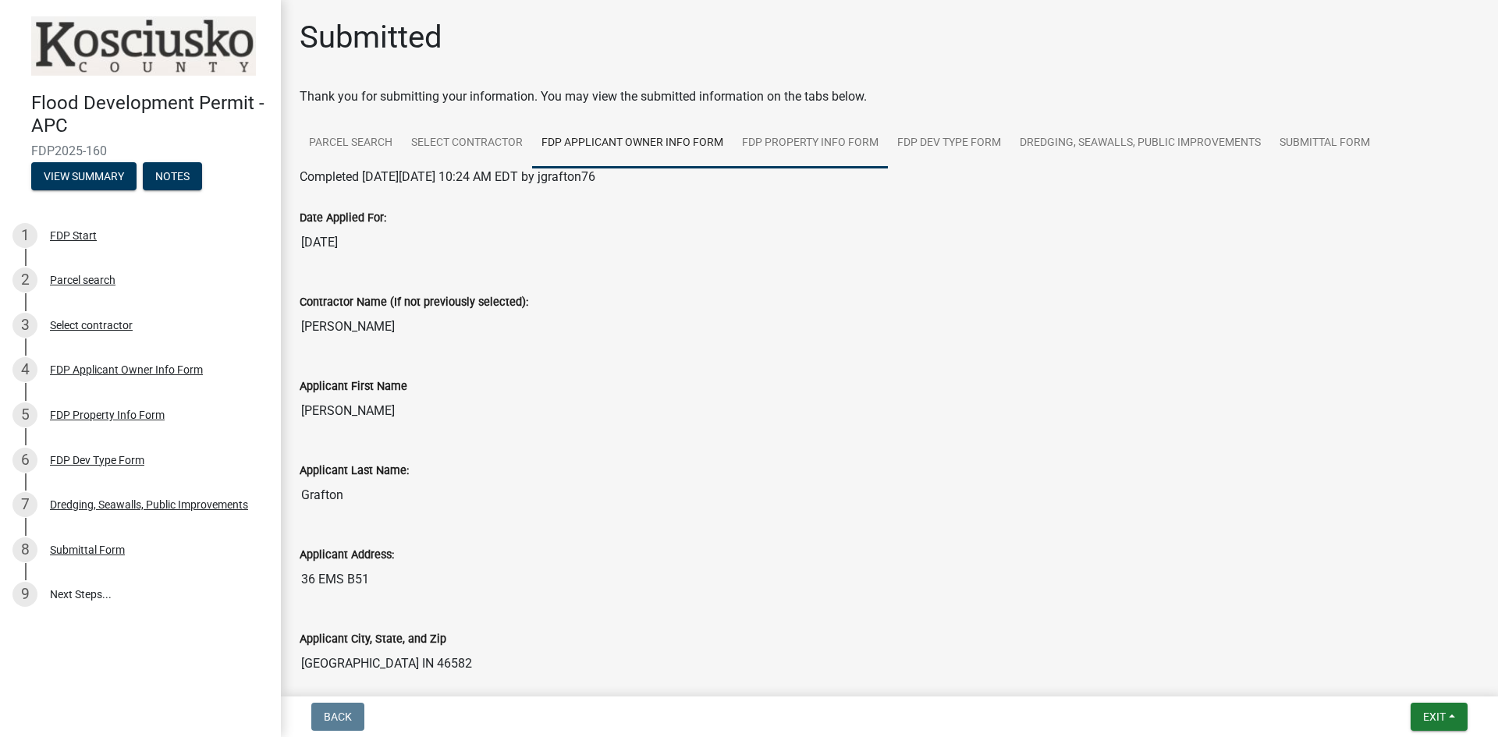
click at [815, 145] on link "FDP Property Info Form" at bounding box center [810, 144] width 155 height 50
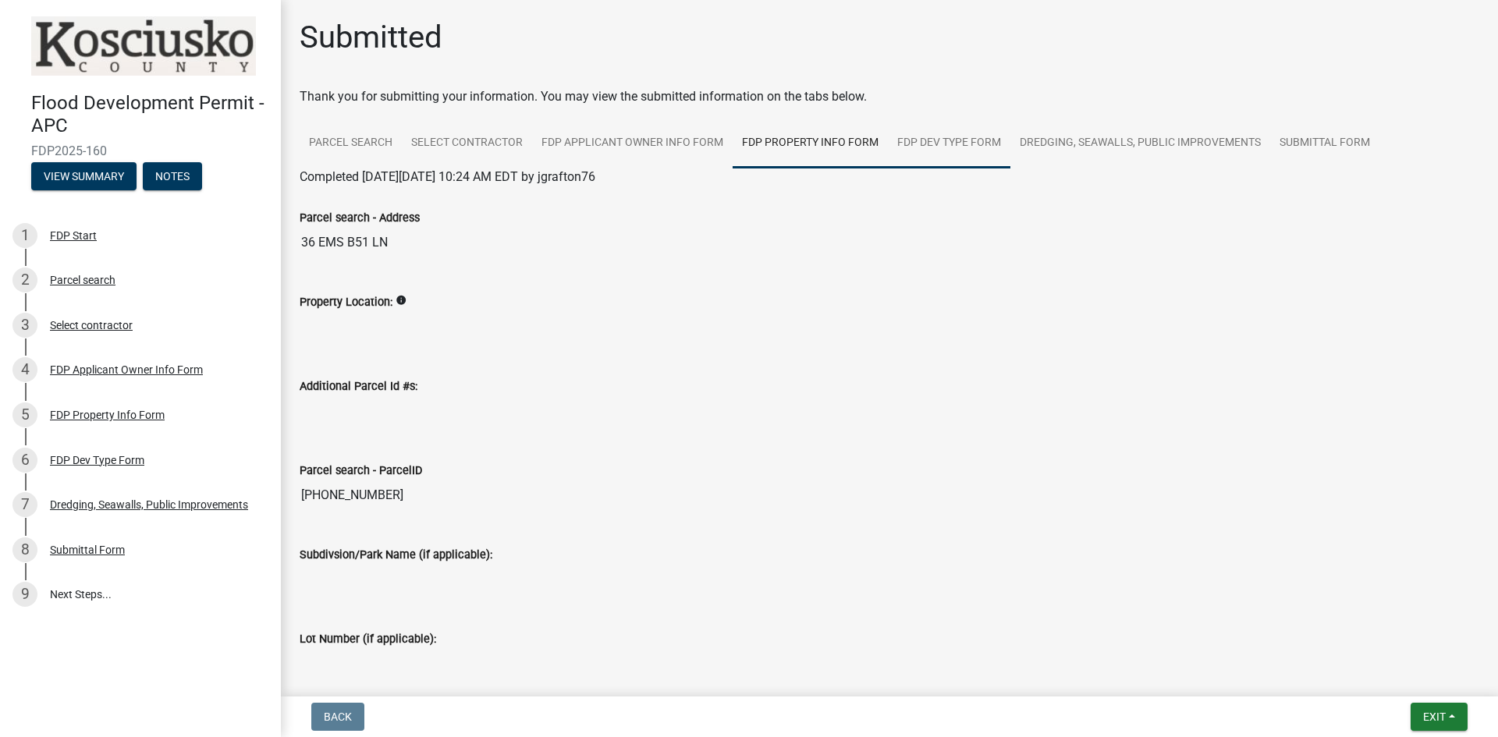
click at [952, 150] on link "FDP Dev Type Form" at bounding box center [949, 144] width 123 height 50
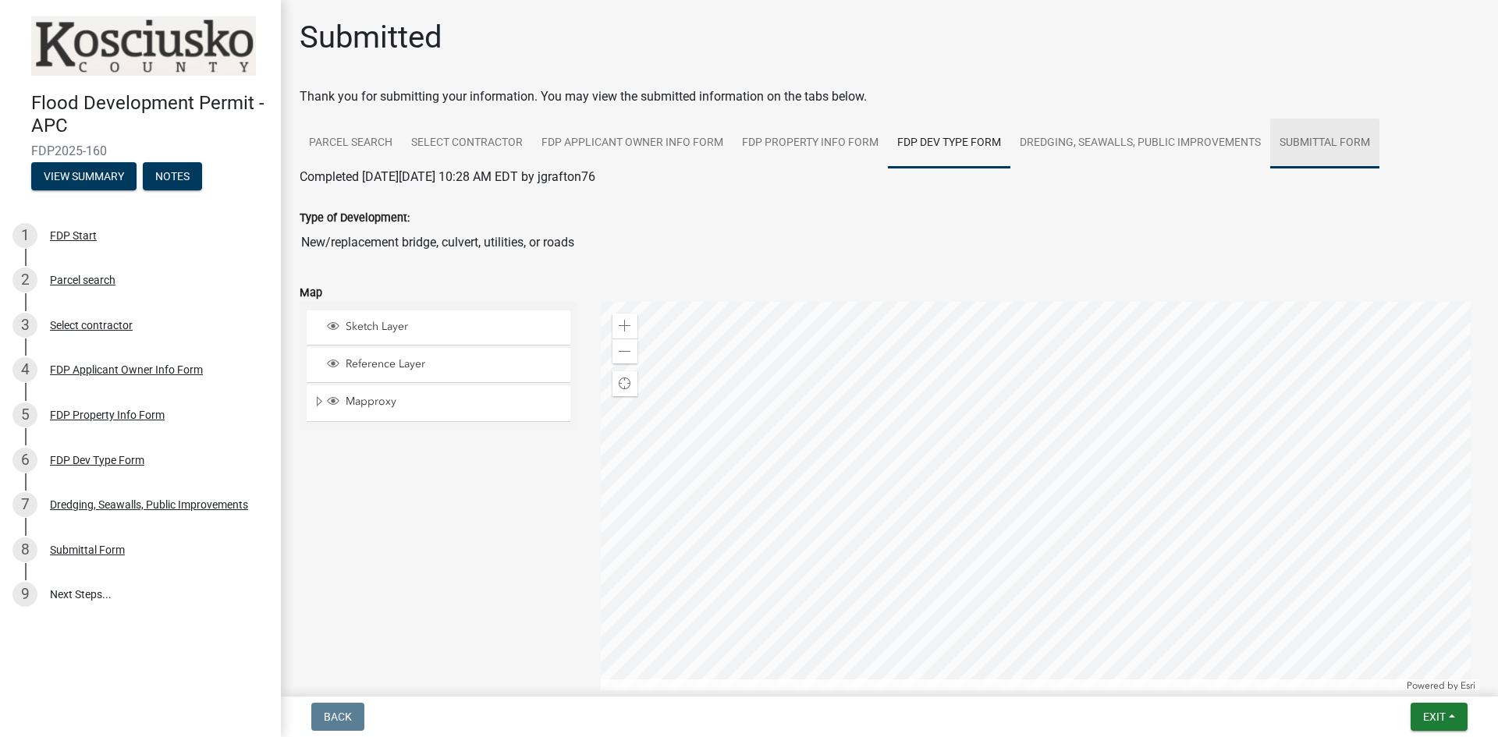
click at [1339, 145] on link "Submittal Form" at bounding box center [1324, 144] width 109 height 50
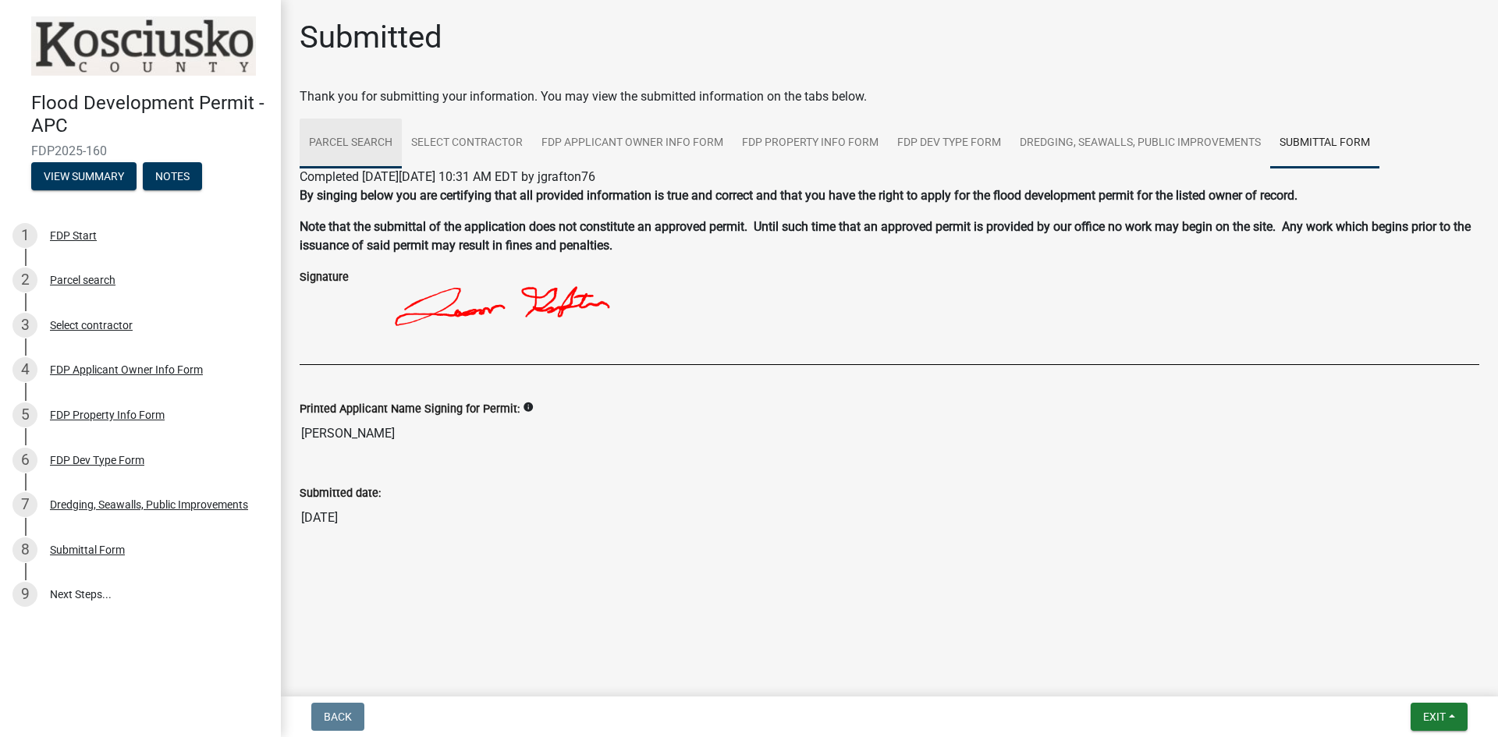
click at [346, 144] on link "Parcel search" at bounding box center [351, 144] width 102 height 50
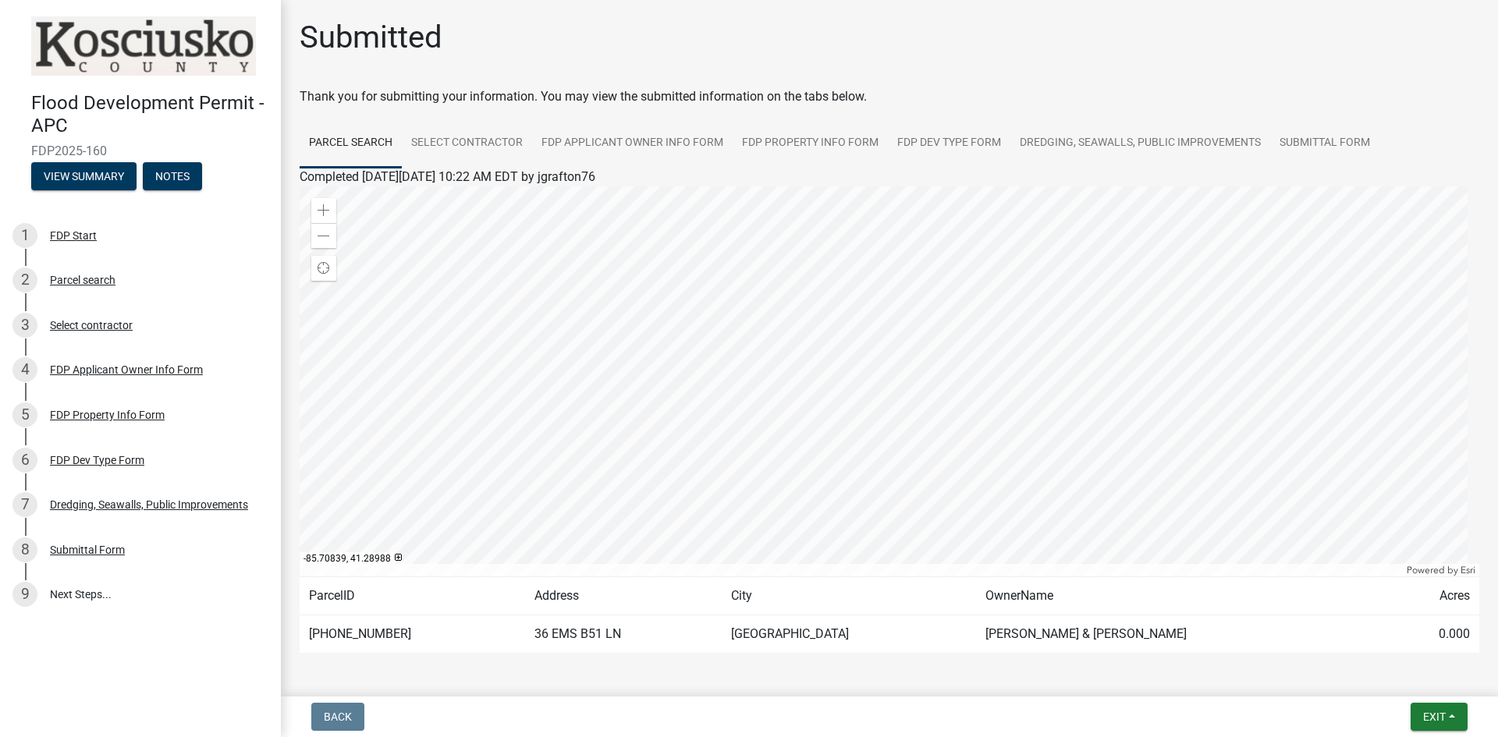
scroll to position [55, 0]
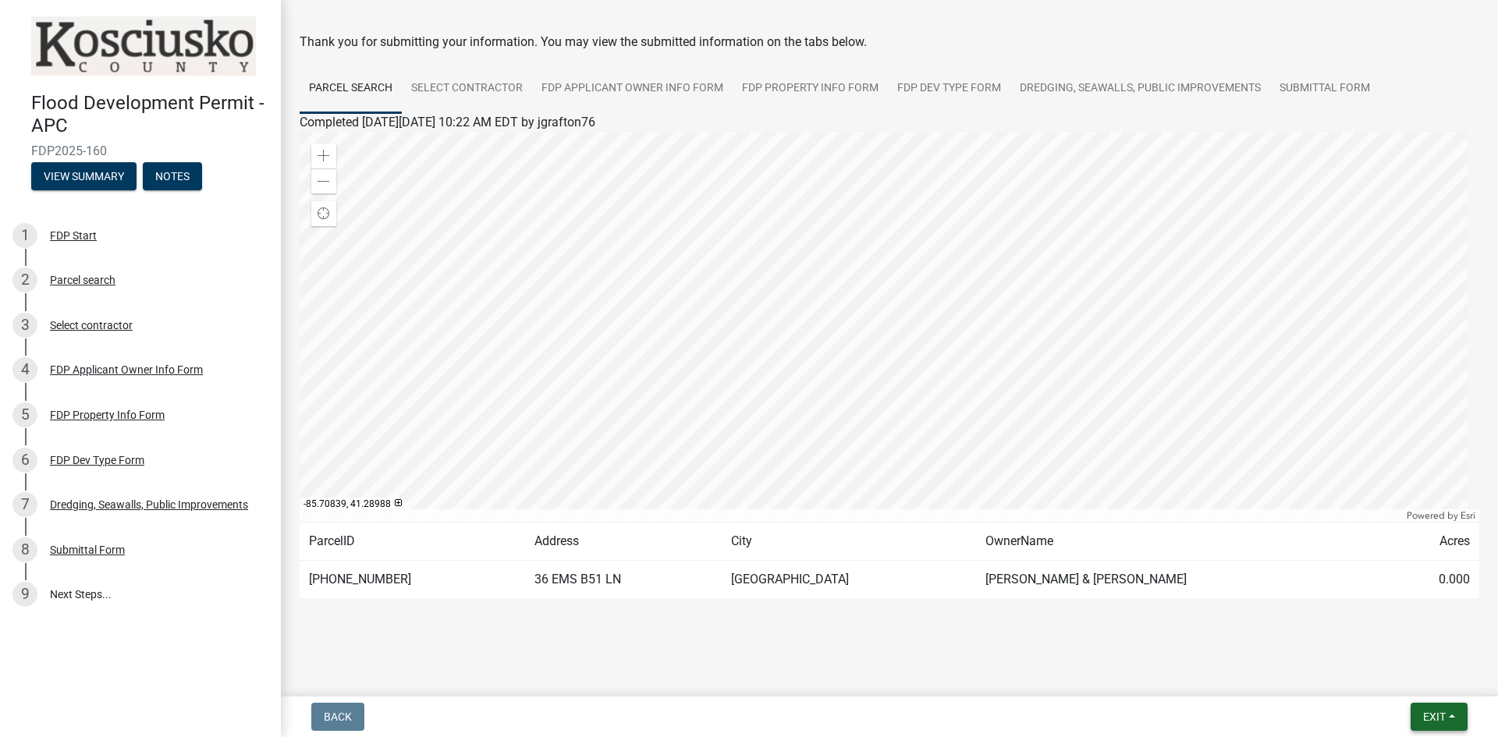
click at [1430, 719] on span "Exit" at bounding box center [1434, 717] width 23 height 12
click at [1413, 684] on button "Save & Exit" at bounding box center [1405, 676] width 125 height 37
